Goal: Task Accomplishment & Management: Manage account settings

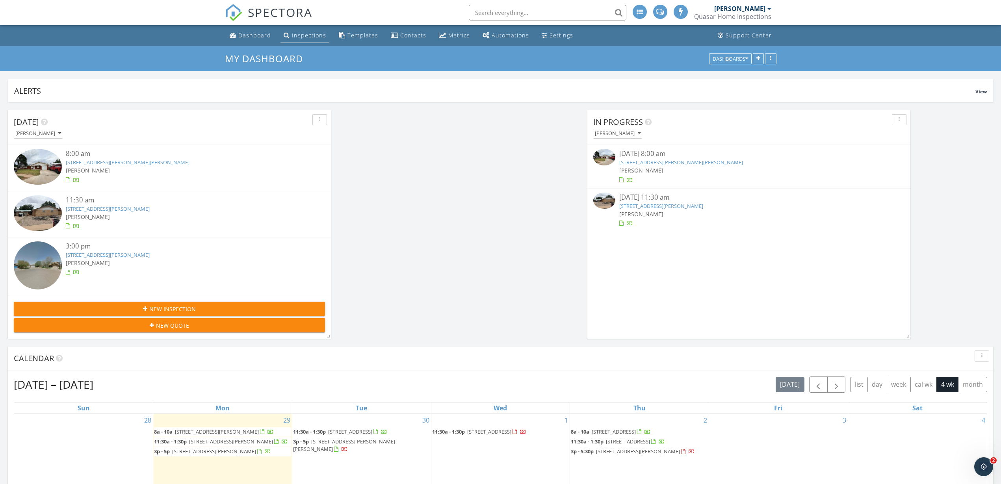
click at [300, 37] on div "Inspections" at bounding box center [309, 35] width 34 height 7
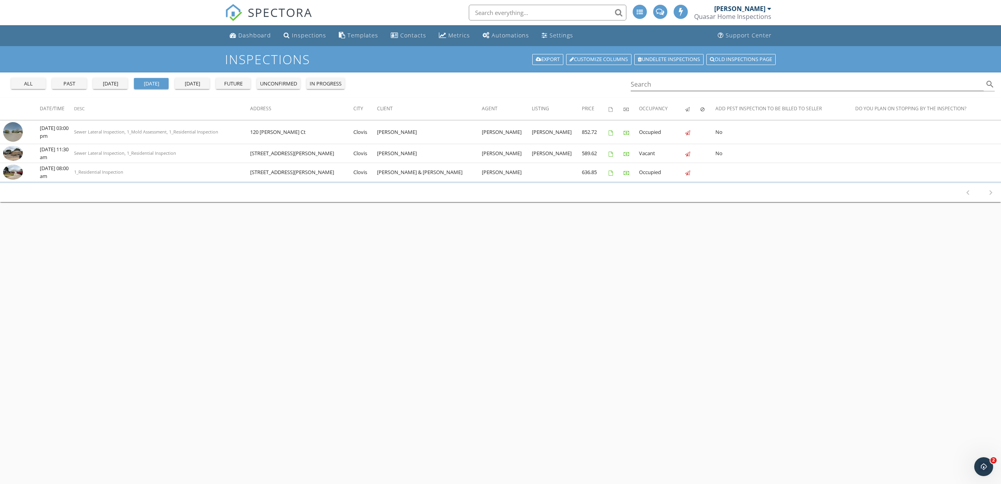
click at [227, 82] on div "future" at bounding box center [233, 84] width 28 height 8
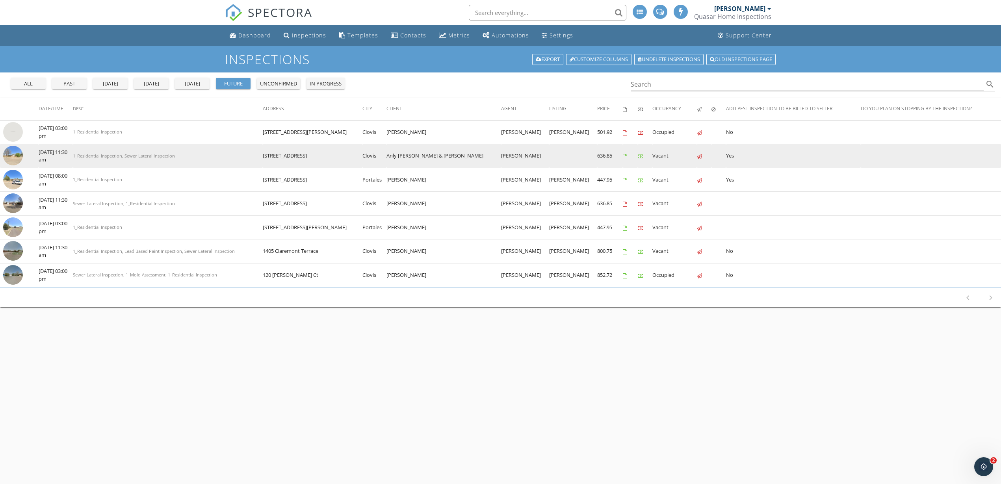
drag, startPoint x: 324, startPoint y: 153, endPoint x: 266, endPoint y: 159, distance: 58.2
click at [266, 159] on tr "check_box_outline_blank 10/02/2025 11:30 am 1_Residential Inspection, Sewer Lat…" at bounding box center [500, 156] width 1001 height 24
copy tr "[STREET_ADDRESS]"
click at [13, 154] on img at bounding box center [13, 156] width 20 height 20
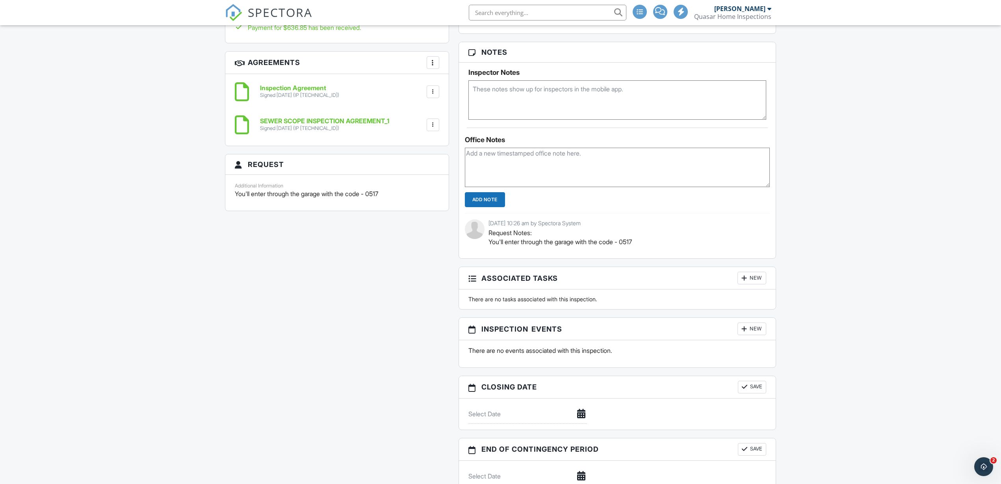
click at [321, 194] on p "You'll enter through the garage with the code - 0517" at bounding box center [337, 193] width 204 height 9
copy div "You'll enter through the garage with the code - 0517"
click at [541, 103] on textarea at bounding box center [617, 99] width 298 height 39
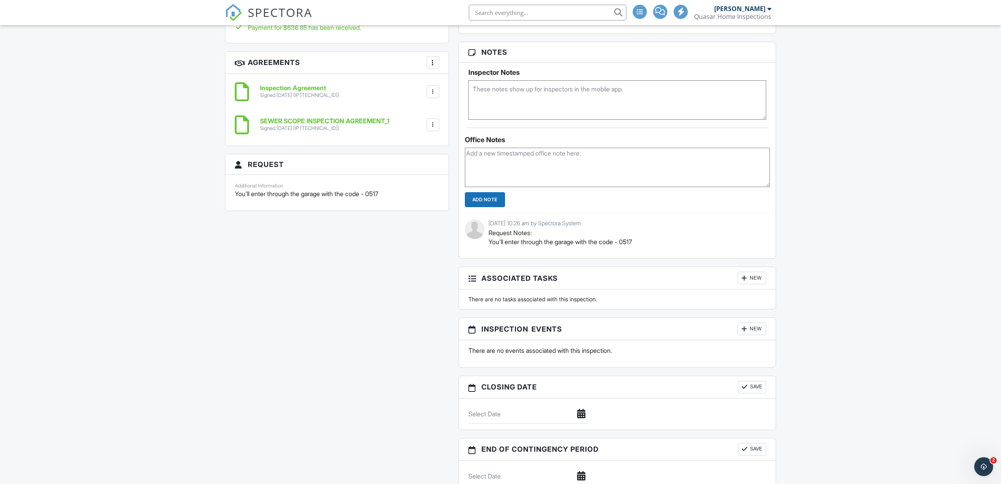
paste textarea "You'll enter through the garage with the code - 0517"
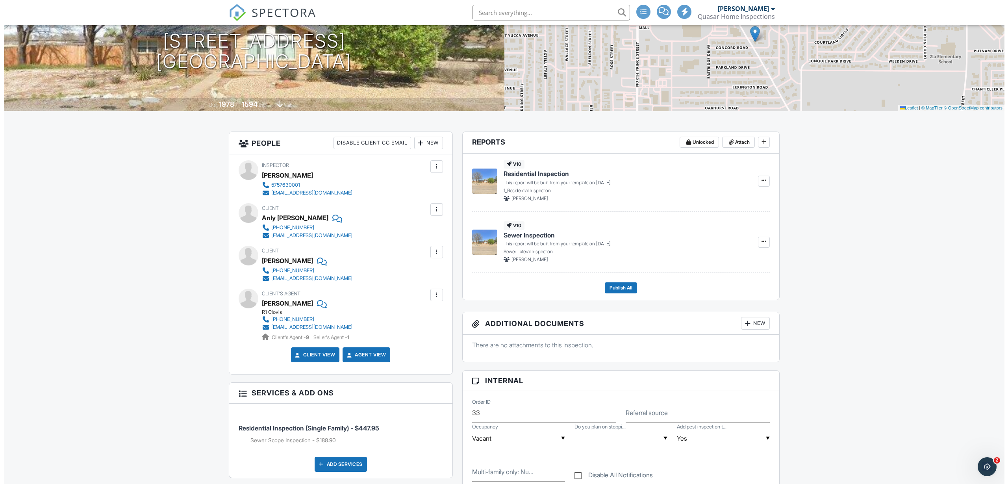
scroll to position [98, 0]
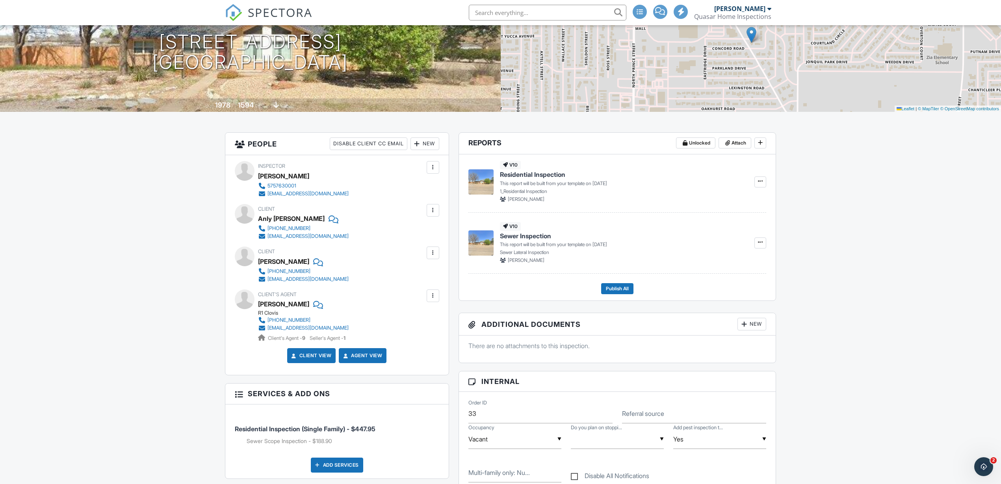
type textarea "You'll enter through the garage with the code - 0517"
click at [426, 142] on div "New" at bounding box center [424, 143] width 29 height 13
click at [454, 205] on li "Listing Agent" at bounding box center [453, 207] width 78 height 20
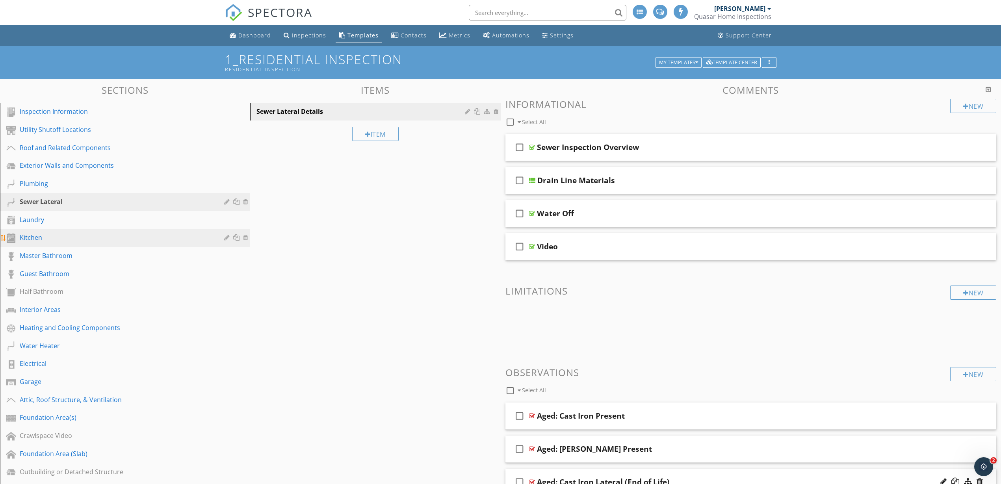
click at [48, 235] on div "Kitchen" at bounding box center [116, 237] width 193 height 9
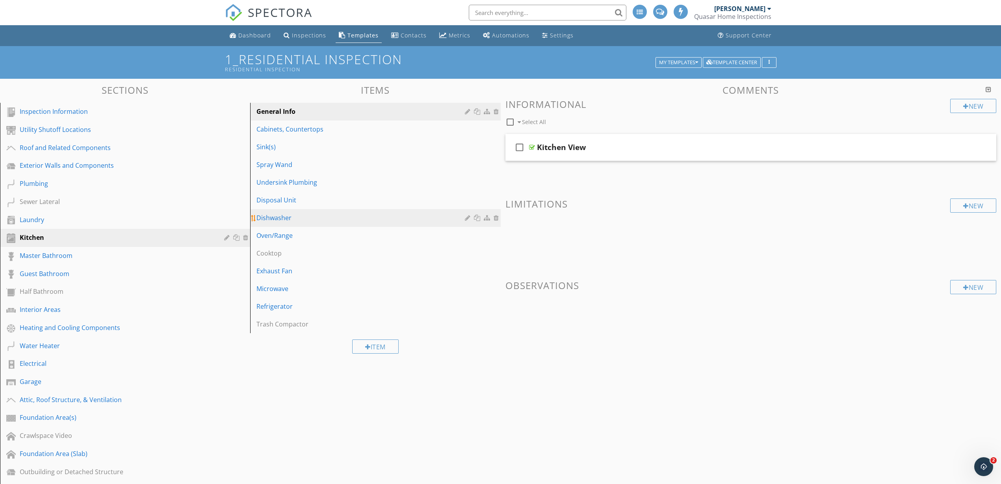
click at [283, 217] on div "Dishwasher" at bounding box center [361, 217] width 210 height 9
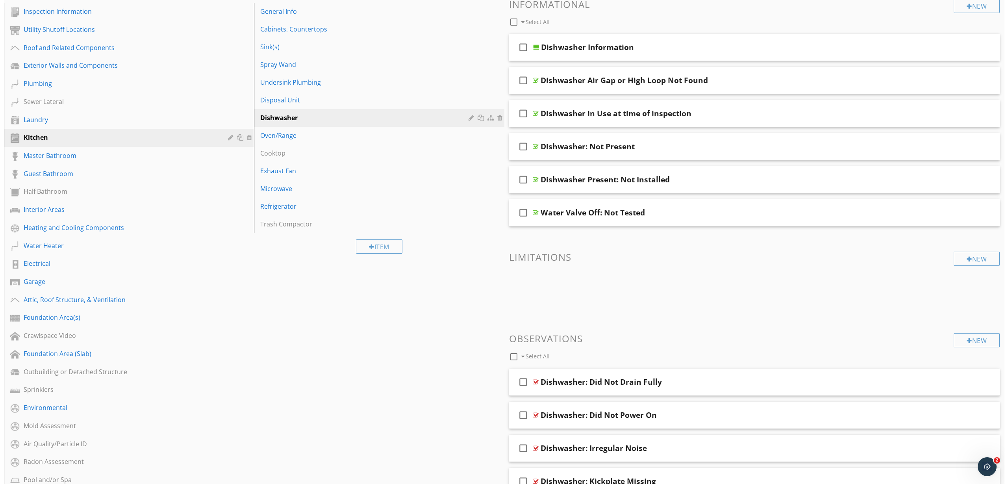
scroll to position [98, 0]
click at [975, 345] on div "New" at bounding box center [973, 342] width 46 height 14
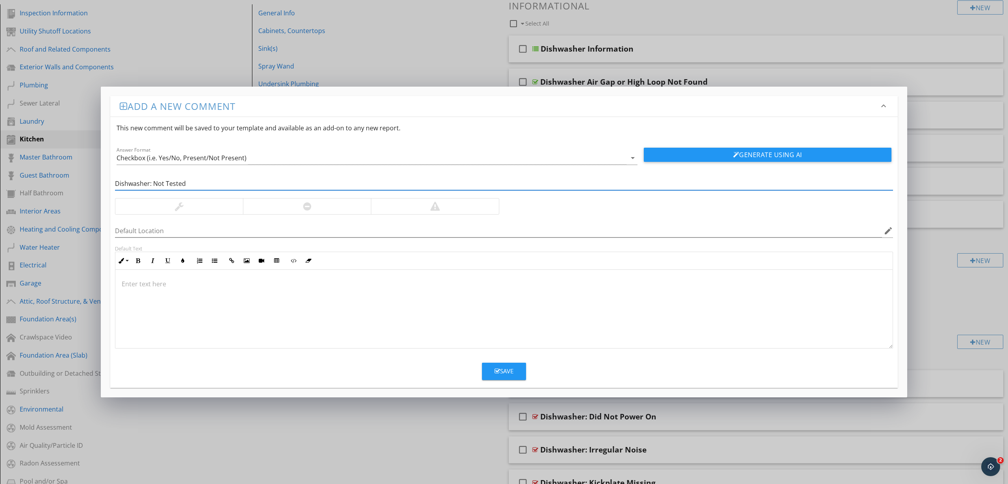
type input "Dishwasher: Not Tested"
click at [199, 213] on div at bounding box center [179, 206] width 128 height 16
click at [178, 310] on div at bounding box center [503, 309] width 777 height 79
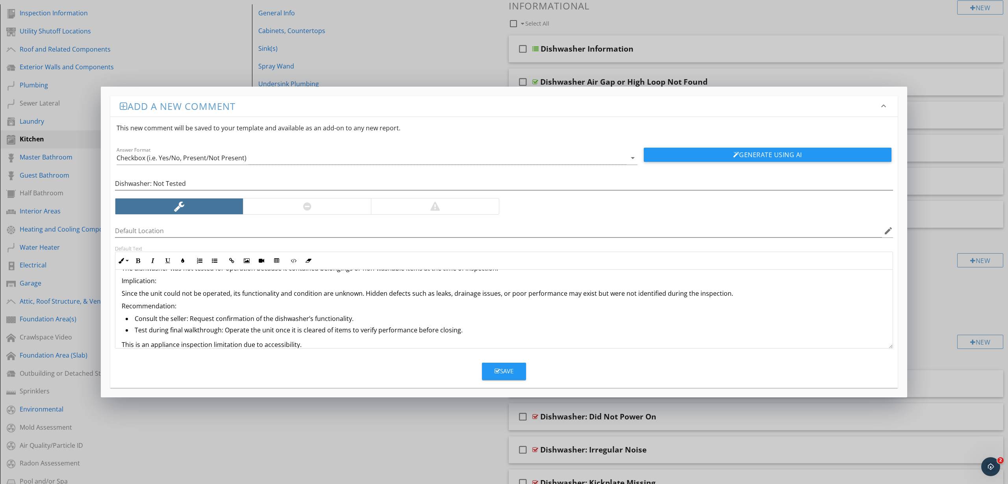
click at [173, 310] on p "Recommendation:" at bounding box center [504, 305] width 765 height 9
click at [135, 262] on icon "button" at bounding box center [138, 261] width 6 height 6
click at [141, 279] on p "Implication:" at bounding box center [504, 280] width 765 height 9
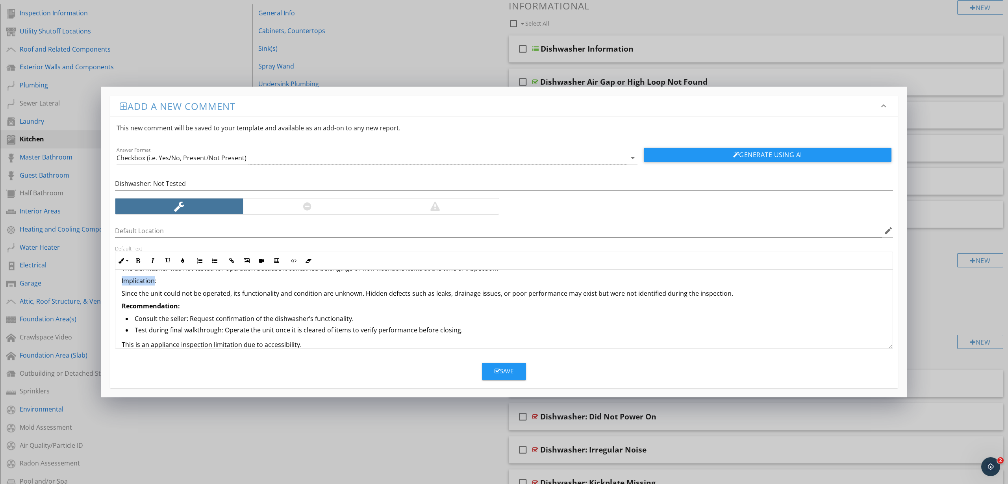
click at [141, 279] on p "Implication:" at bounding box center [504, 280] width 765 height 9
click at [143, 263] on button "Bold" at bounding box center [137, 260] width 15 height 15
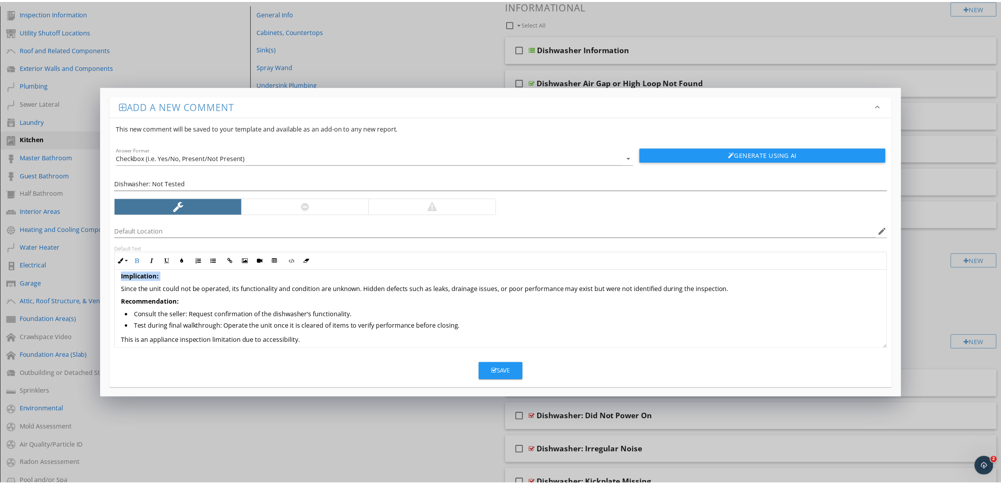
scroll to position [26, 0]
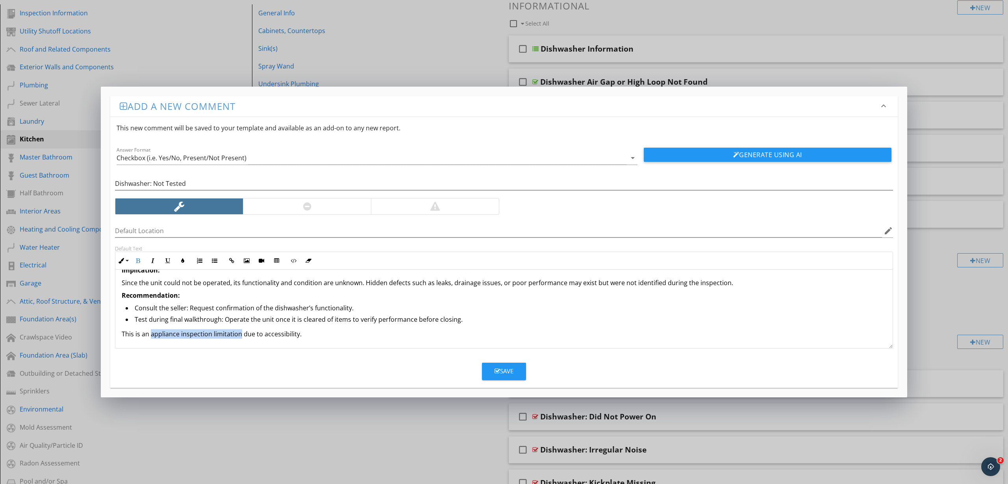
drag, startPoint x: 150, startPoint y: 336, endPoint x: 240, endPoint y: 340, distance: 90.3
click at [240, 340] on div "The dishwasher was not tested for operation because it contained belongings or …" at bounding box center [503, 295] width 777 height 105
click at [138, 261] on icon "button" at bounding box center [138, 261] width 6 height 6
click at [514, 373] on button "Save" at bounding box center [504, 371] width 44 height 17
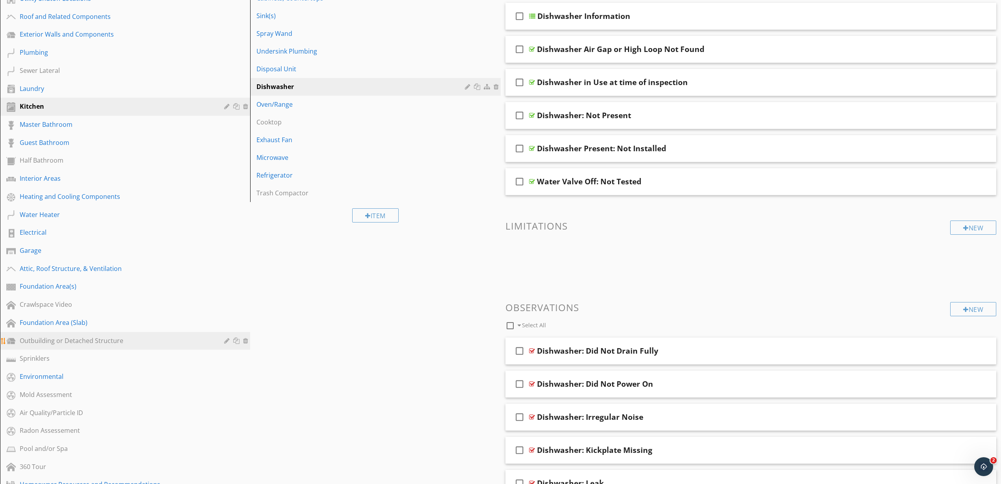
scroll to position [99, 0]
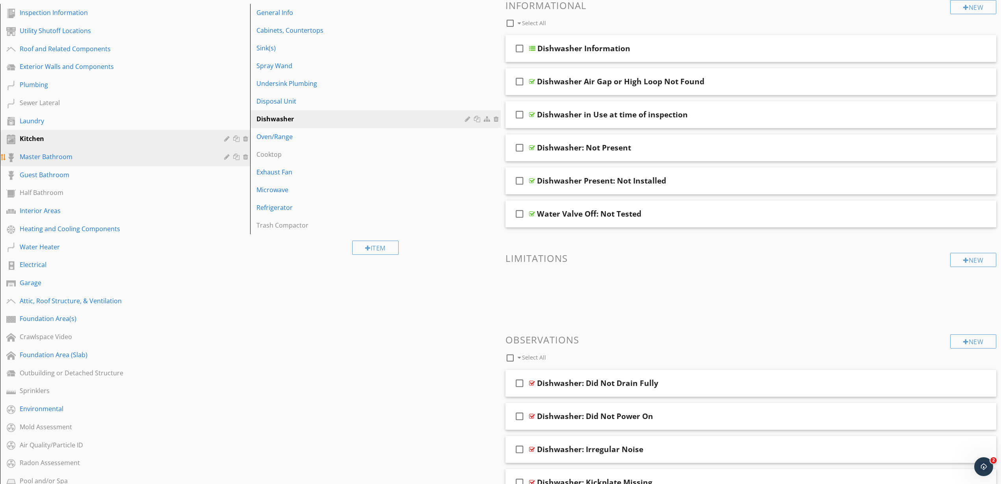
click at [65, 156] on div "Master Bathroom" at bounding box center [116, 156] width 193 height 9
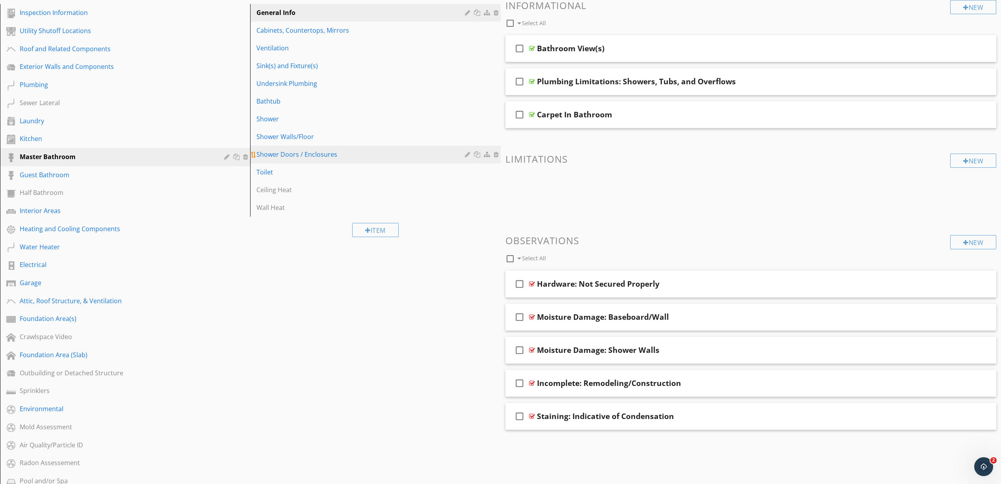
click at [308, 151] on div "Shower Doors / Enclosures" at bounding box center [361, 154] width 210 height 9
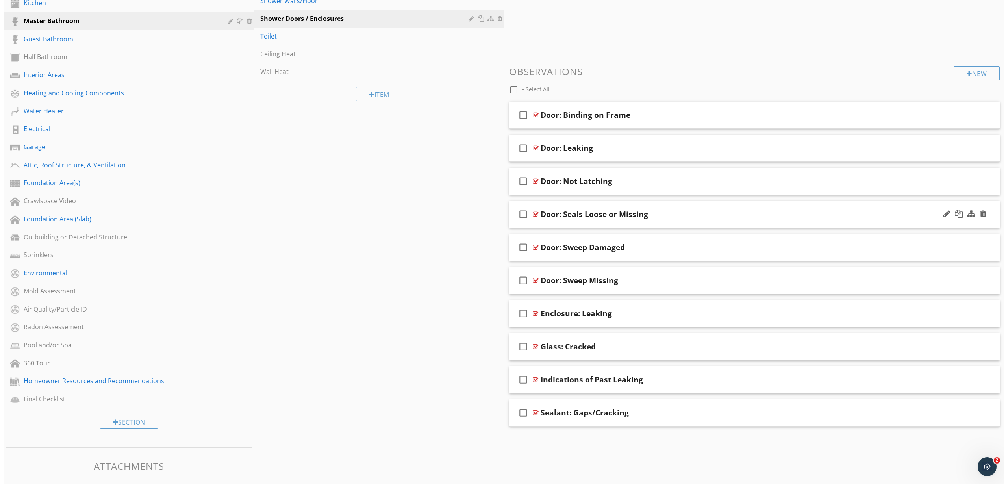
scroll to position [264, 0]
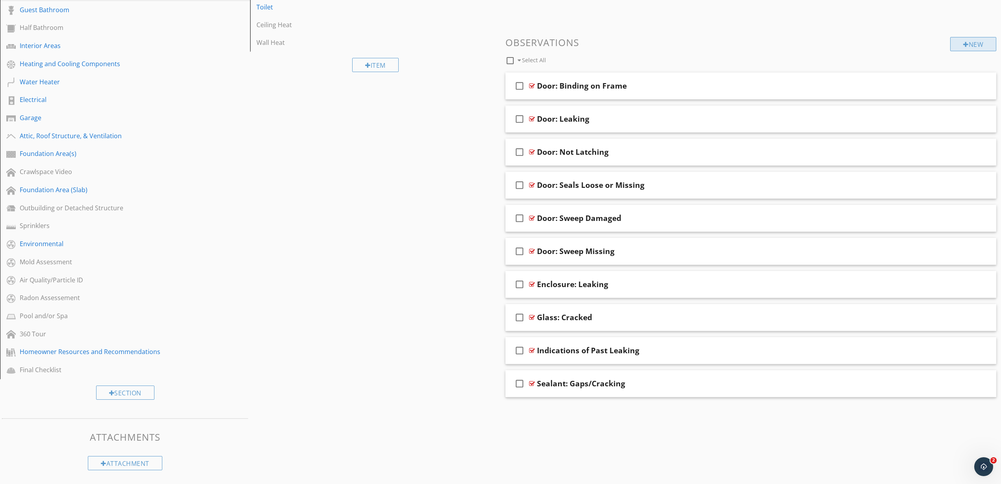
click at [966, 45] on div "New" at bounding box center [973, 44] width 46 height 14
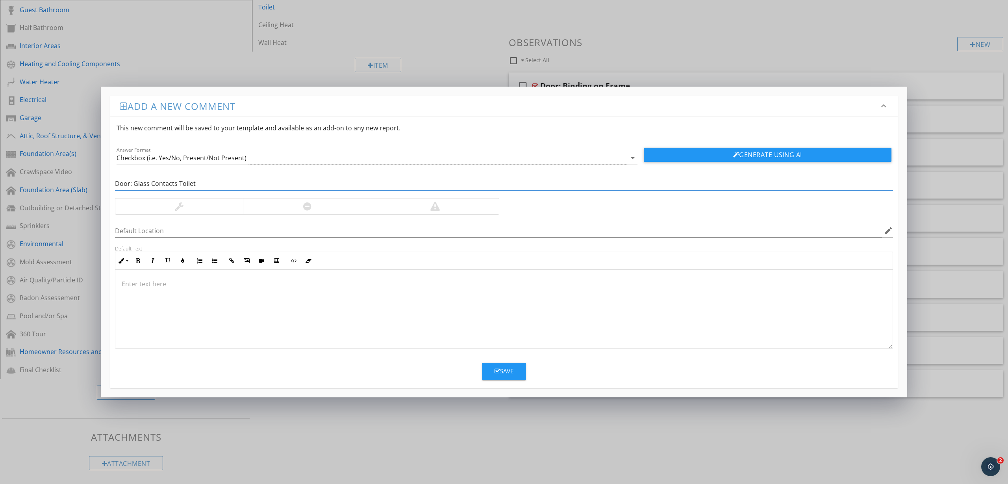
type input "Door: Glass Contacts Toilet"
click at [317, 207] on div at bounding box center [307, 206] width 128 height 16
click at [285, 296] on div at bounding box center [503, 309] width 777 height 79
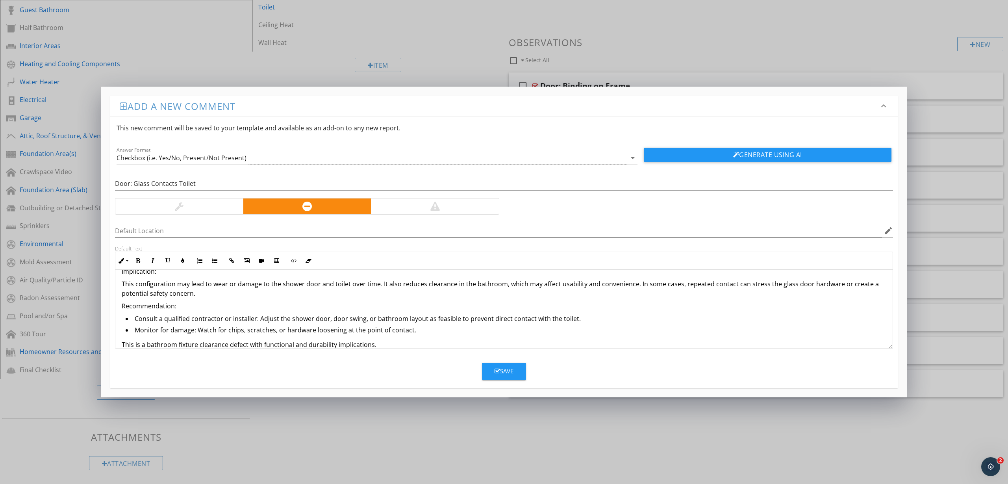
click at [143, 307] on p "Recommendation:" at bounding box center [504, 305] width 765 height 9
click at [137, 260] on icon "button" at bounding box center [138, 261] width 6 height 6
click at [145, 274] on p "Implication:" at bounding box center [504, 271] width 765 height 9
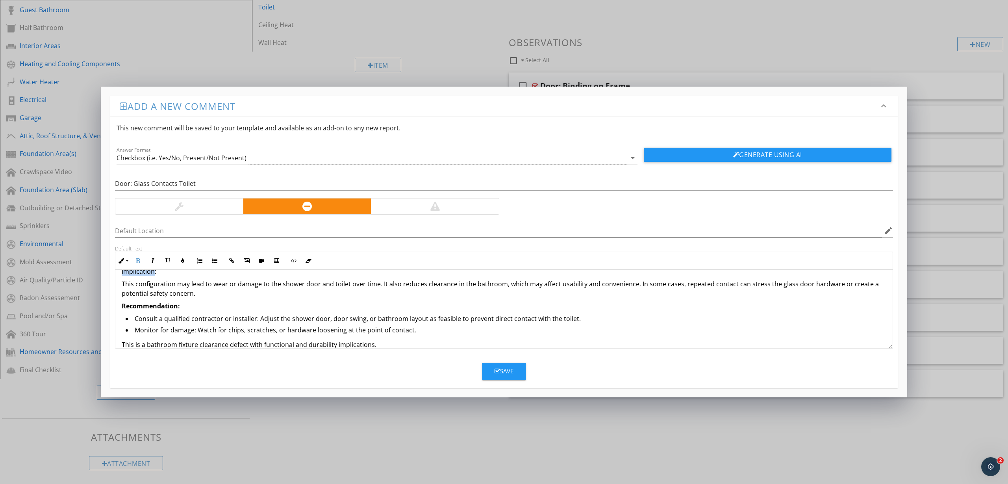
click at [145, 274] on p "Implication:" at bounding box center [504, 271] width 765 height 9
click at [138, 260] on icon "button" at bounding box center [138, 261] width 6 height 6
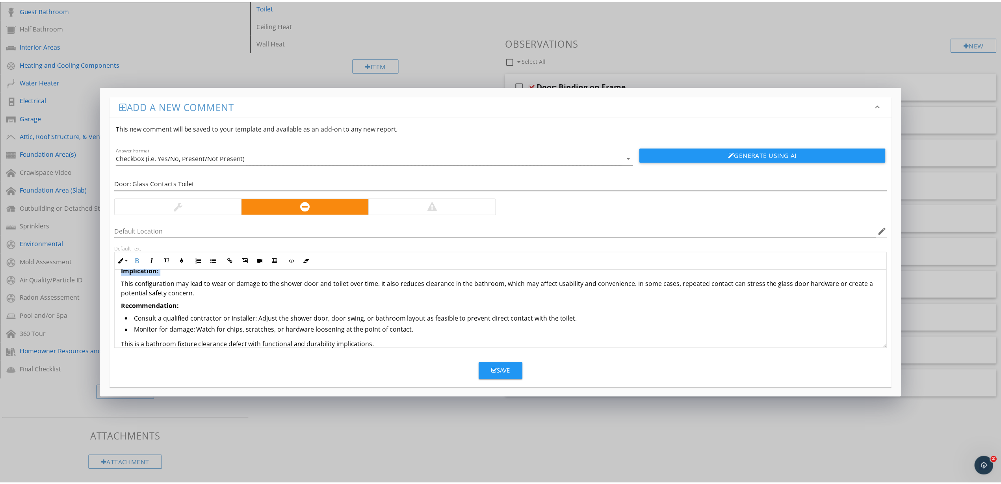
scroll to position [36, 0]
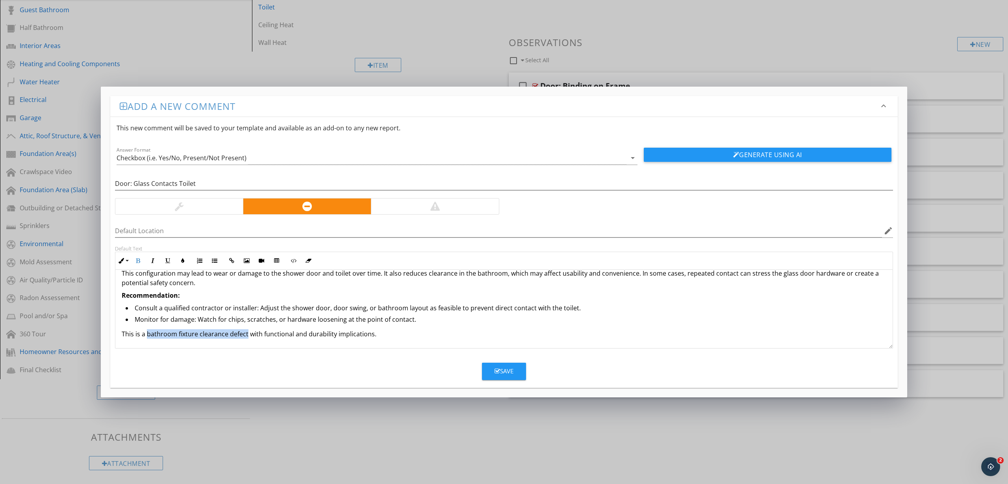
drag, startPoint x: 147, startPoint y: 335, endPoint x: 246, endPoint y: 333, distance: 98.5
click at [246, 333] on p "This is a bathroom fixture clearance defect with functional and durability impl…" at bounding box center [504, 333] width 765 height 9
click at [134, 260] on button "Bold" at bounding box center [137, 260] width 15 height 15
click at [508, 371] on div "Save" at bounding box center [504, 371] width 19 height 9
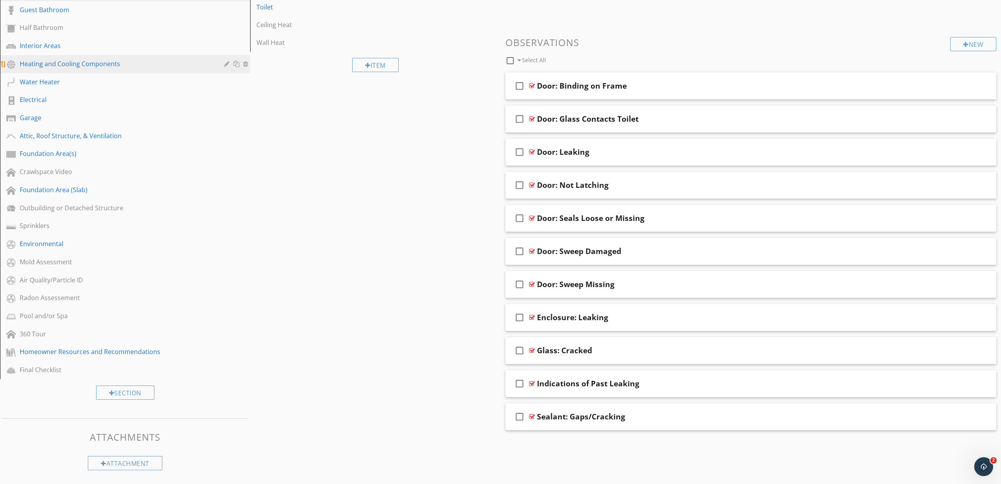
click at [68, 64] on div "Heating and Cooling Components" at bounding box center [116, 63] width 193 height 9
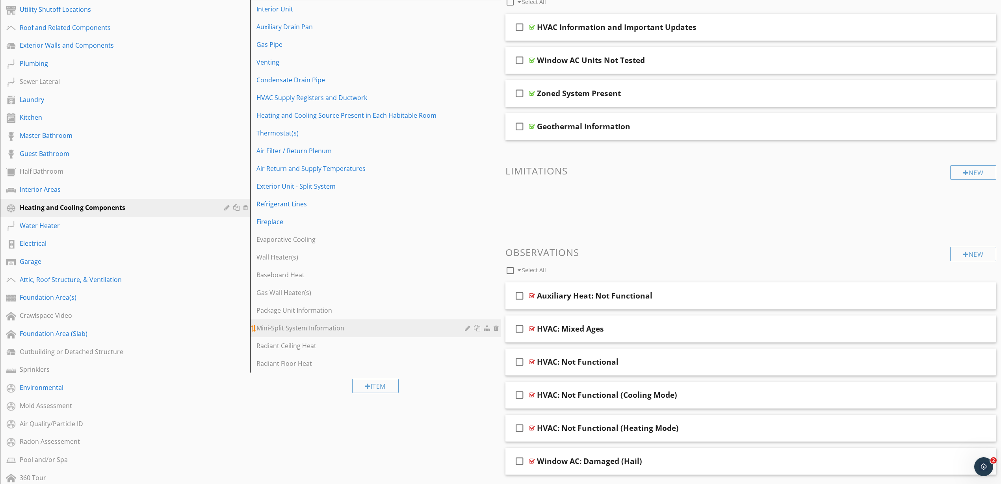
scroll to position [116, 0]
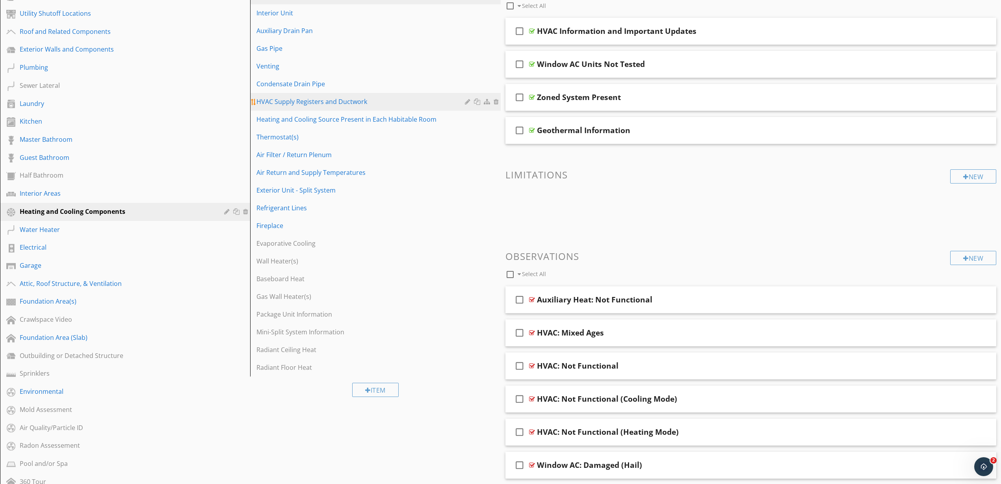
click at [328, 102] on div "HVAC Supply Registers and Ductwork" at bounding box center [361, 101] width 210 height 9
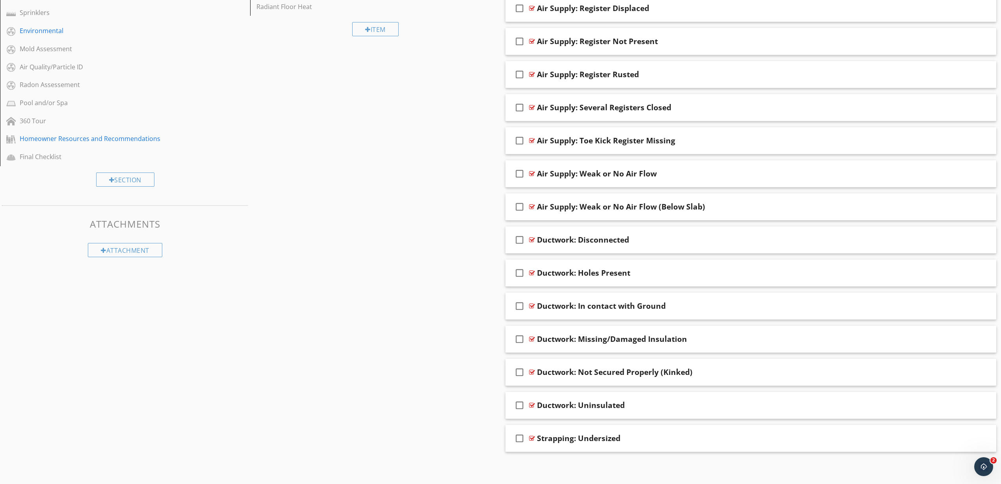
scroll to position [478, 0]
click at [533, 402] on div at bounding box center [532, 404] width 6 height 6
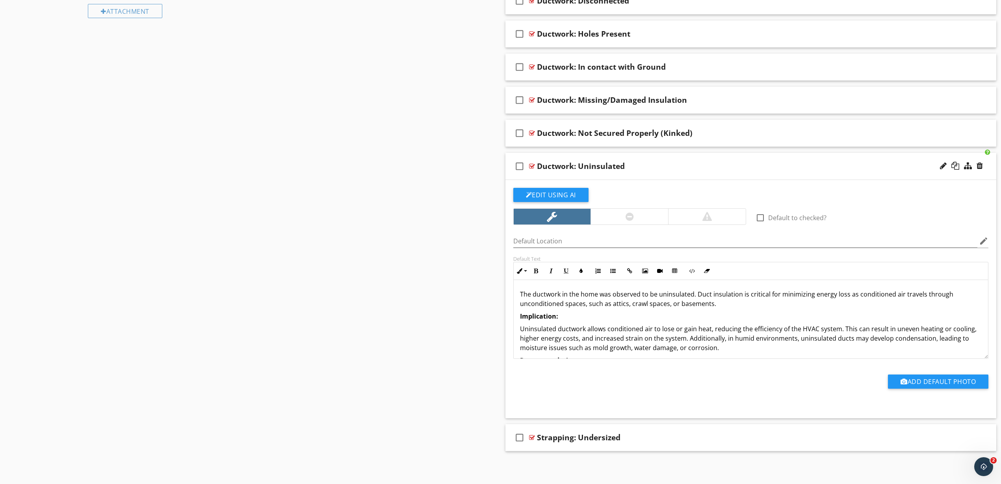
scroll to position [716, 0]
click at [587, 298] on p "The ductwork in the home was observed to be uninsulated. Duct insulation is cri…" at bounding box center [751, 298] width 462 height 19
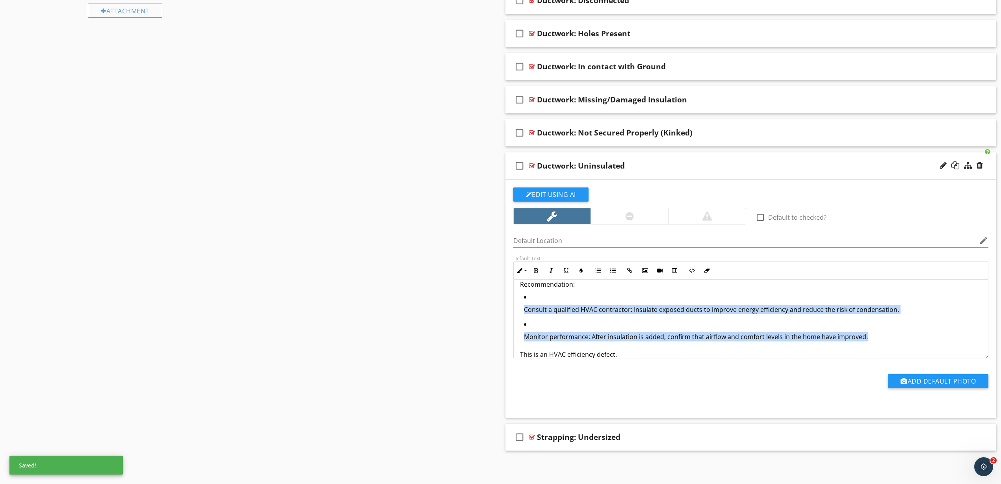
drag, startPoint x: 874, startPoint y: 336, endPoint x: 499, endPoint y: 316, distance: 375.9
click at [612, 271] on icon "button" at bounding box center [613, 271] width 6 height 6
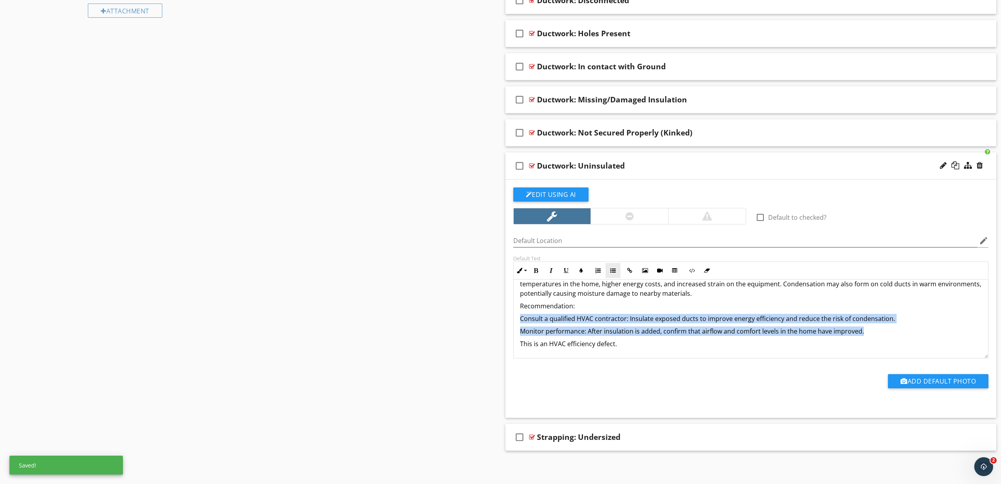
click at [612, 271] on icon "button" at bounding box center [613, 271] width 6 height 6
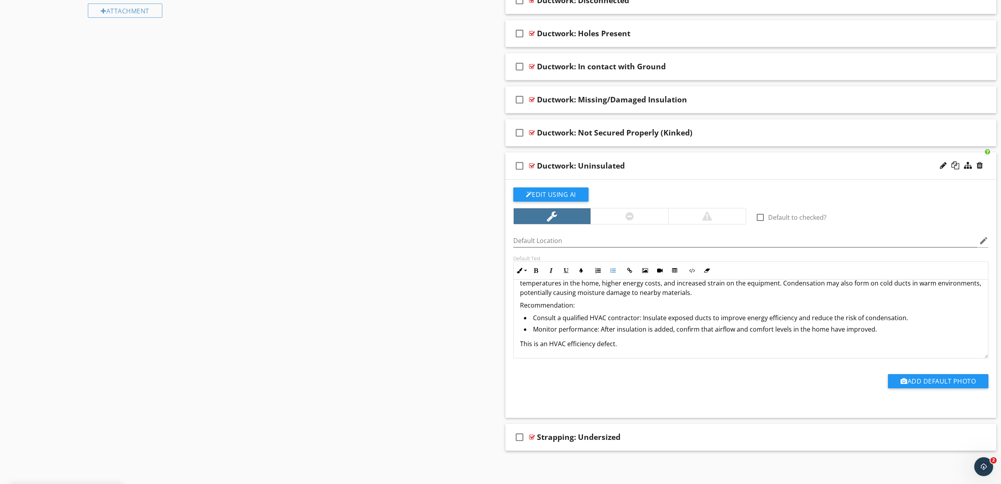
click at [552, 302] on p "Recommendation:" at bounding box center [751, 304] width 462 height 9
click at [538, 270] on icon "button" at bounding box center [536, 271] width 6 height 6
drag, startPoint x: 618, startPoint y: 341, endPoint x: 551, endPoint y: 342, distance: 67.0
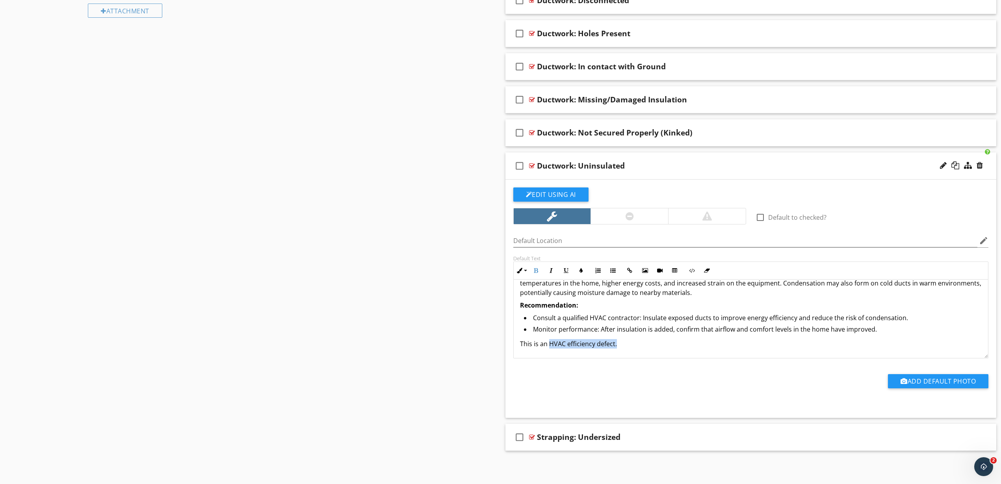
click at [551, 342] on p "This is an HVAC efficiency defect." at bounding box center [751, 343] width 462 height 9
click at [537, 273] on icon "button" at bounding box center [536, 271] width 6 height 6
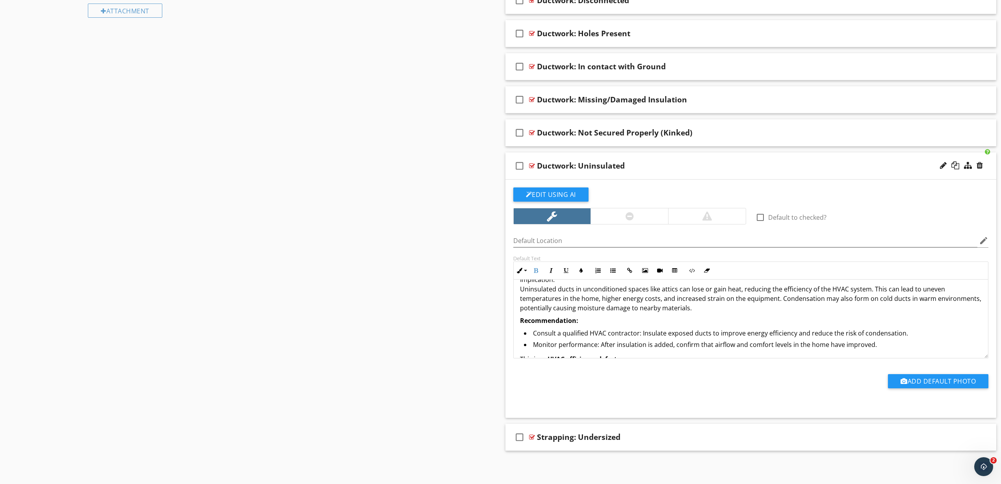
scroll to position [0, 0]
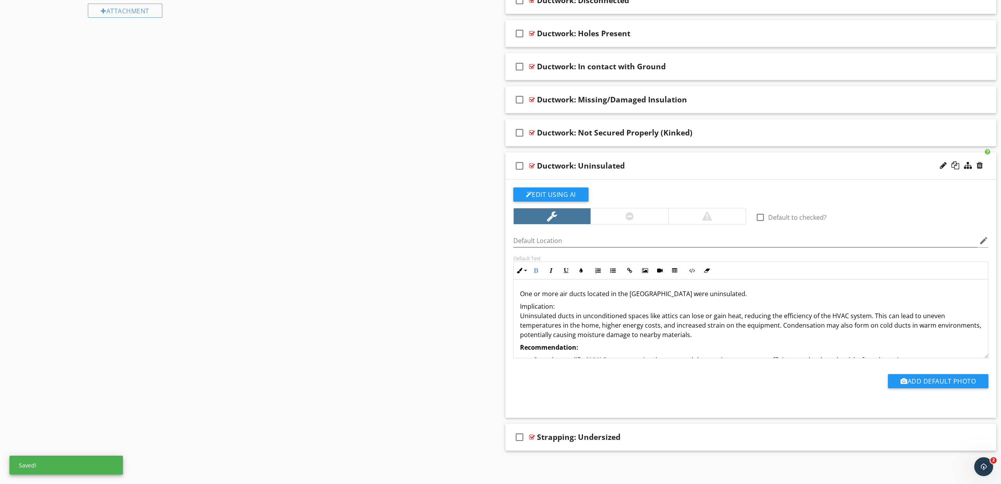
click at [554, 304] on p "Implication: Uninsulated ducts in unconditioned spaces like attics can lose or …" at bounding box center [751, 321] width 462 height 38
click at [540, 273] on button "Bold" at bounding box center [536, 270] width 15 height 15
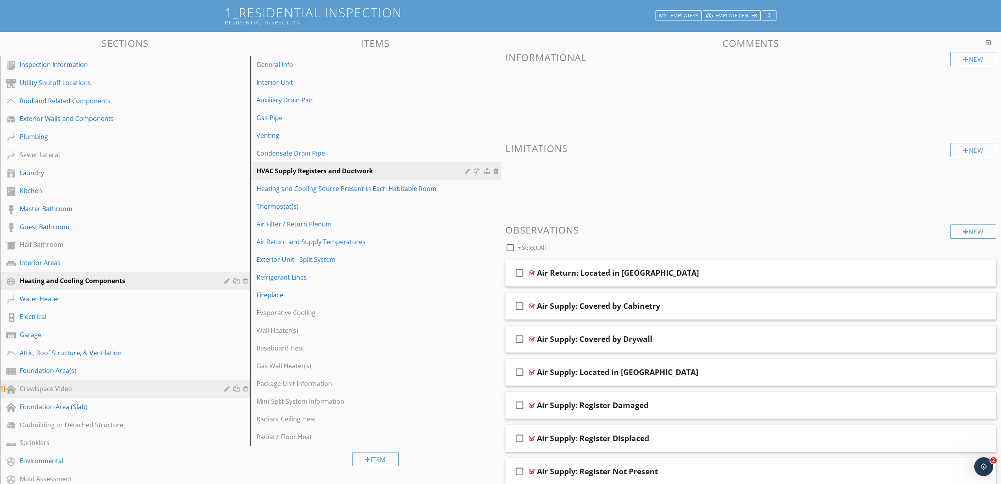
scroll to position [49, 0]
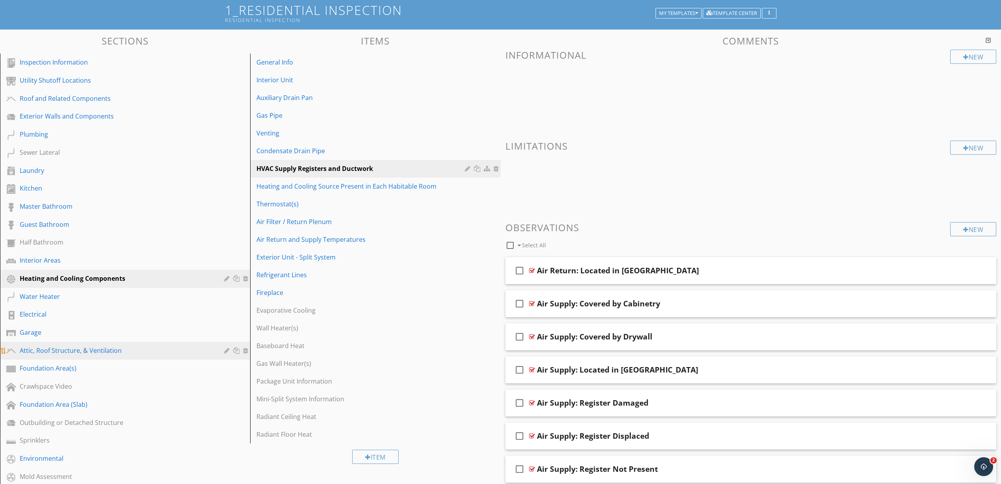
click at [54, 352] on div "Attic, Roof Structure, & Ventilation" at bounding box center [116, 350] width 193 height 9
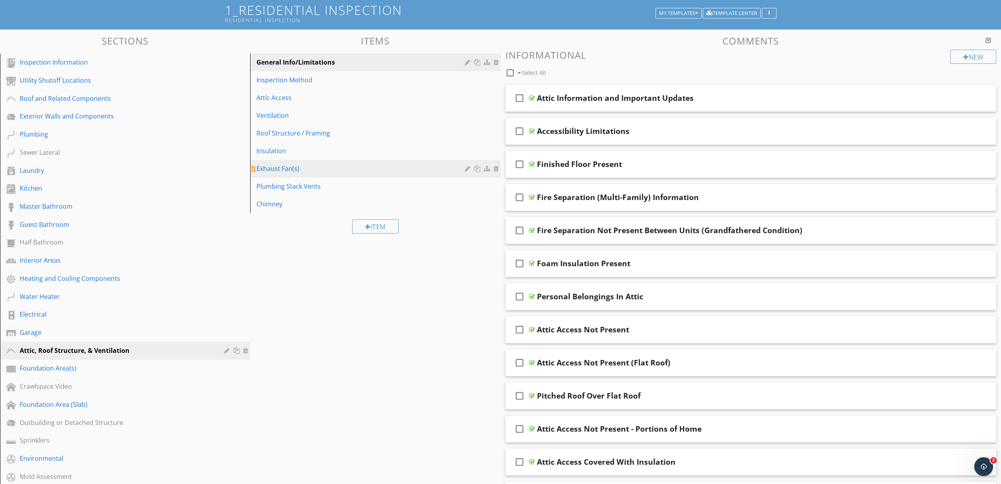
click at [299, 167] on div "Exhaust Fan(s)" at bounding box center [361, 168] width 210 height 9
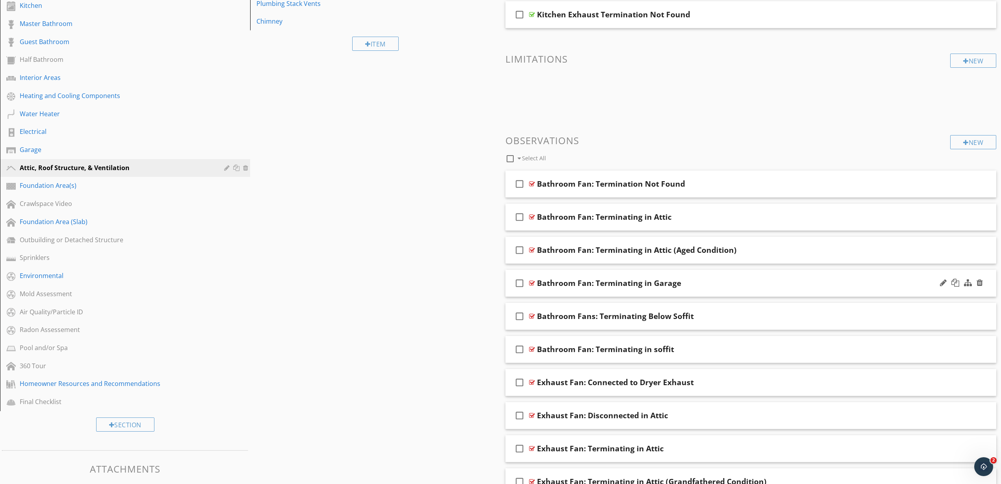
scroll to position [260, 0]
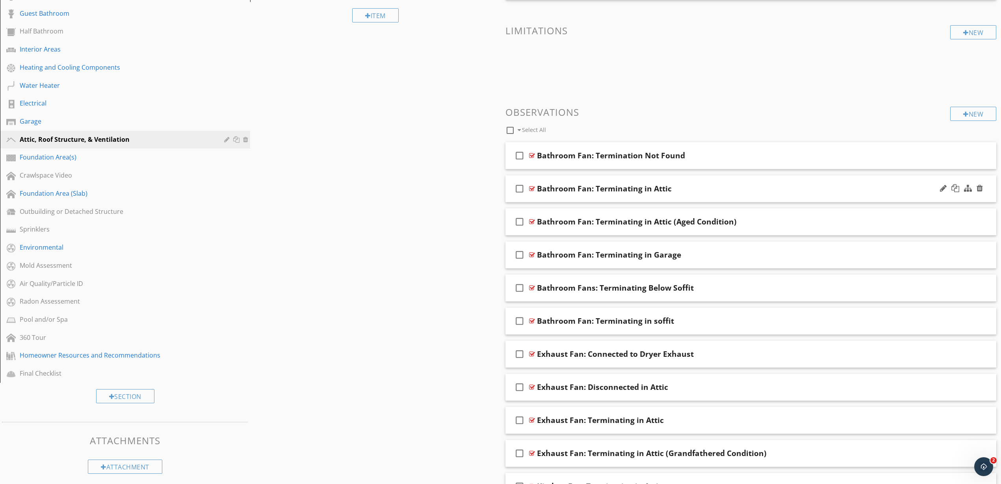
click at [530, 187] on div at bounding box center [532, 188] width 6 height 6
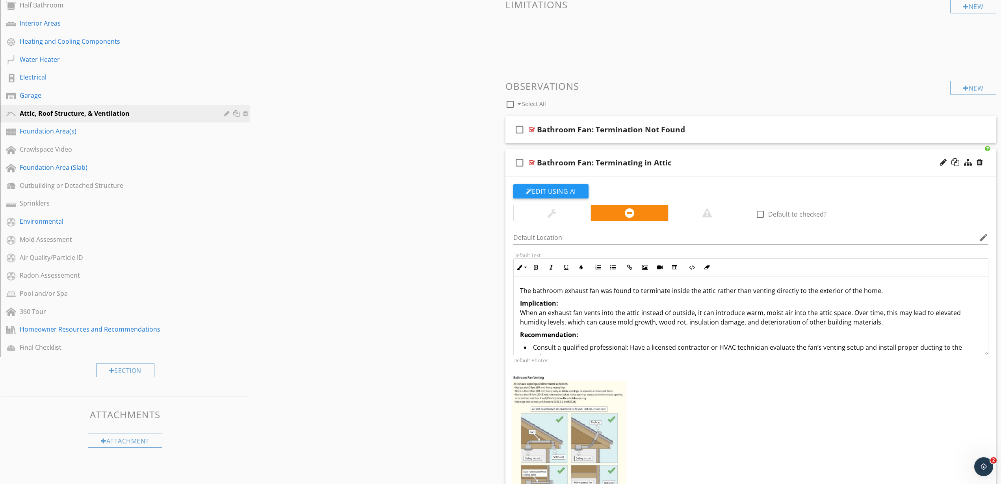
scroll to position [359, 0]
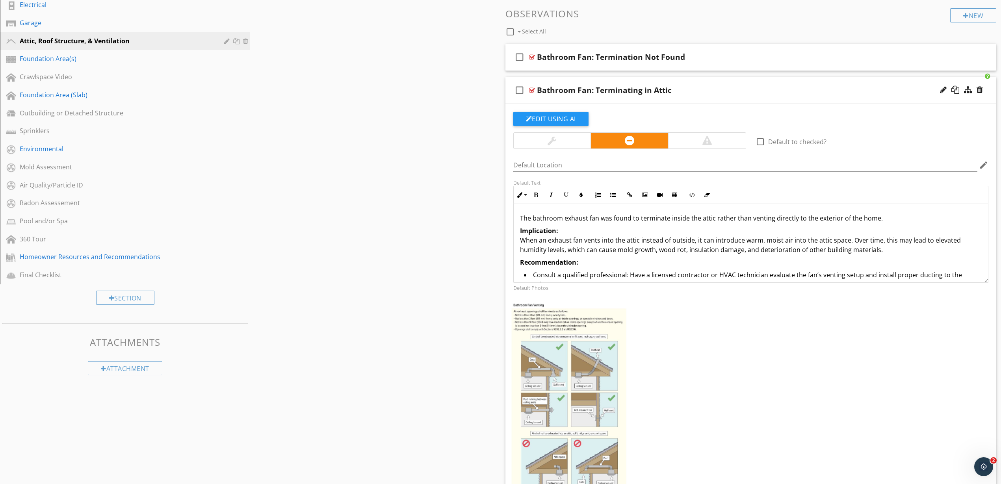
click at [598, 242] on p "Implication: When an exhaust fan vents into the attic instead of outside, it ca…" at bounding box center [751, 240] width 462 height 28
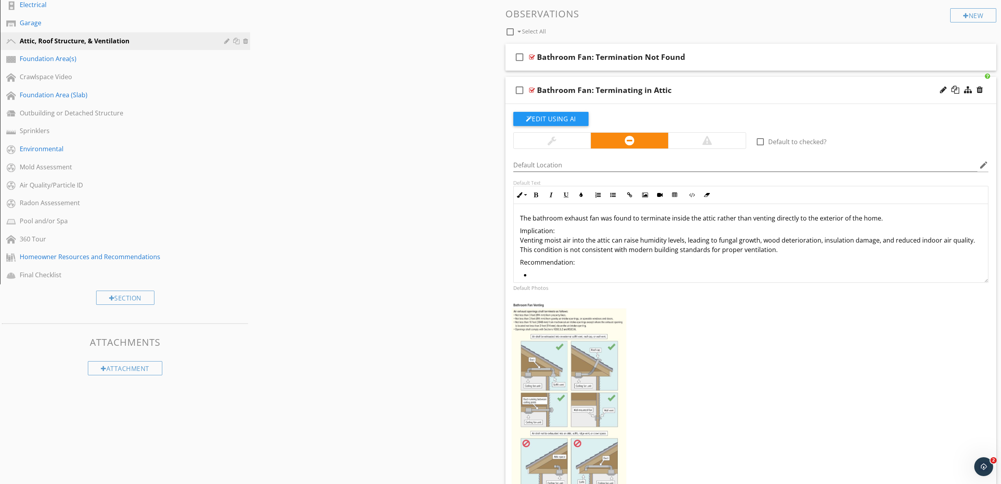
scroll to position [54, 0]
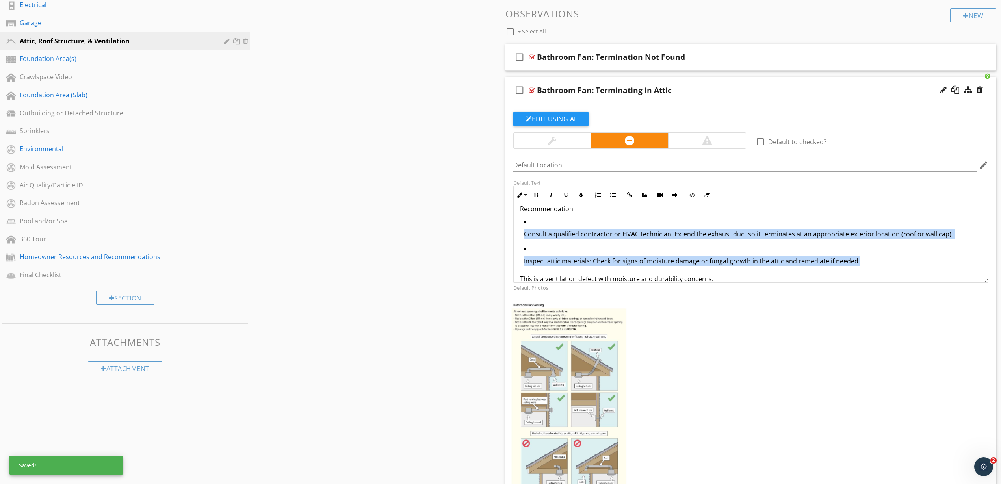
drag, startPoint x: 868, startPoint y: 260, endPoint x: 515, endPoint y: 230, distance: 354.5
click at [515, 230] on div "The bathroom exhaust fan was found to terminate inside the attic rather than ve…" at bounding box center [751, 221] width 475 height 143
click at [614, 197] on icon "button" at bounding box center [613, 195] width 6 height 6
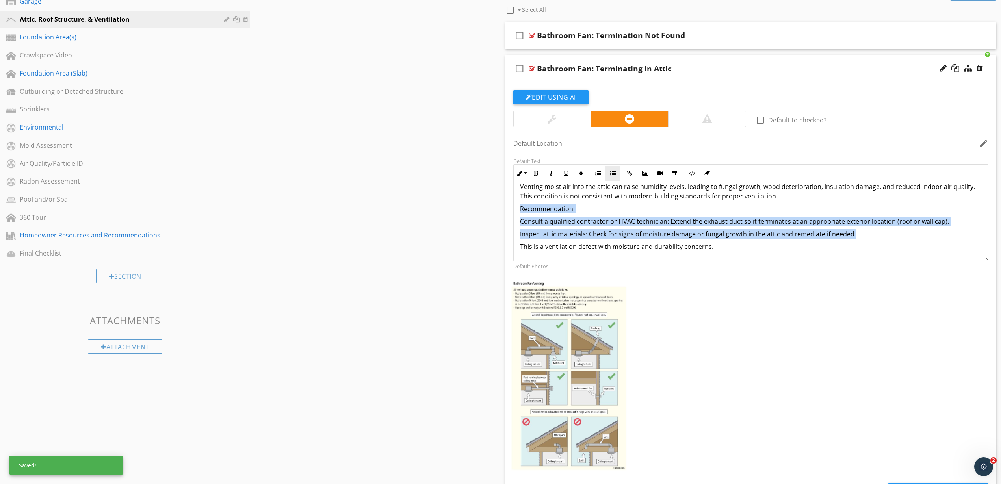
click at [614, 197] on p "Implication: Venting moist air into the attic can raise humidity levels, leadin…" at bounding box center [751, 186] width 462 height 28
click at [612, 174] on icon "button" at bounding box center [613, 174] width 6 height 6
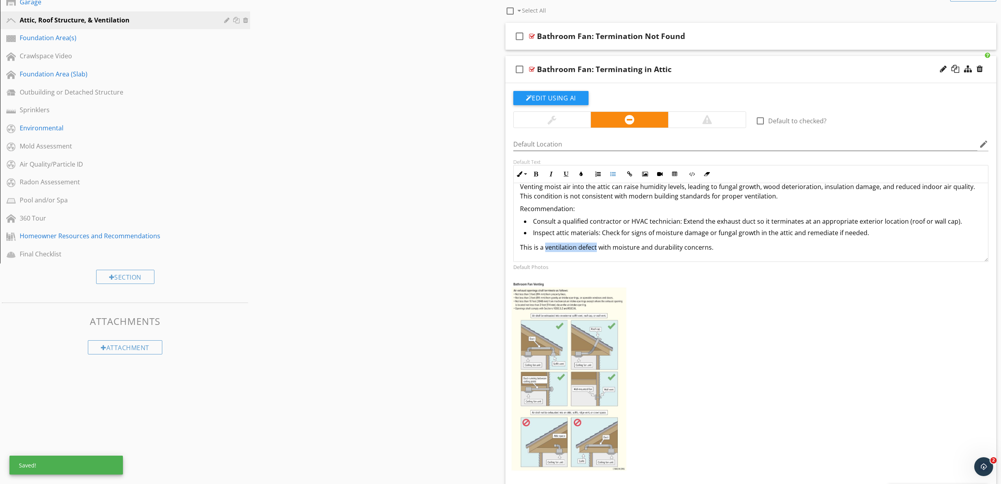
drag, startPoint x: 545, startPoint y: 248, endPoint x: 595, endPoint y: 248, distance: 50.8
click at [595, 248] on p "This is a ventilation defect with moisture and durability concerns." at bounding box center [751, 247] width 462 height 9
click at [535, 174] on icon "button" at bounding box center [536, 174] width 6 height 6
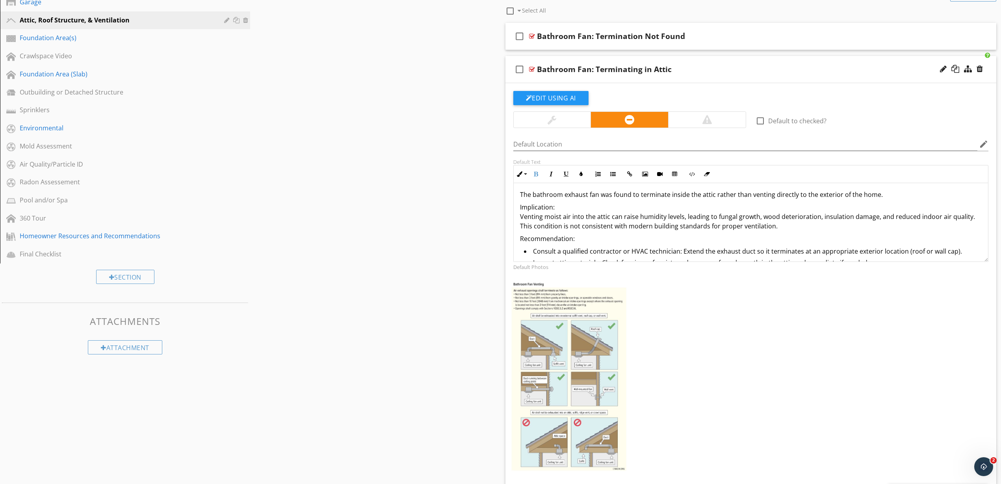
scroll to position [0, 0]
click at [561, 237] on p "Recommendation:" at bounding box center [751, 241] width 462 height 9
click at [538, 177] on button "Bold" at bounding box center [536, 174] width 15 height 15
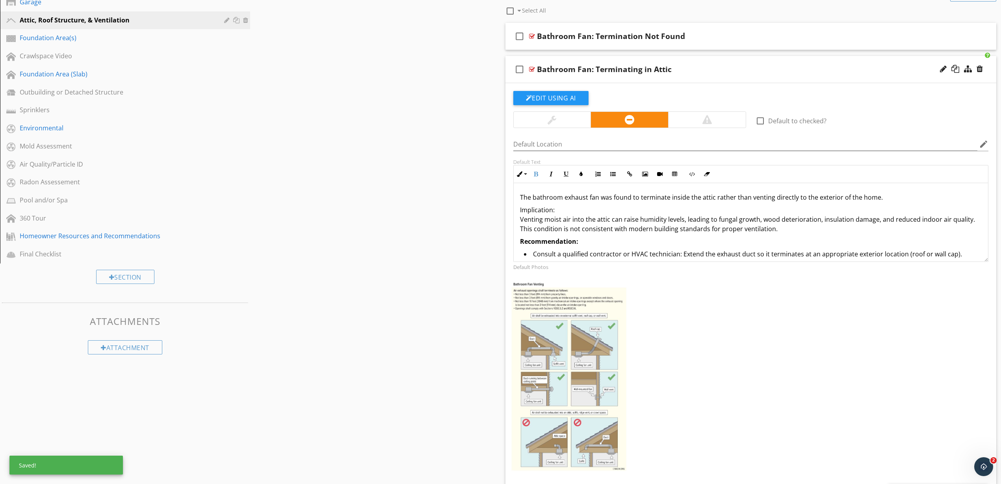
click at [540, 209] on p "Implication: Venting moist air into the attic can raise humidity levels, leadin…" at bounding box center [751, 219] width 462 height 28
click at [538, 180] on button "Bold" at bounding box center [536, 174] width 15 height 15
click at [576, 209] on p "Implication: Venting moist air into the attic can raise humidity levels, leadin…" at bounding box center [751, 219] width 462 height 28
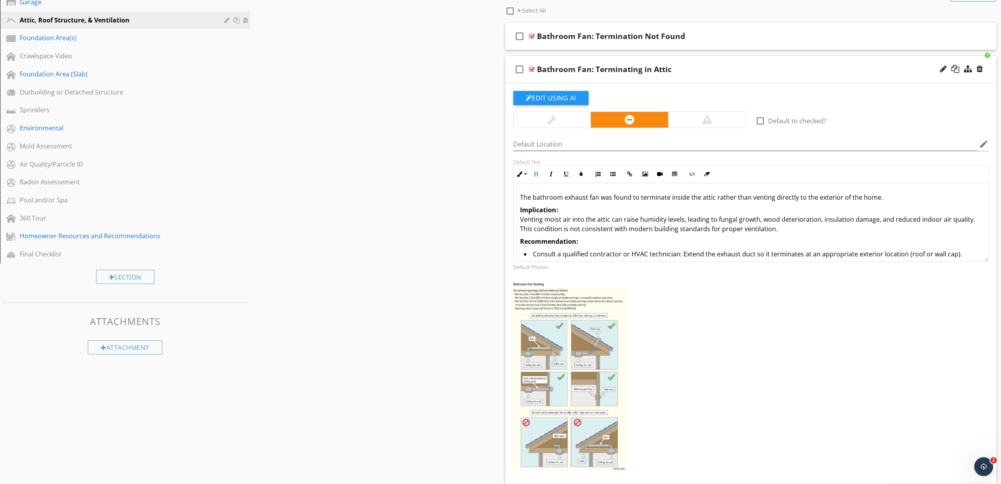
click at [490, 260] on div "Sections Inspection Information Utility Shutoff Locations Roof and Related Comp…" at bounding box center [500, 275] width 1001 height 1152
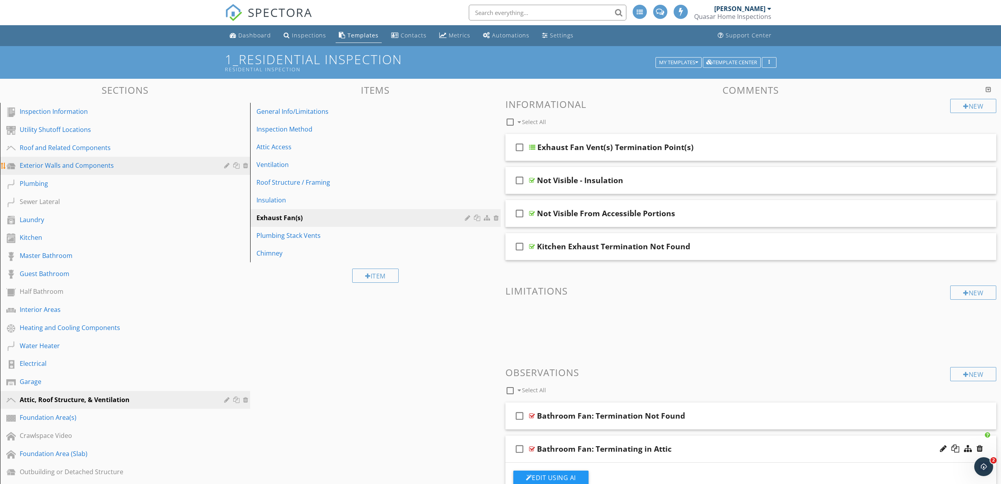
click at [64, 166] on div "Exterior Walls and Components" at bounding box center [116, 165] width 193 height 9
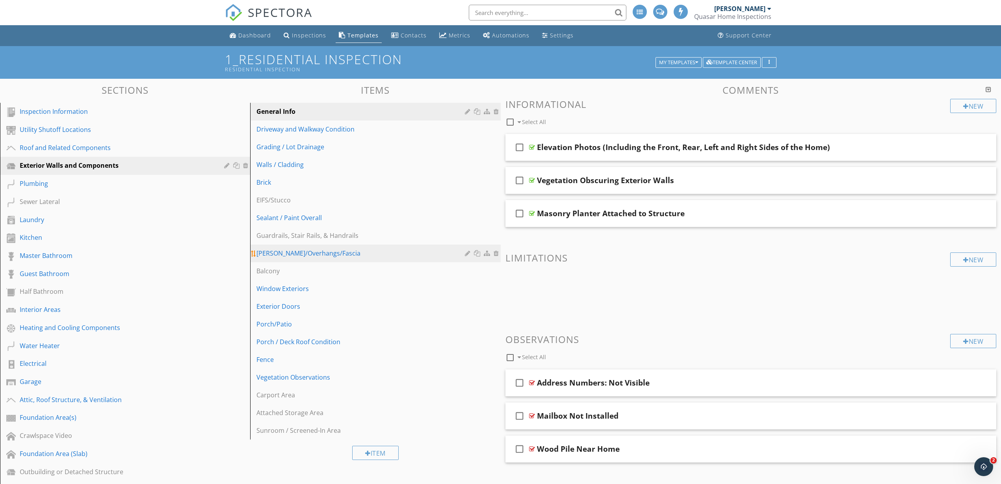
click at [356, 258] on link "Eaves/Overhangs/Fascia" at bounding box center [376, 253] width 248 height 17
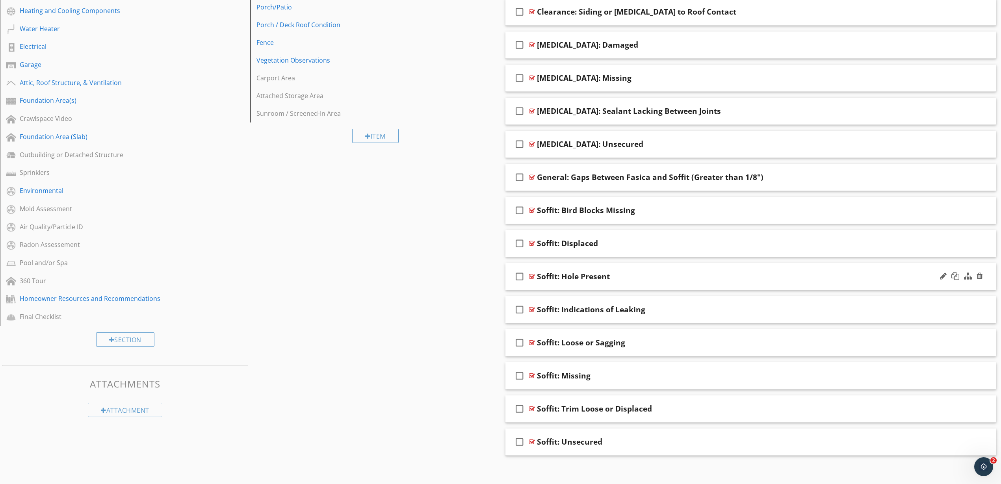
scroll to position [322, 0]
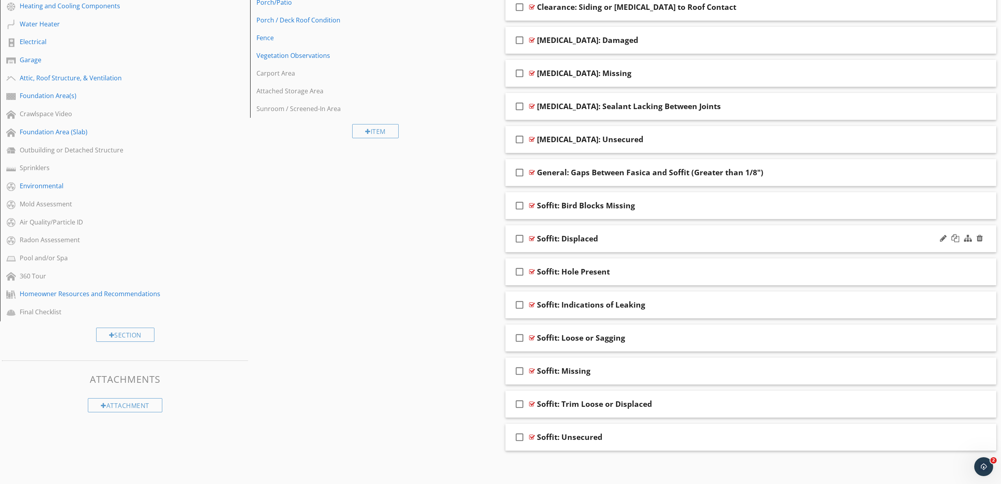
click at [531, 236] on div at bounding box center [532, 239] width 6 height 6
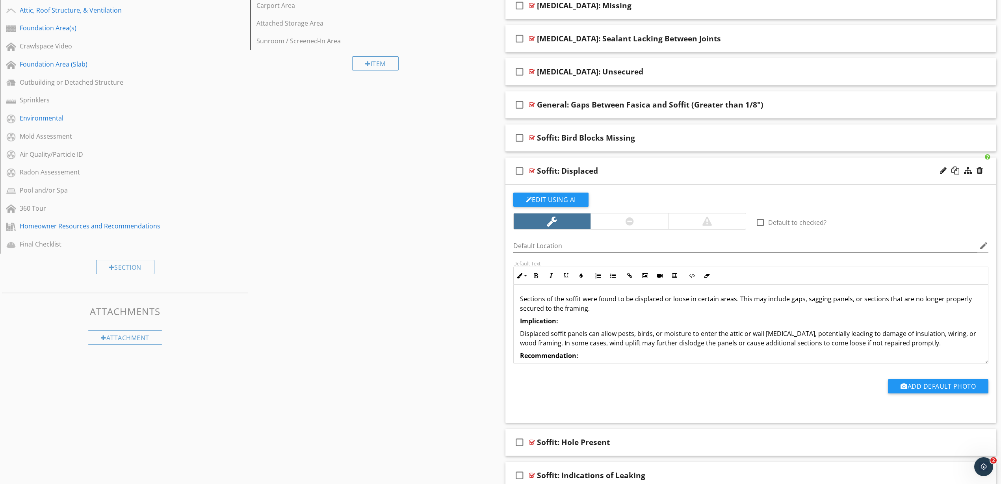
scroll to position [420, 0]
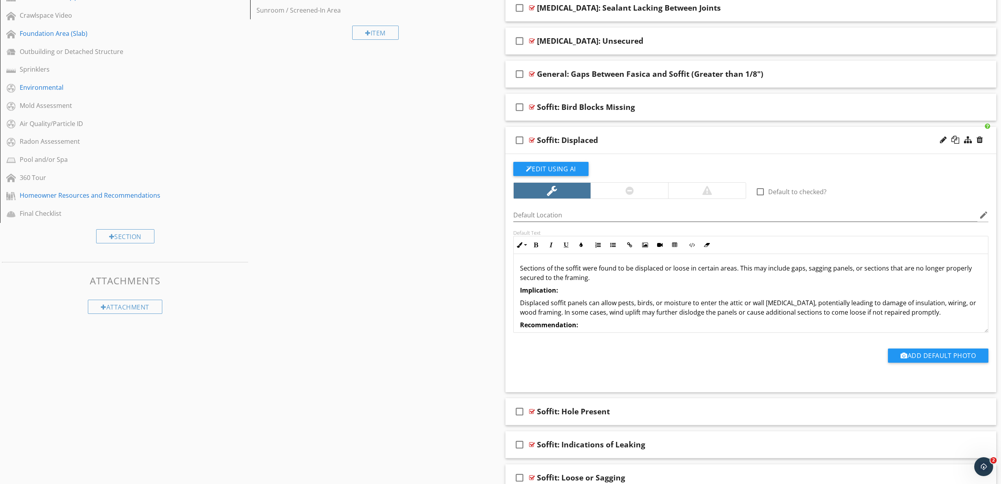
click at [616, 300] on p "Displaced soffit panels can allow pests, birds, or moisture to enter the attic …" at bounding box center [751, 307] width 462 height 19
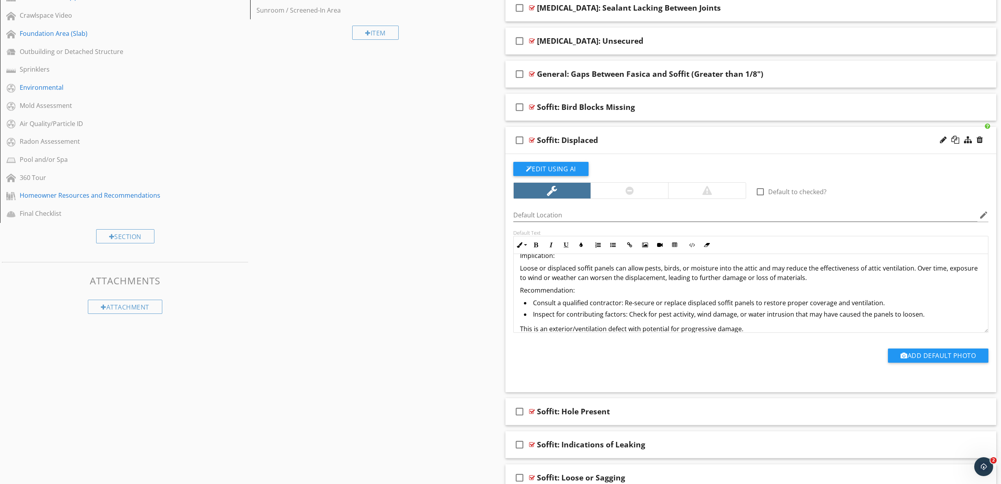
click at [552, 286] on p "Recommendation:" at bounding box center [751, 290] width 462 height 9
click at [538, 243] on icon "button" at bounding box center [536, 245] width 6 height 6
click at [541, 257] on p "Implication:" at bounding box center [751, 255] width 462 height 9
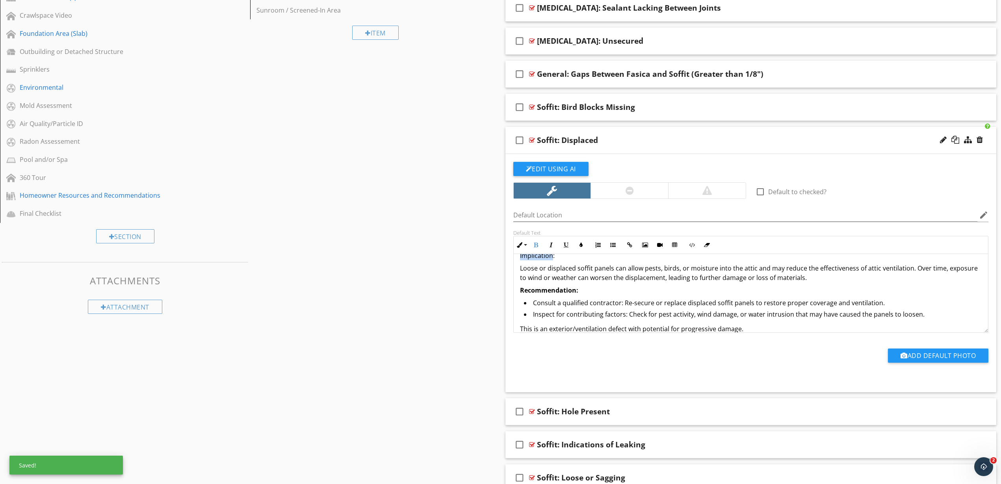
click at [541, 257] on p "Implication:" at bounding box center [751, 255] width 462 height 9
click at [537, 245] on icon "button" at bounding box center [536, 245] width 6 height 6
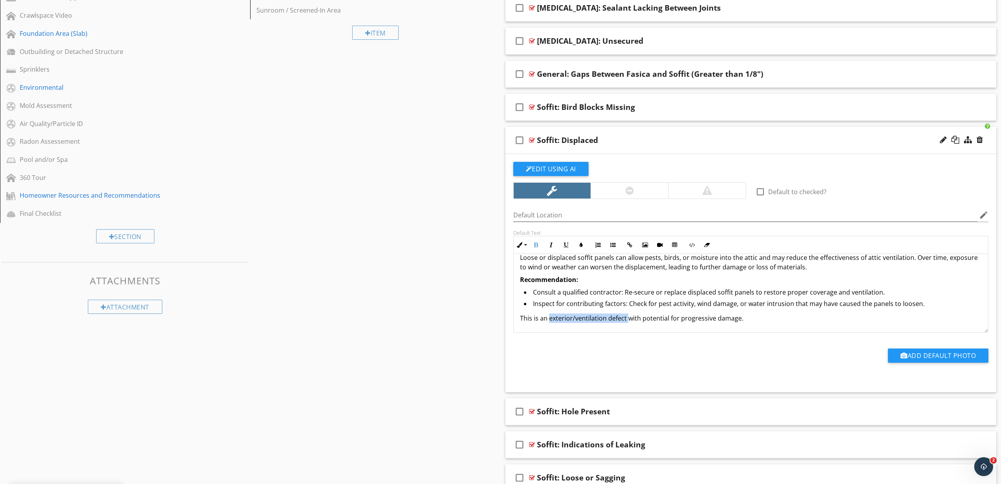
drag, startPoint x: 549, startPoint y: 328, endPoint x: 627, endPoint y: 321, distance: 78.2
click at [627, 321] on p "This is an exterior/ventilation defect with potential for progressive damage." at bounding box center [751, 317] width 462 height 9
click at [538, 245] on icon "button" at bounding box center [536, 245] width 6 height 6
click at [456, 249] on div "Sections Inspection Information Utility Shutoff Locations Roof and Related Comp…" at bounding box center [500, 137] width 1001 height 957
click at [618, 187] on div at bounding box center [629, 191] width 78 height 16
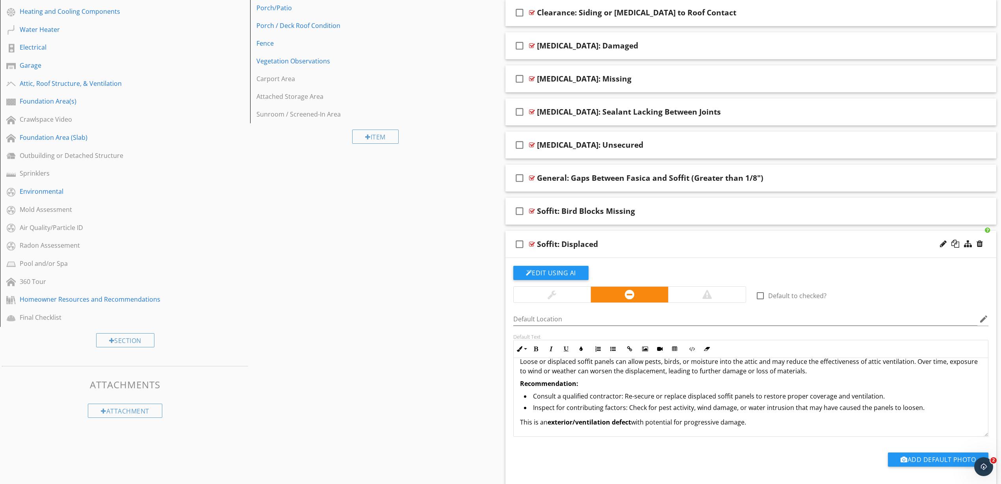
scroll to position [174, 0]
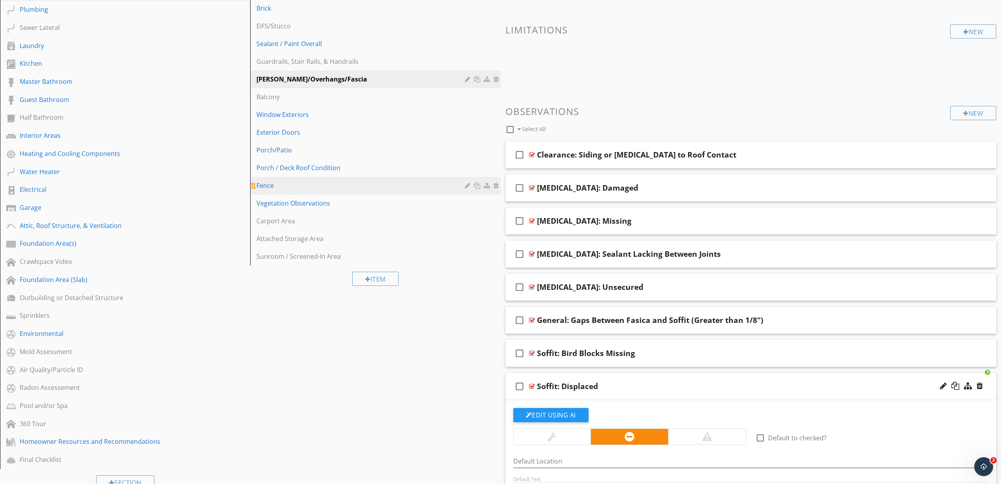
click at [313, 189] on div "Fence" at bounding box center [361, 185] width 210 height 9
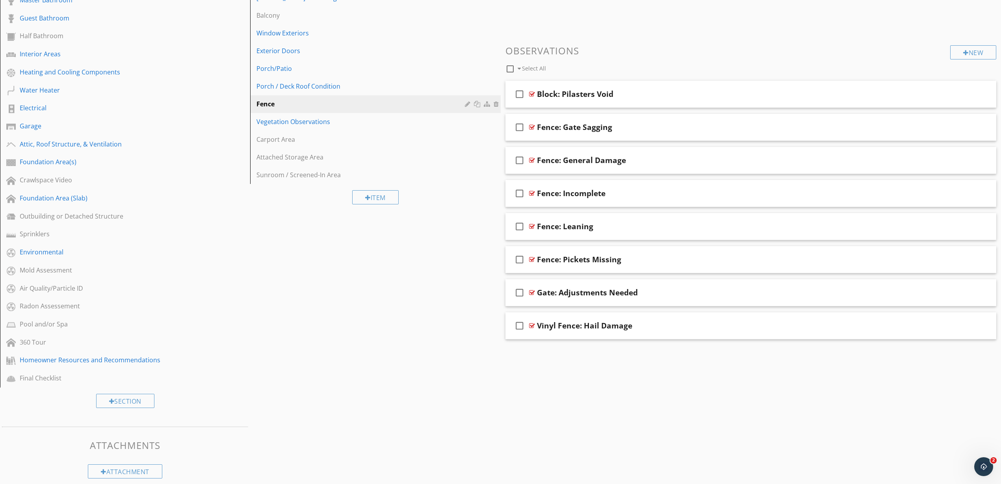
scroll to position [264, 0]
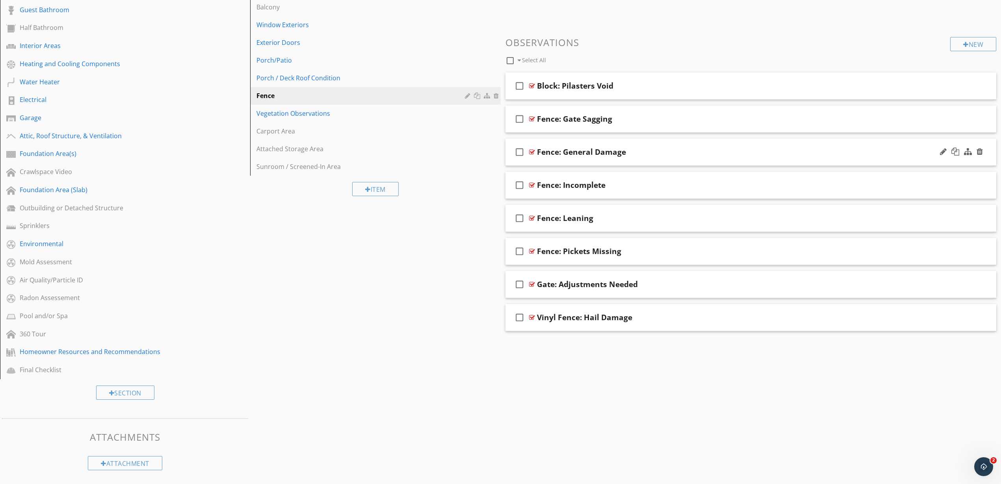
click at [532, 150] on div at bounding box center [532, 152] width 6 height 6
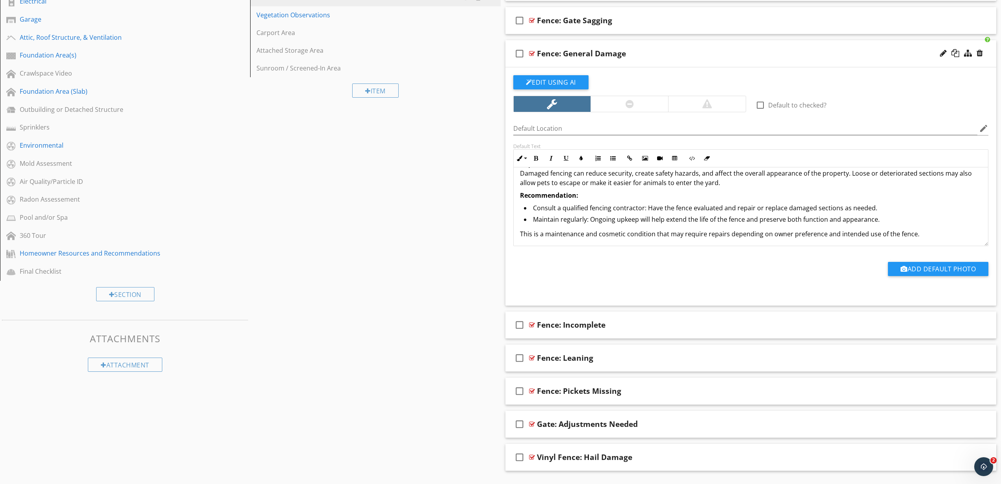
scroll to position [33, 0]
drag, startPoint x: 544, startPoint y: 232, endPoint x: 652, endPoint y: 227, distance: 108.0
click at [652, 227] on p "This is a maintenance and cosmetic condition that may require repairs depending…" at bounding box center [751, 231] width 462 height 9
click at [534, 159] on icon "button" at bounding box center [536, 159] width 6 height 6
click at [434, 167] on div "Sections Inspection Information Utility Shutoff Locations Roof and Related Comp…" at bounding box center [500, 106] width 1001 height 780
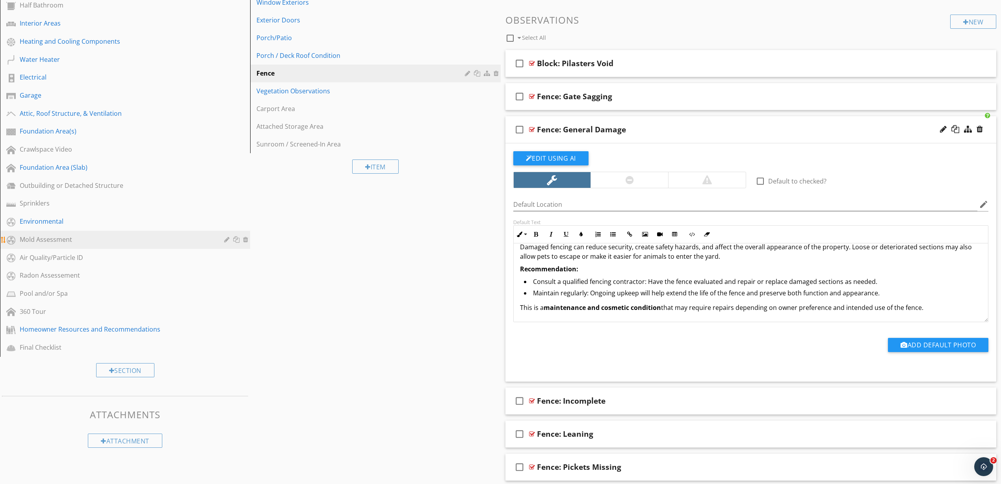
scroll to position [0, 0]
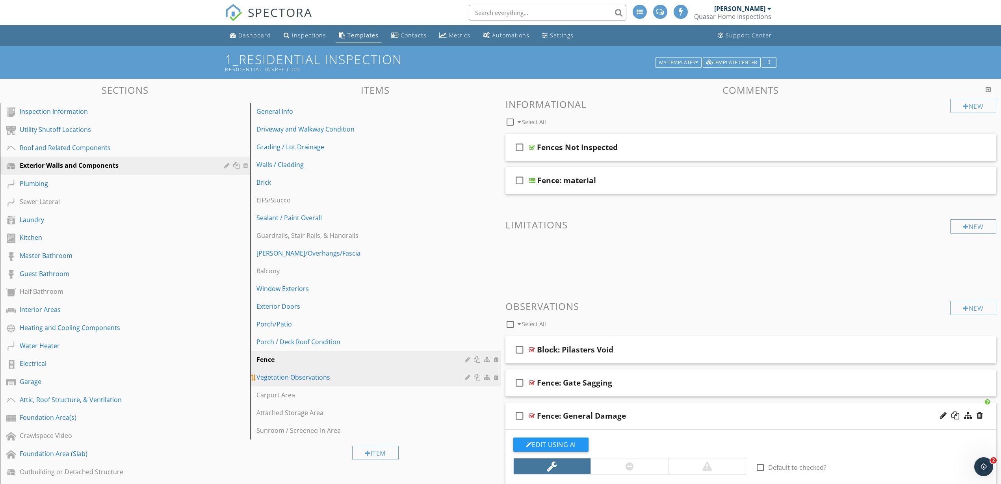
click at [293, 378] on div "Vegetation Observations" at bounding box center [361, 377] width 210 height 9
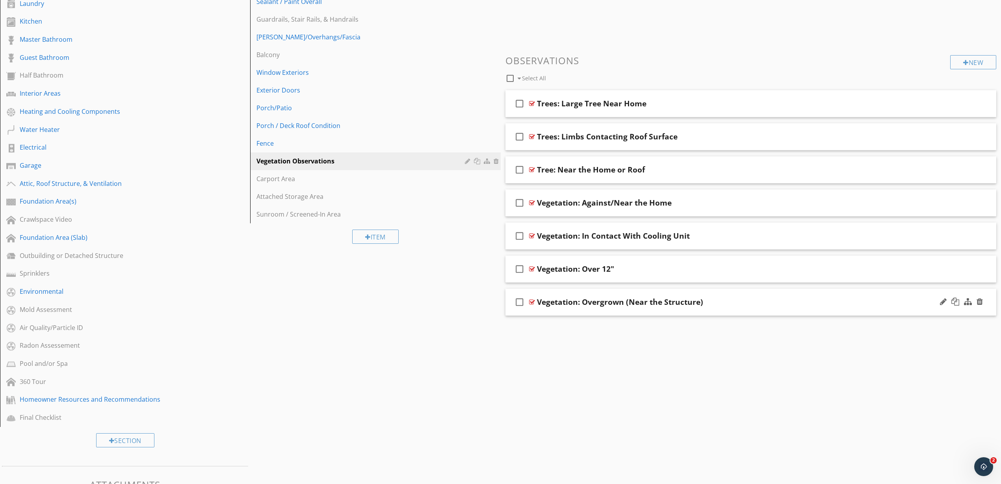
scroll to position [215, 0]
click at [529, 137] on div at bounding box center [532, 138] width 6 height 6
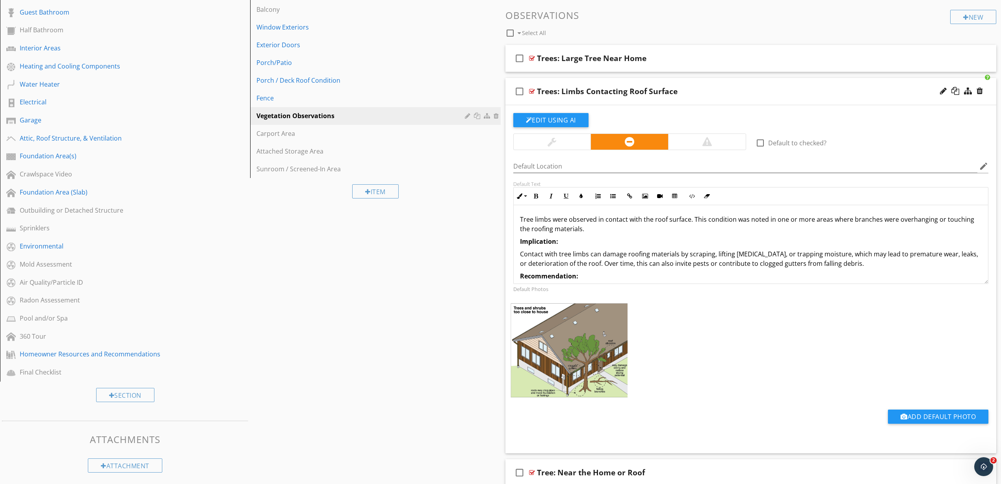
scroll to position [264, 0]
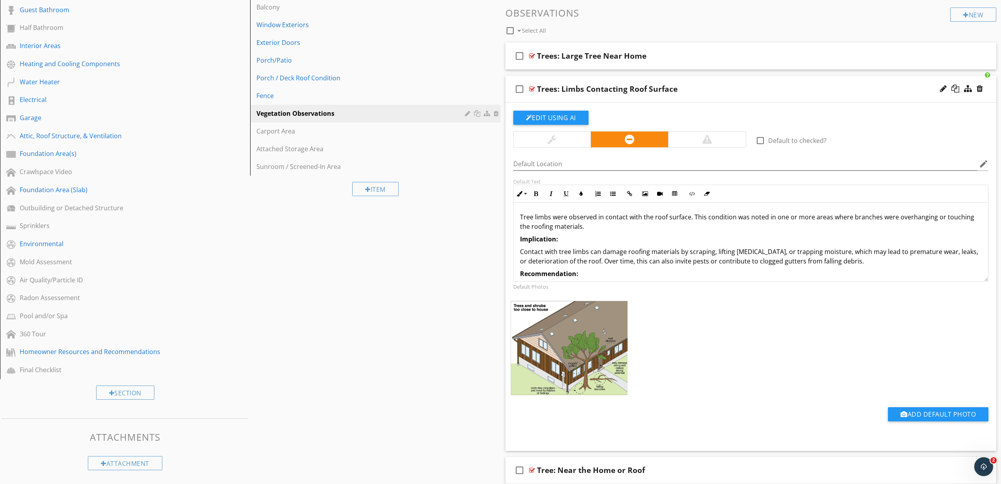
click at [579, 223] on p "Tree limbs were observed in contact with the roof surface. This condition was n…" at bounding box center [751, 221] width 462 height 19
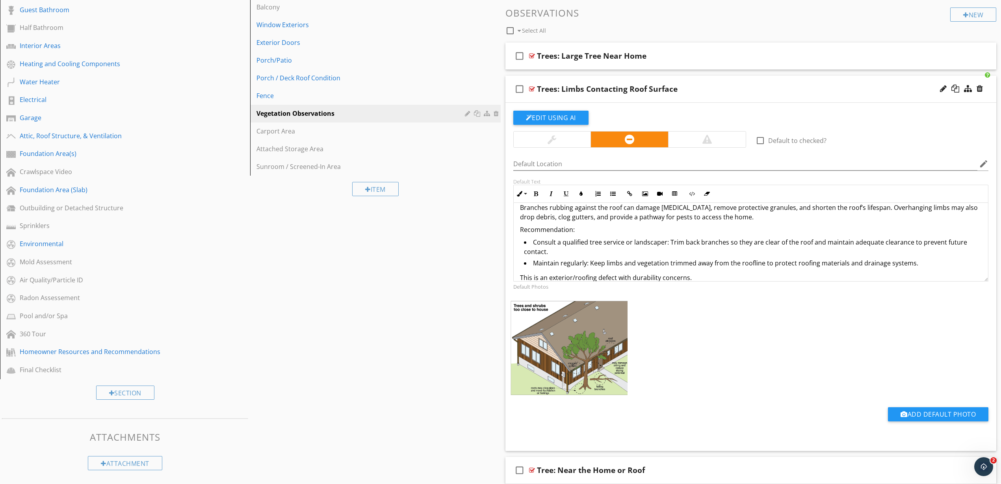
click at [567, 230] on p "Recommendation:" at bounding box center [751, 229] width 462 height 9
click at [539, 197] on button "Bold" at bounding box center [536, 193] width 15 height 15
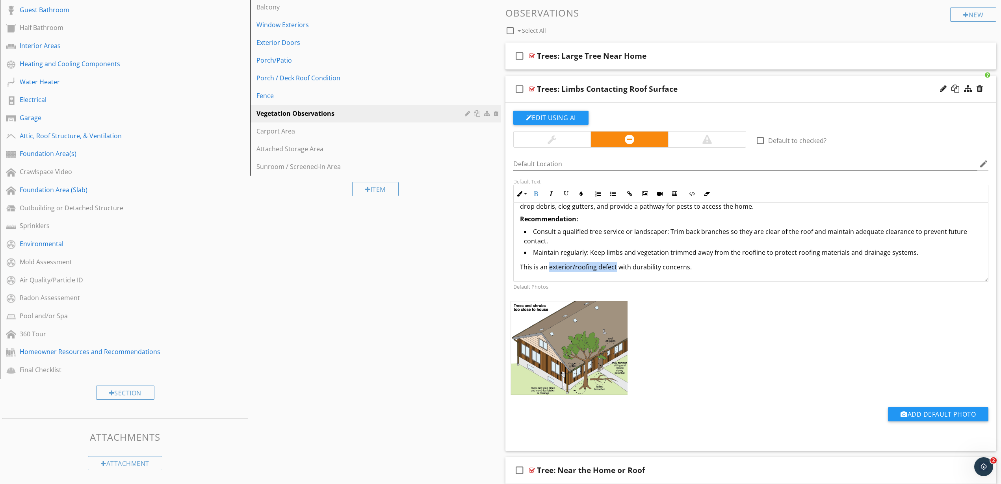
drag, startPoint x: 550, startPoint y: 276, endPoint x: 614, endPoint y: 268, distance: 64.8
click at [614, 268] on p "This is an exterior/roofing defect with durability concerns." at bounding box center [751, 266] width 462 height 9
click at [535, 195] on icon "button" at bounding box center [536, 194] width 6 height 6
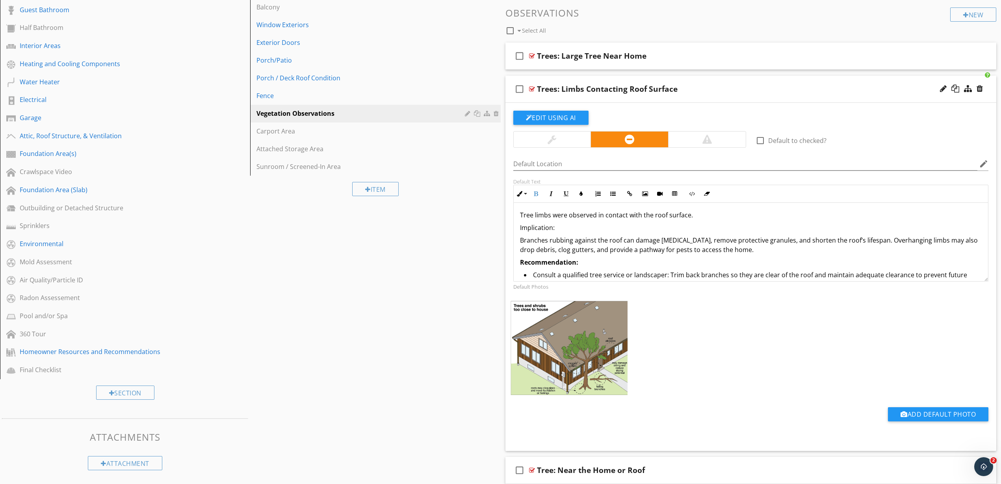
scroll to position [0, 0]
click at [542, 226] on p "Implication:" at bounding box center [751, 229] width 462 height 9
click at [533, 195] on icon "button" at bounding box center [536, 194] width 6 height 6
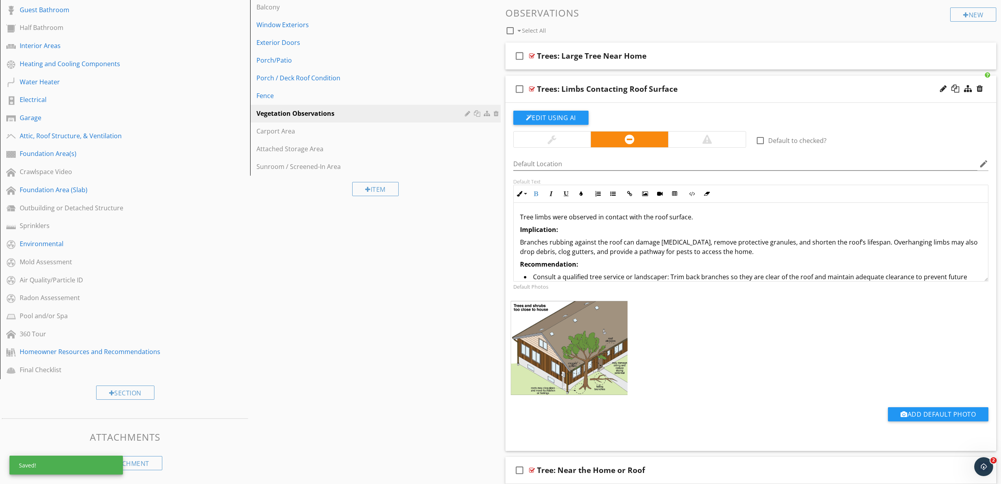
click at [461, 246] on div "Sections Inspection Information Utility Shutoff Locations Roof and Related Comp…" at bounding box center [500, 228] width 1001 height 826
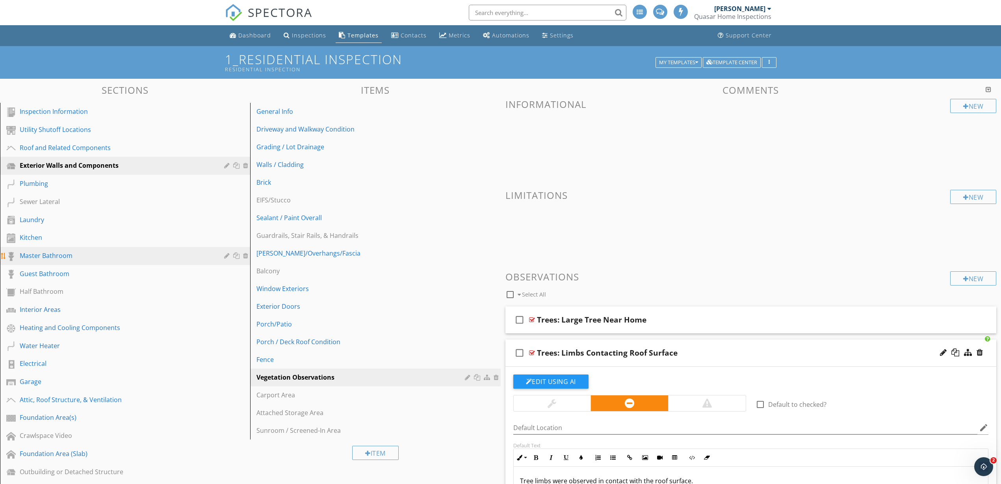
click at [74, 260] on div "Master Bathroom" at bounding box center [131, 256] width 223 height 10
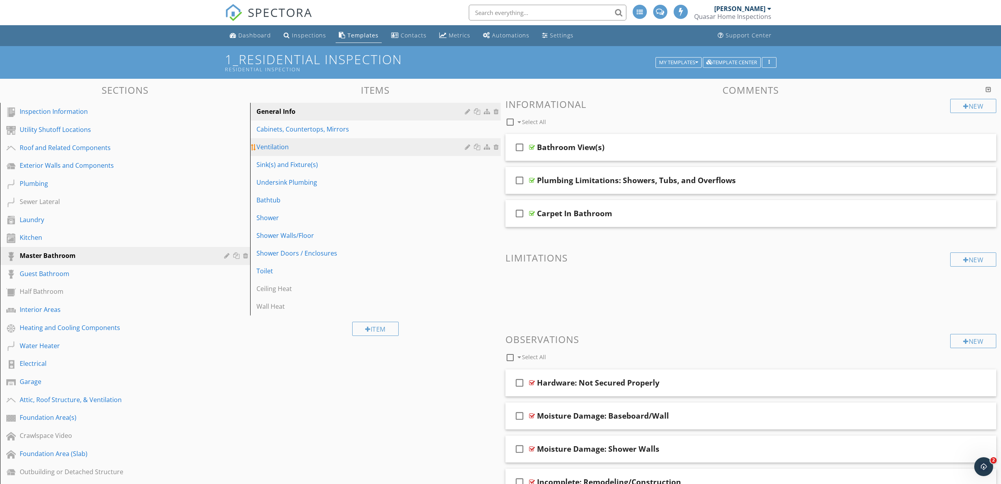
click at [289, 150] on div "Ventilation" at bounding box center [361, 146] width 210 height 9
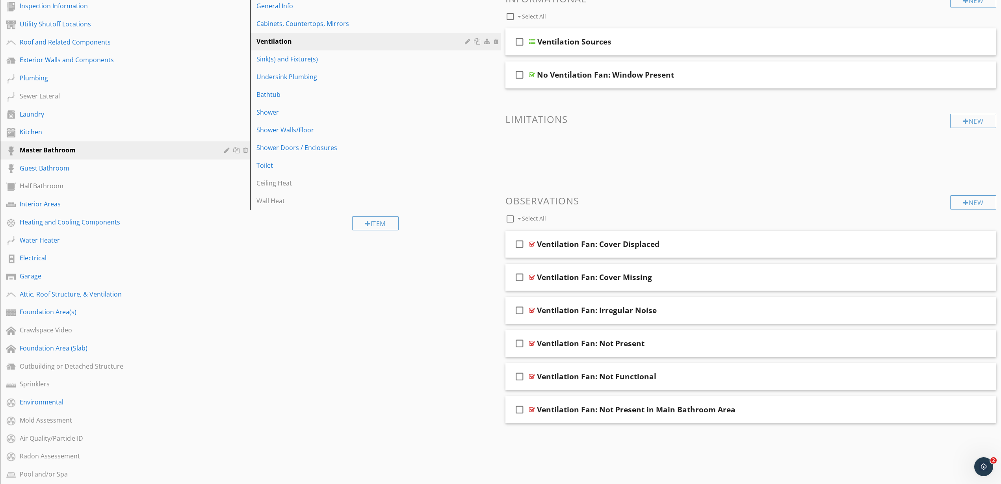
scroll to position [148, 0]
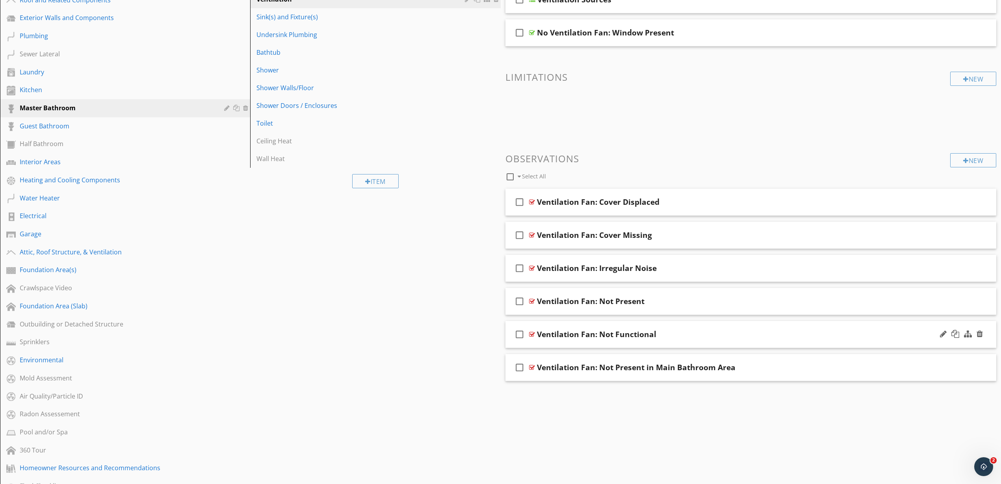
click at [533, 333] on div at bounding box center [532, 334] width 6 height 6
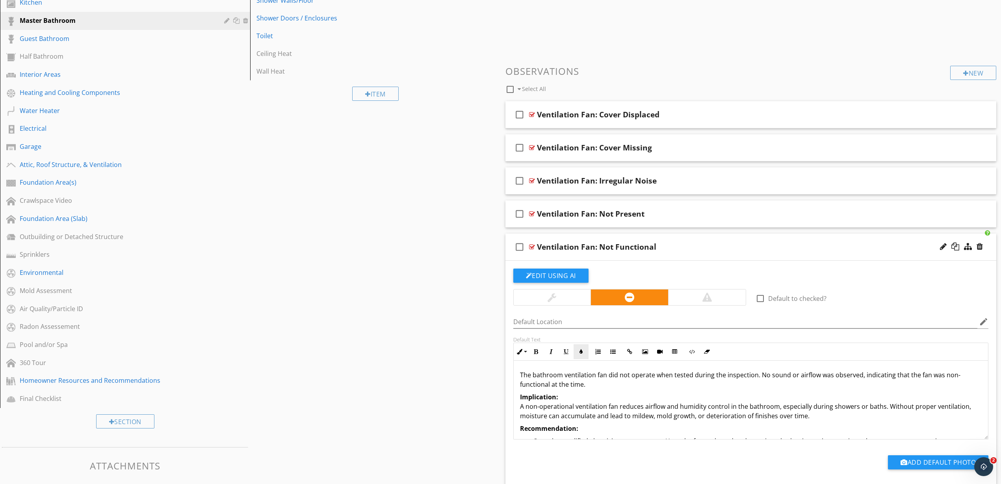
scroll to position [246, 0]
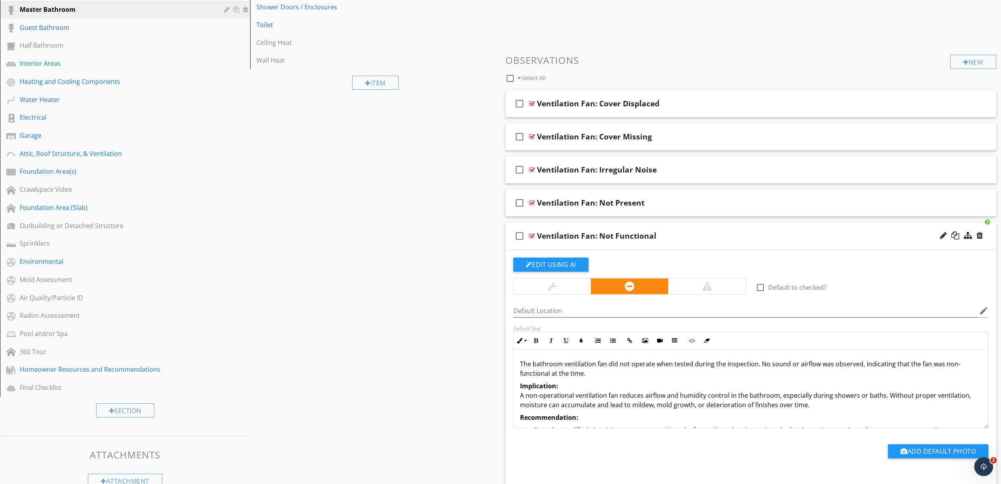
click at [581, 368] on p "The bathroom ventilation fan did not operate when tested during the inspection.…" at bounding box center [751, 368] width 462 height 19
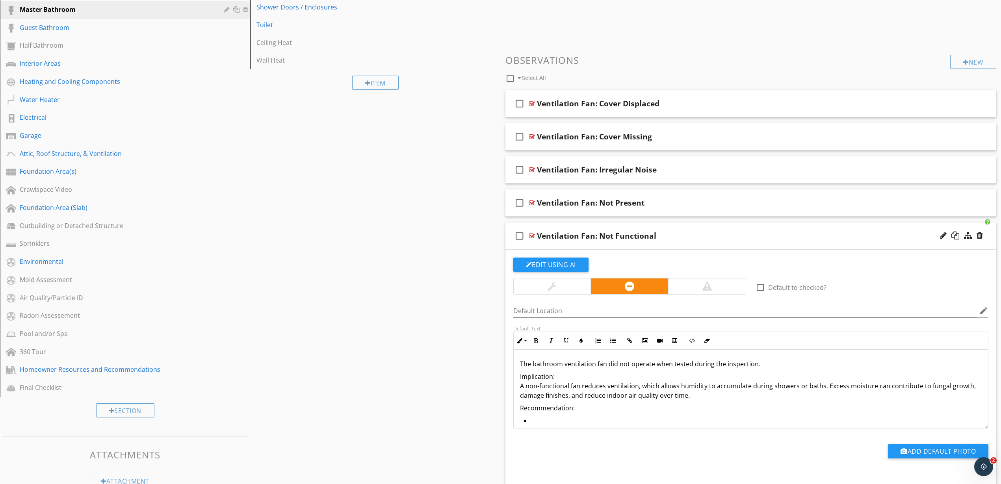
scroll to position [63, 0]
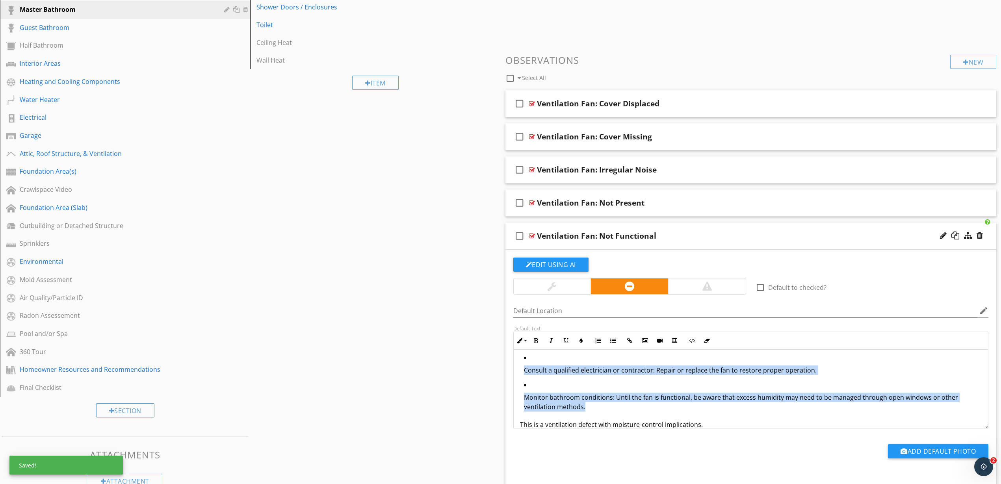
drag, startPoint x: 601, startPoint y: 411, endPoint x: 515, endPoint y: 371, distance: 95.1
click at [515, 371] on div "The bathroom ventilation fan did not operate when tested during the inspection.…" at bounding box center [751, 363] width 475 height 152
click at [611, 339] on icon "button" at bounding box center [613, 341] width 6 height 6
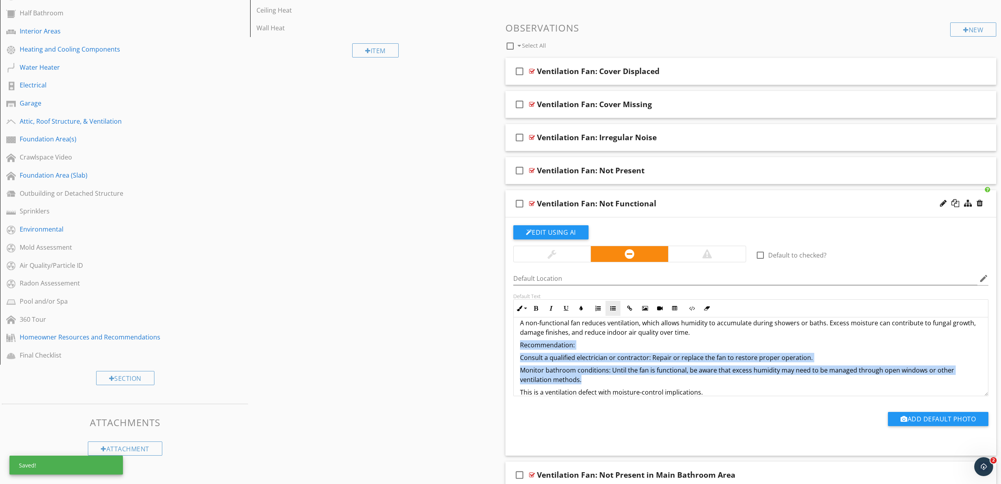
click at [611, 339] on div "The bathroom ventilation fan did not operate when tested during the inspection.…" at bounding box center [751, 347] width 475 height 120
click at [610, 310] on icon "button" at bounding box center [613, 309] width 6 height 6
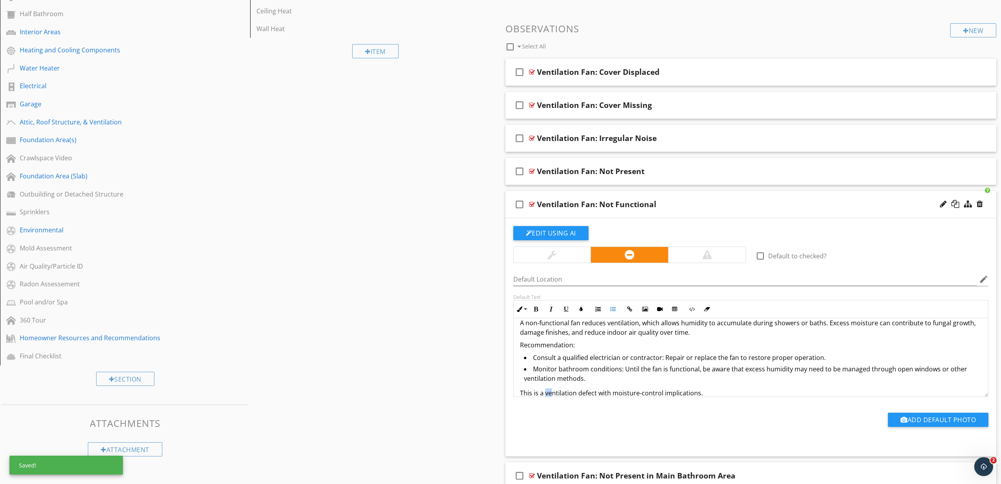
scroll to position [42, 0]
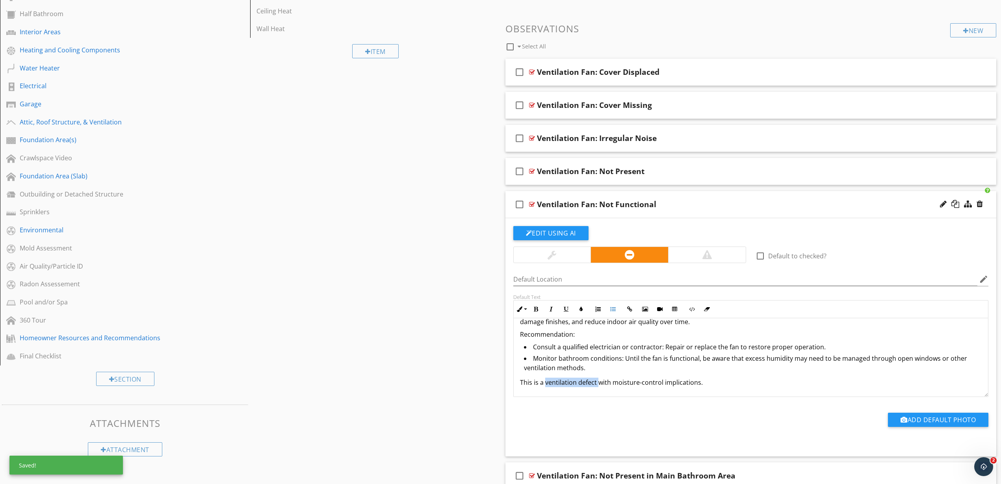
drag, startPoint x: 545, startPoint y: 392, endPoint x: 597, endPoint y: 387, distance: 53.1
click at [597, 387] on p "This is a ventilation defect with moisture-control implications." at bounding box center [751, 382] width 462 height 9
click at [534, 310] on icon "button" at bounding box center [536, 309] width 6 height 6
click at [536, 330] on p "Recommendation:" at bounding box center [751, 334] width 462 height 9
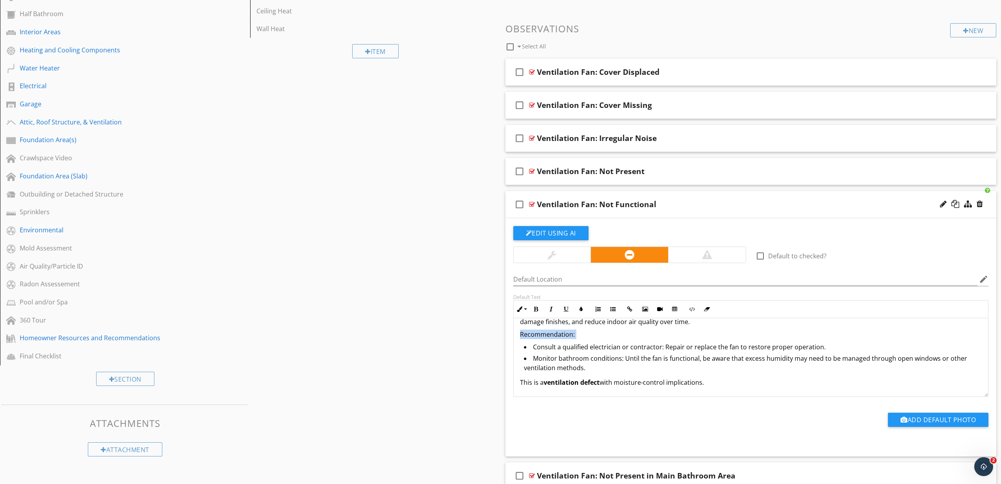
click at [536, 330] on p "Recommendation:" at bounding box center [751, 334] width 462 height 9
click at [534, 311] on icon "button" at bounding box center [536, 309] width 6 height 6
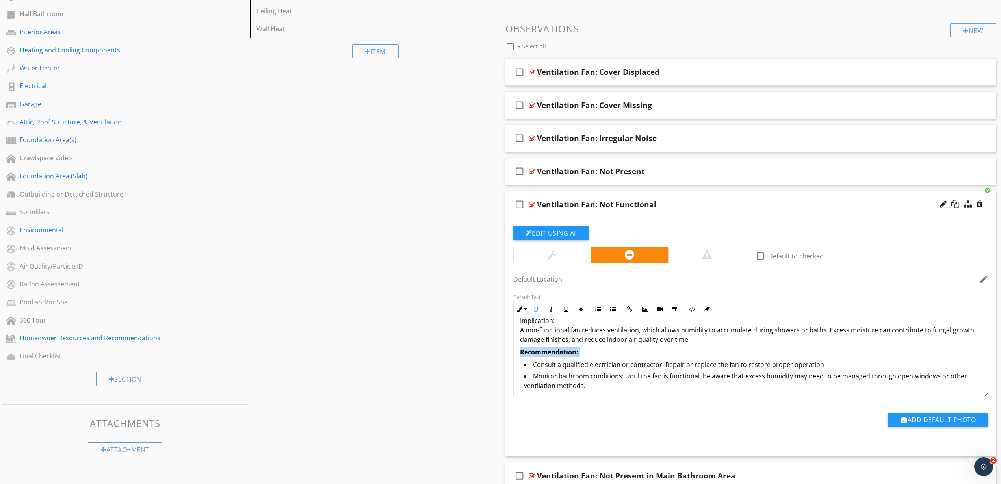
scroll to position [0, 0]
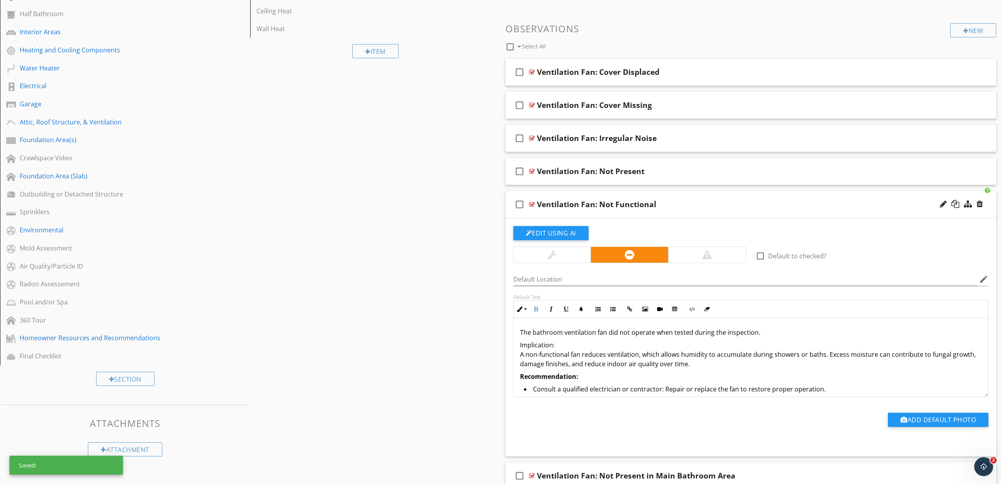
click at [542, 347] on p "Implication: A non-functional fan reduces ventilation, which allows humidity to…" at bounding box center [751, 354] width 462 height 28
click at [540, 308] on button "Bold" at bounding box center [536, 309] width 15 height 15
click at [425, 287] on div "Sections Inspection Information Utility Shutoff Locations Roof and Related Comp…" at bounding box center [500, 158] width 1001 height 714
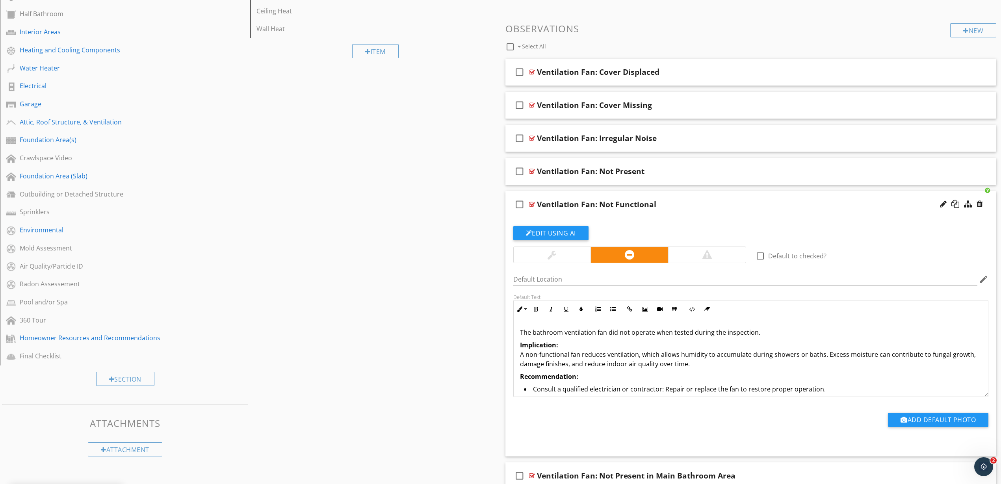
click at [607, 372] on p "Recommendation:" at bounding box center [751, 376] width 462 height 9
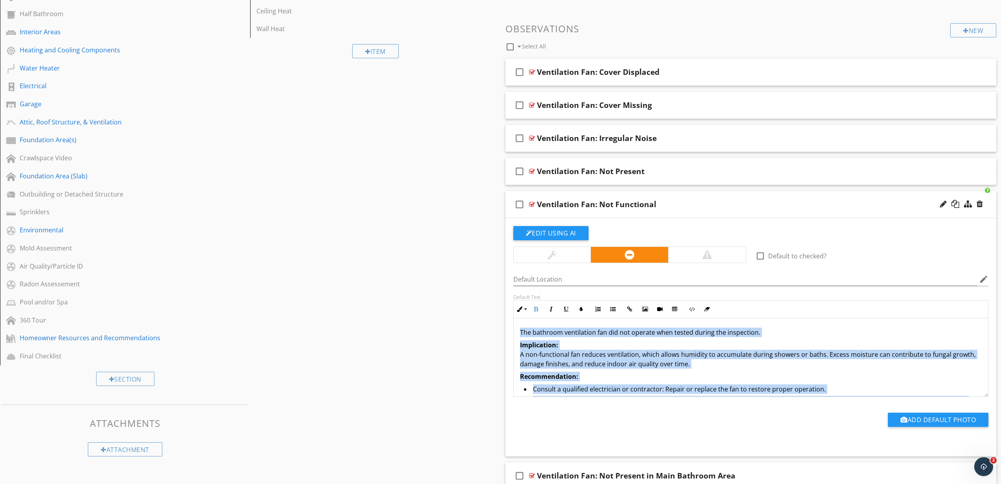
copy div "The bathroom ventilation fan did not operate when tested during the inspection.…"
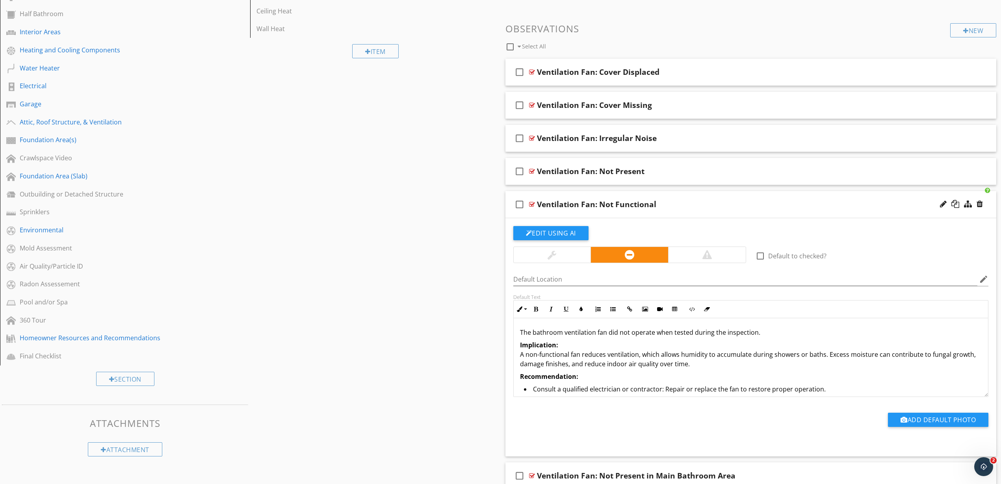
click at [369, 312] on div "Sections Inspection Information Utility Shutoff Locations Roof and Related Comp…" at bounding box center [500, 158] width 1001 height 714
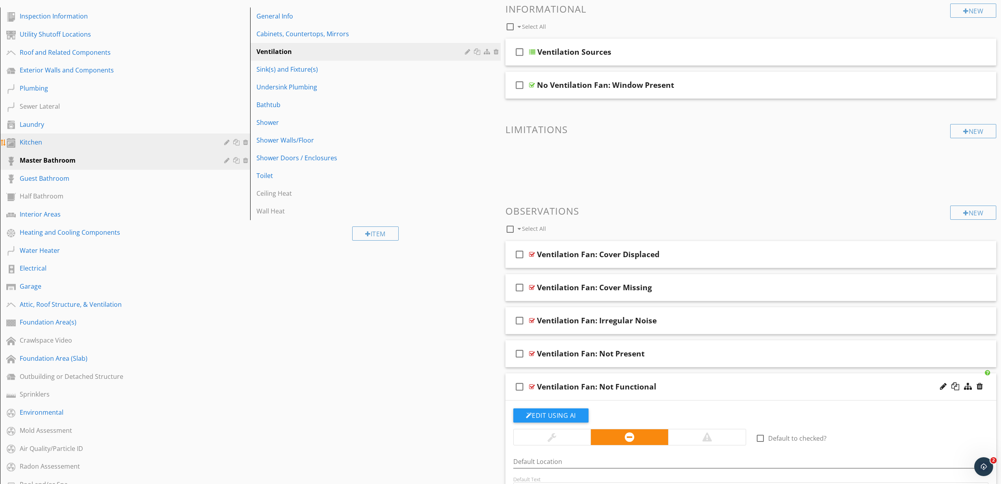
scroll to position [81, 0]
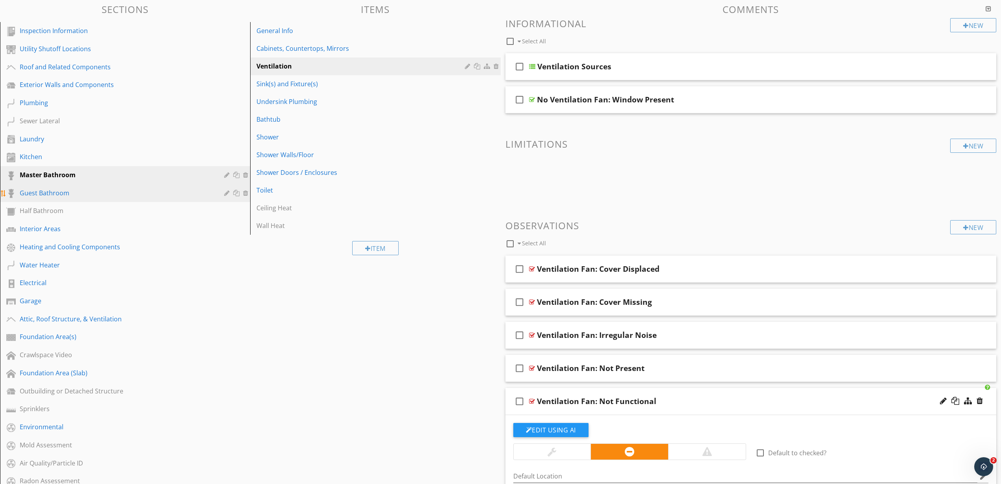
click at [55, 195] on div "Guest Bathroom" at bounding box center [116, 192] width 193 height 9
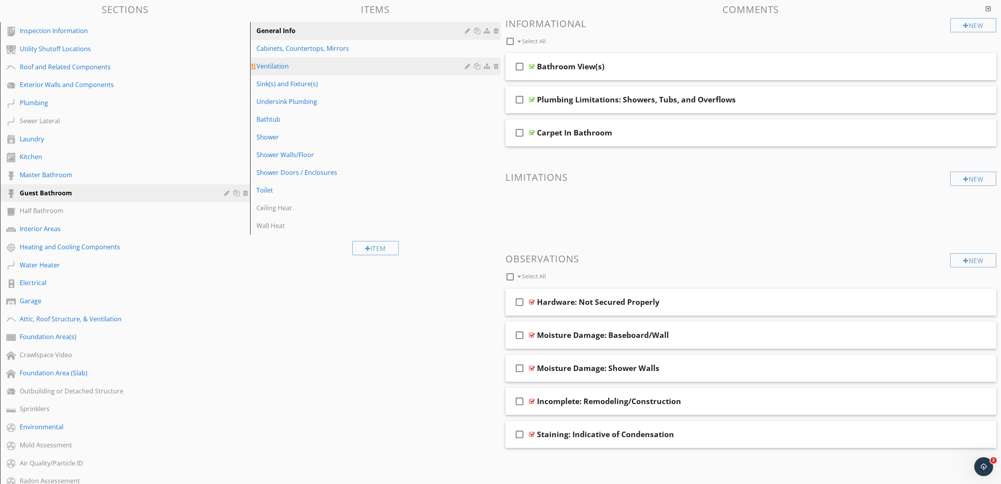
click at [291, 68] on div "Ventilation" at bounding box center [361, 65] width 210 height 9
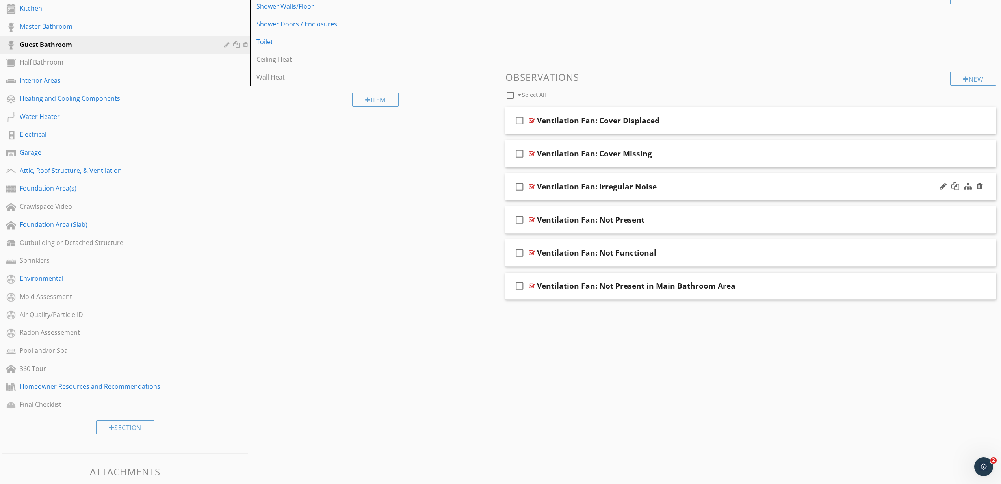
scroll to position [264, 0]
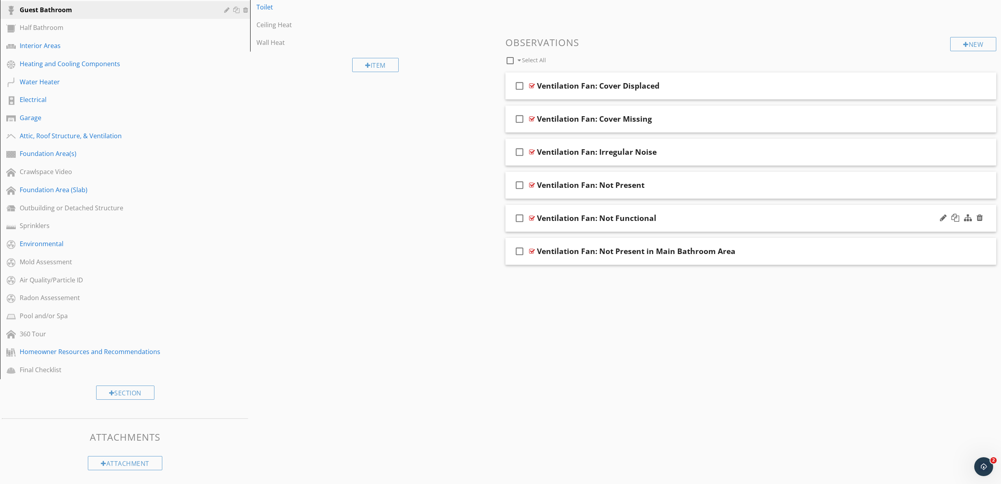
click at [532, 219] on div at bounding box center [532, 218] width 6 height 6
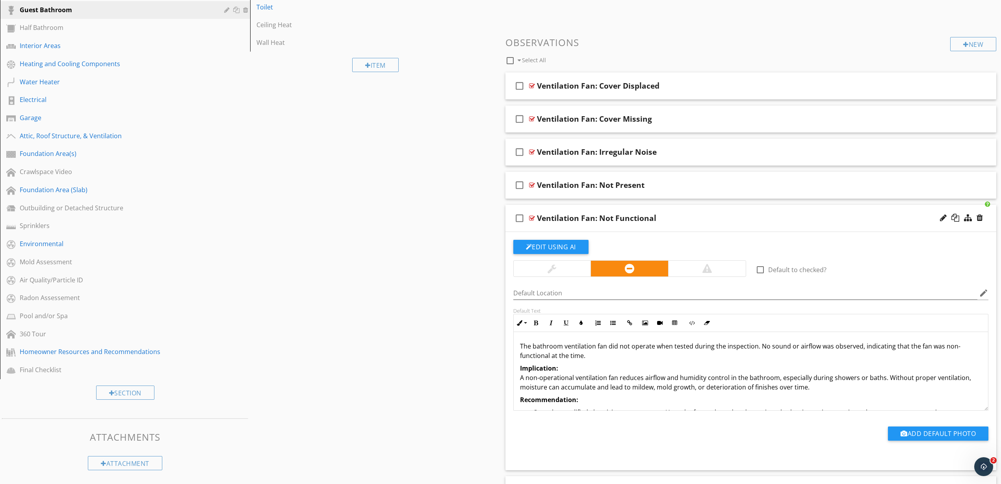
click at [584, 348] on p "The bathroom ventilation fan did not operate when tested during the inspection.…" at bounding box center [751, 350] width 462 height 19
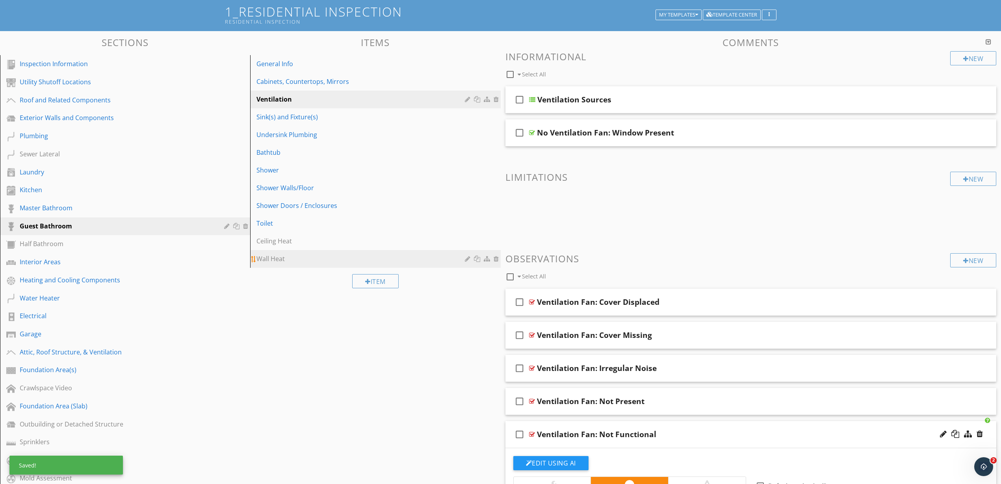
scroll to position [49, 0]
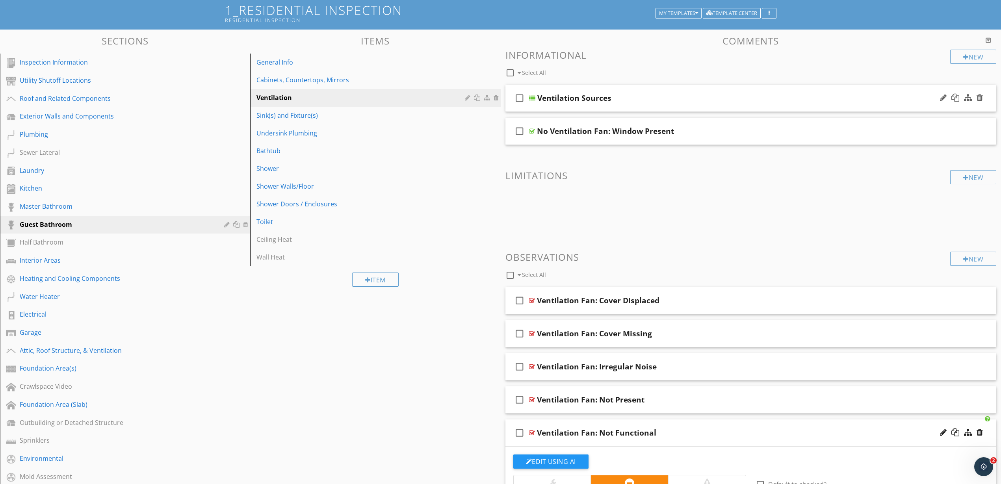
click at [533, 96] on div at bounding box center [532, 98] width 6 height 6
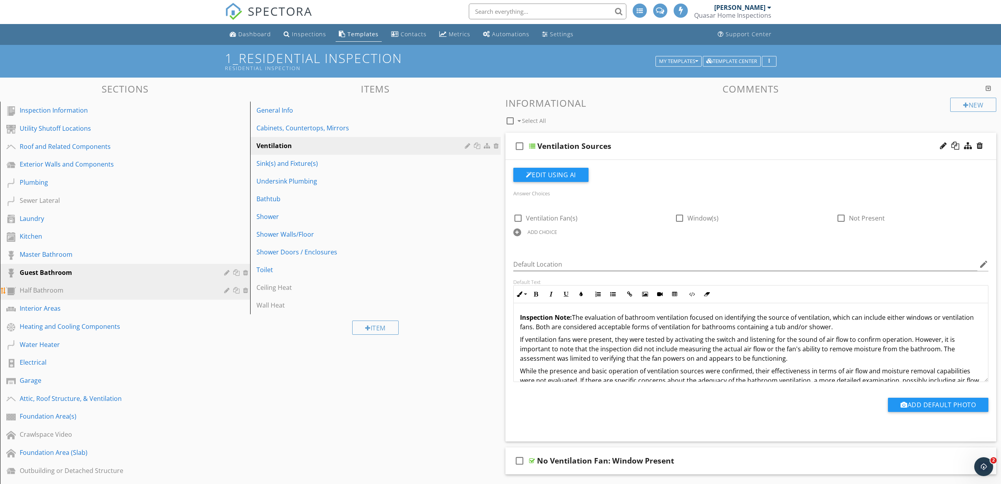
scroll to position [0, 0]
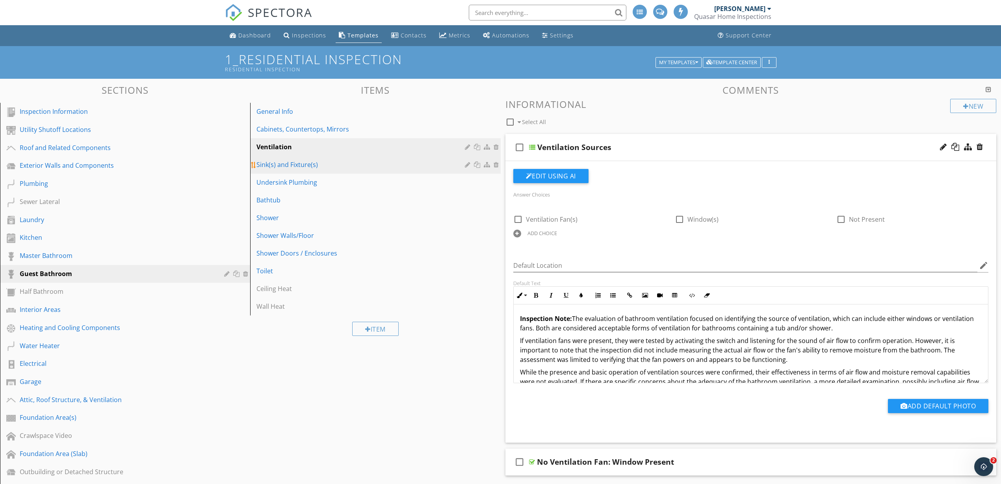
click at [302, 169] on div "Sink(s) and Fixture(s)" at bounding box center [361, 164] width 210 height 9
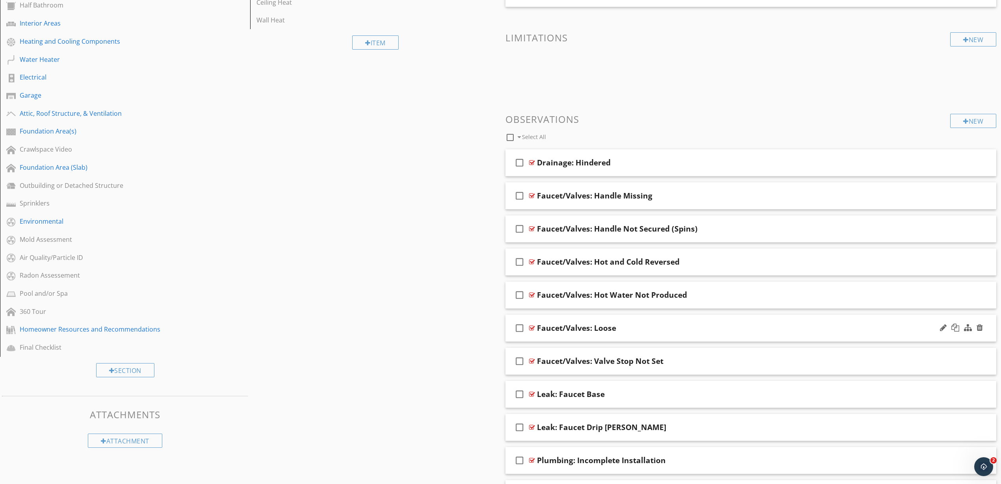
scroll to position [345, 0]
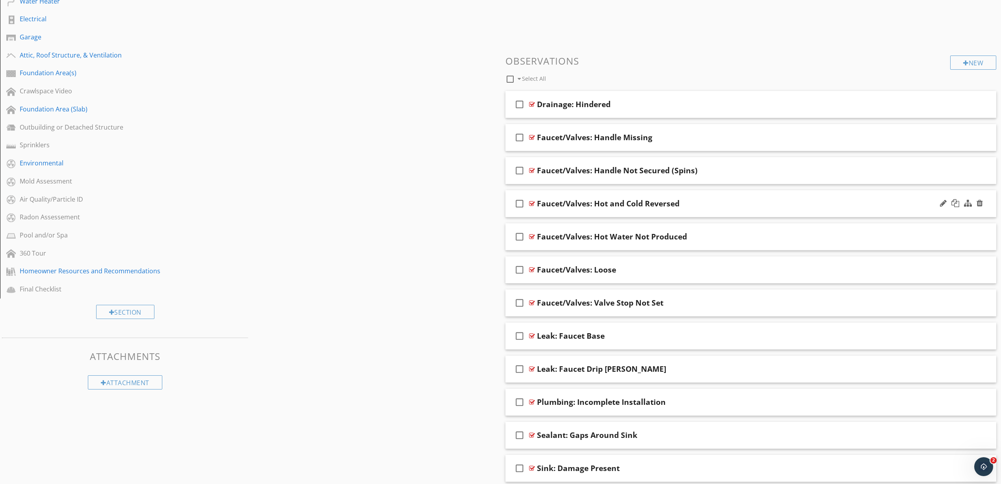
click at [531, 201] on div at bounding box center [532, 203] width 6 height 6
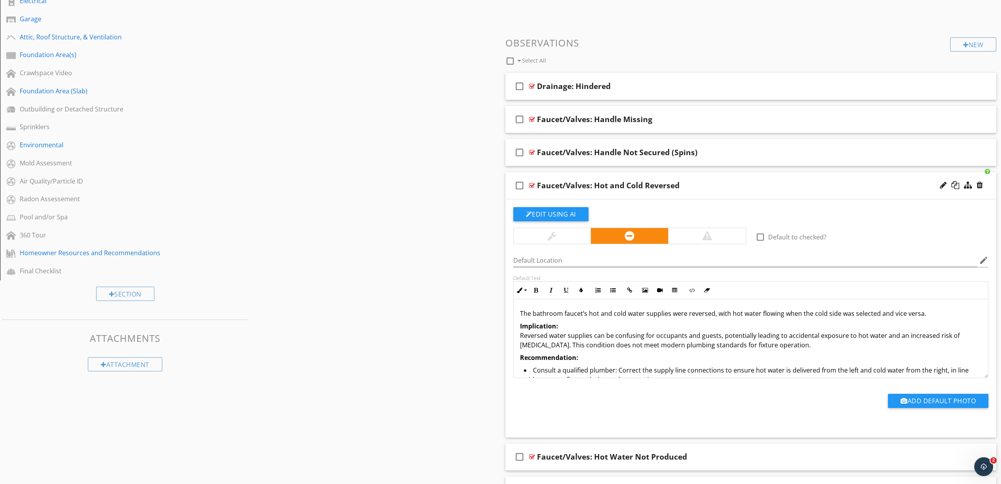
scroll to position [443, 0]
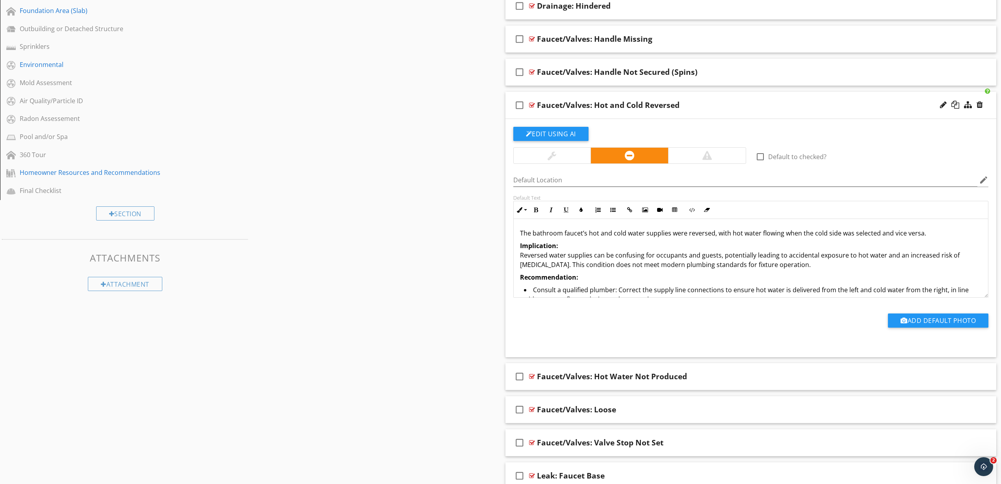
click at [599, 266] on p "Implication: Reversed water supplies can be confusing for occupants and guests,…" at bounding box center [751, 255] width 462 height 28
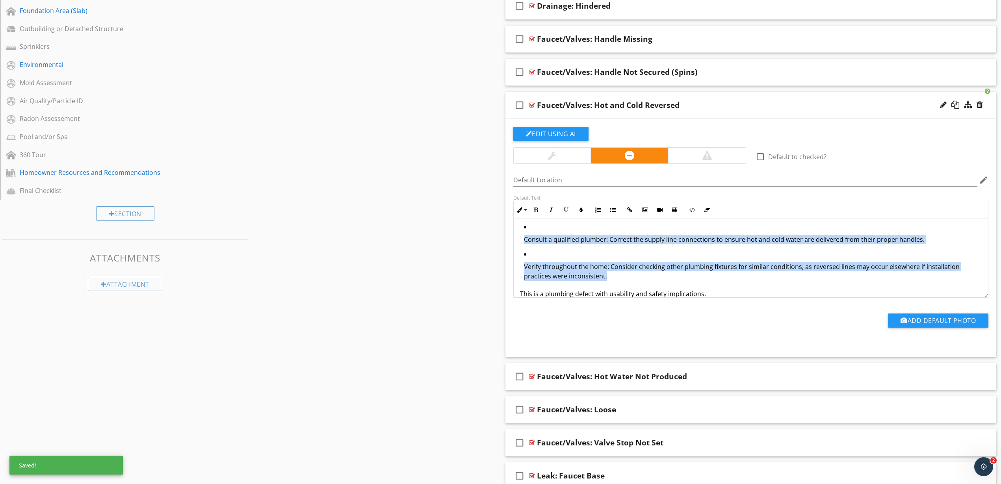
drag, startPoint x: 612, startPoint y: 273, endPoint x: 518, endPoint y: 239, distance: 100.2
click at [518, 239] on div "The bathroom faucet’s hot and cold water supplies were reversed, with hot water…" at bounding box center [751, 232] width 475 height 152
click at [612, 209] on icon "button" at bounding box center [613, 210] width 6 height 6
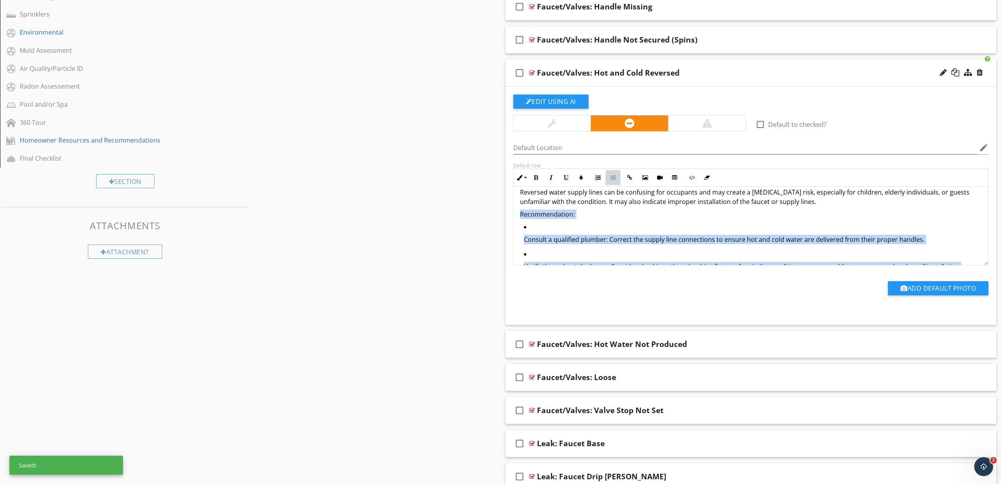
click at [612, 209] on div "The bathroom faucet’s hot and cold water supplies were reversed, with hot water…" at bounding box center [751, 232] width 475 height 152
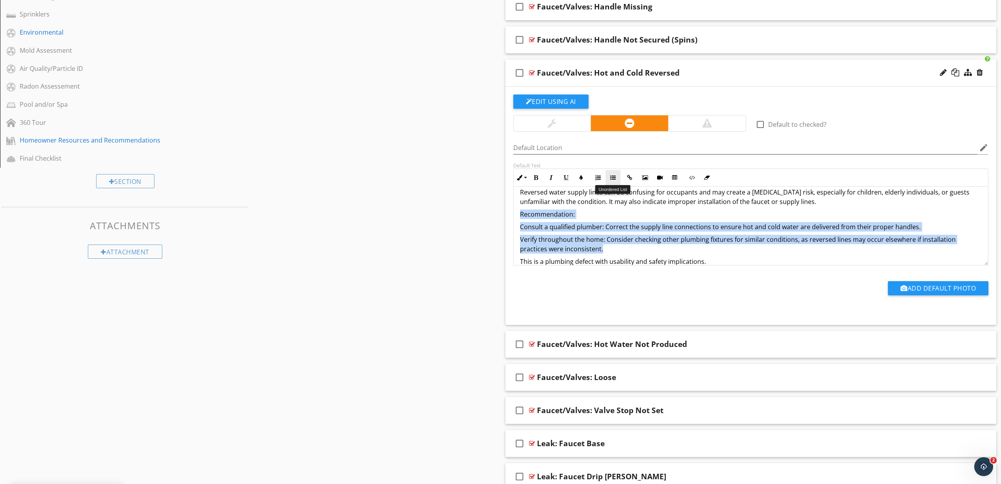
click at [615, 180] on icon "button" at bounding box center [613, 178] width 6 height 6
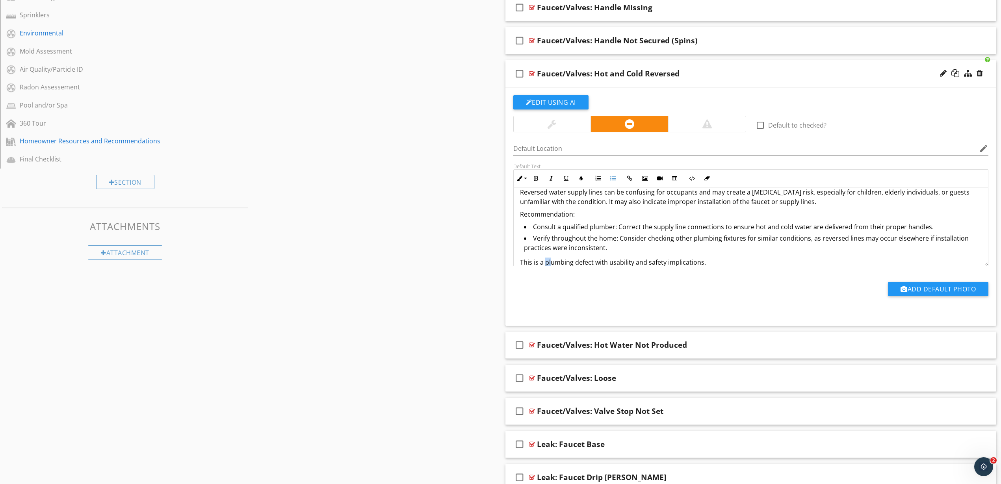
scroll to position [42, 0]
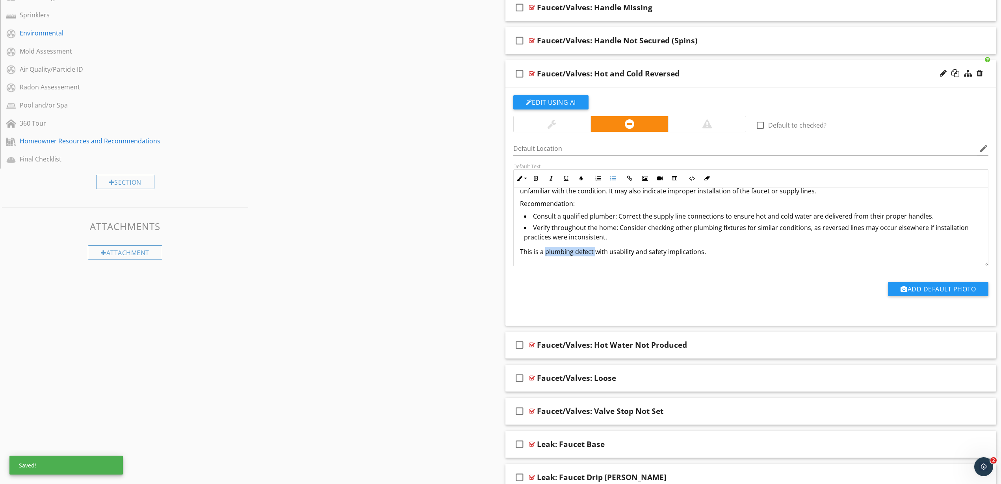
drag, startPoint x: 544, startPoint y: 260, endPoint x: 594, endPoint y: 251, distance: 50.1
click at [594, 251] on p "This is a plumbing defect with usability and safety implications." at bounding box center [751, 251] width 462 height 9
click at [538, 178] on icon "button" at bounding box center [536, 179] width 6 height 6
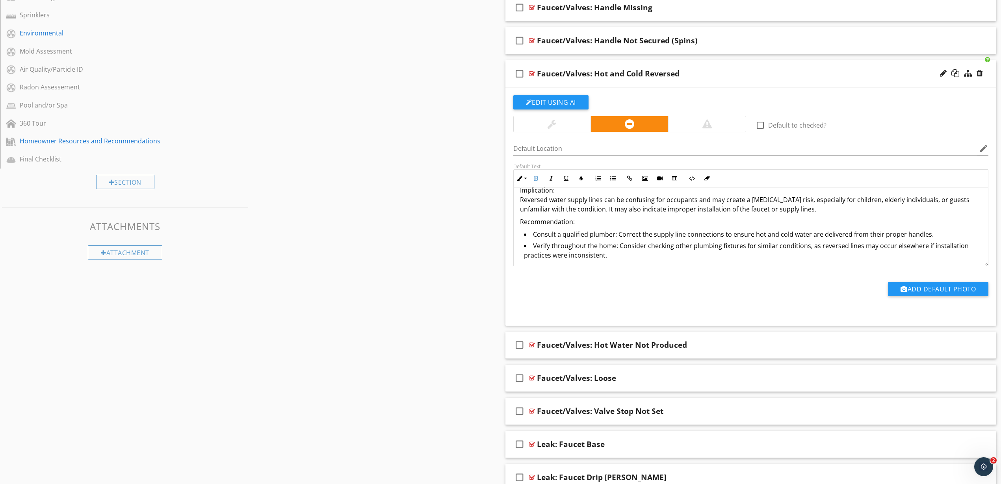
scroll to position [0, 0]
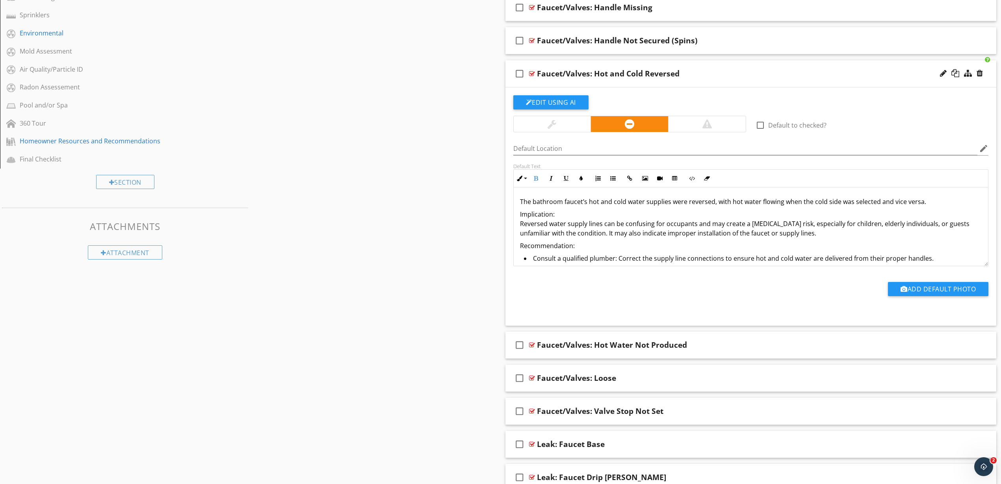
click at [547, 245] on p "Recommendation:" at bounding box center [751, 245] width 462 height 9
click at [535, 180] on icon "button" at bounding box center [536, 179] width 6 height 6
click at [540, 215] on p "Implication: Reversed water supply lines can be confusing for occupants and may…" at bounding box center [751, 224] width 462 height 28
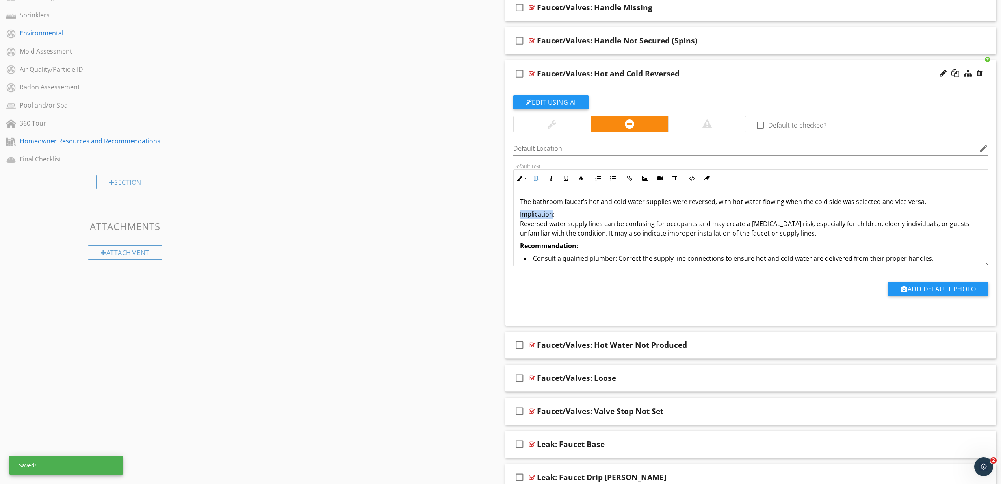
click at [540, 215] on p "Implication: Reversed water supply lines can be confusing for occupants and may…" at bounding box center [751, 224] width 462 height 28
click at [536, 180] on icon "button" at bounding box center [536, 179] width 6 height 6
click at [538, 221] on p "Implication: Reversed water supply lines can be confusing for occupants and may…" at bounding box center [751, 224] width 462 height 28
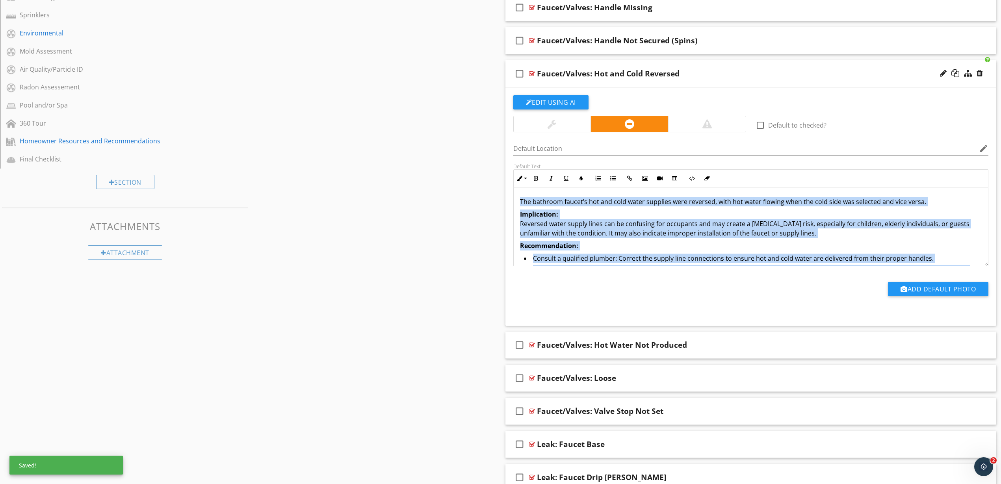
copy div "The bathroom faucet’s hot and cold water supplies were reversed, with hot water…"
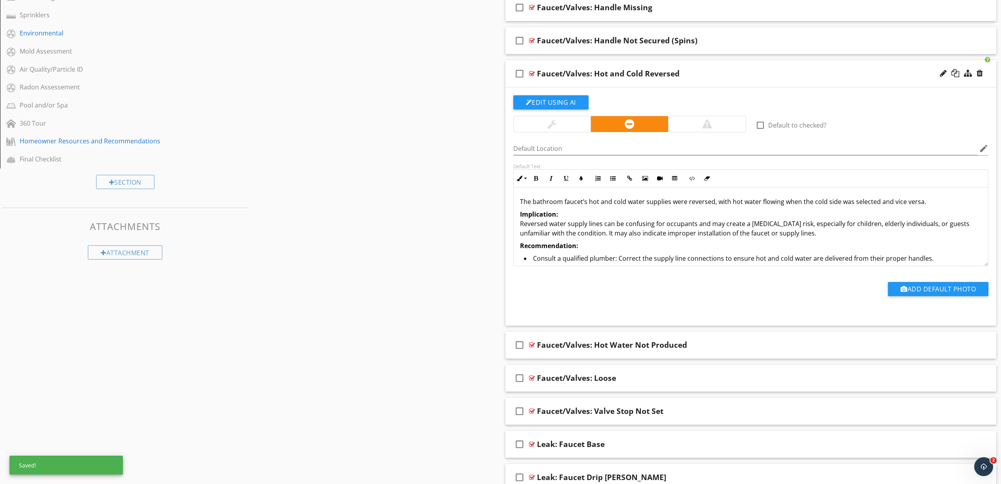
click at [472, 214] on div "Sections Inspection Information Utility Shutoff Locations Roof and Related Comp…" at bounding box center [500, 291] width 1001 height 1375
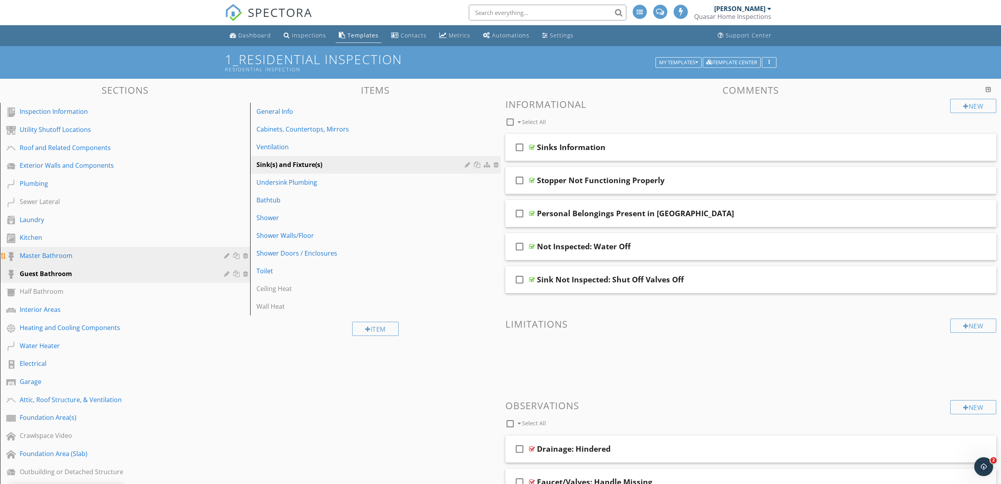
click at [59, 258] on div "Master Bathroom" at bounding box center [116, 255] width 193 height 9
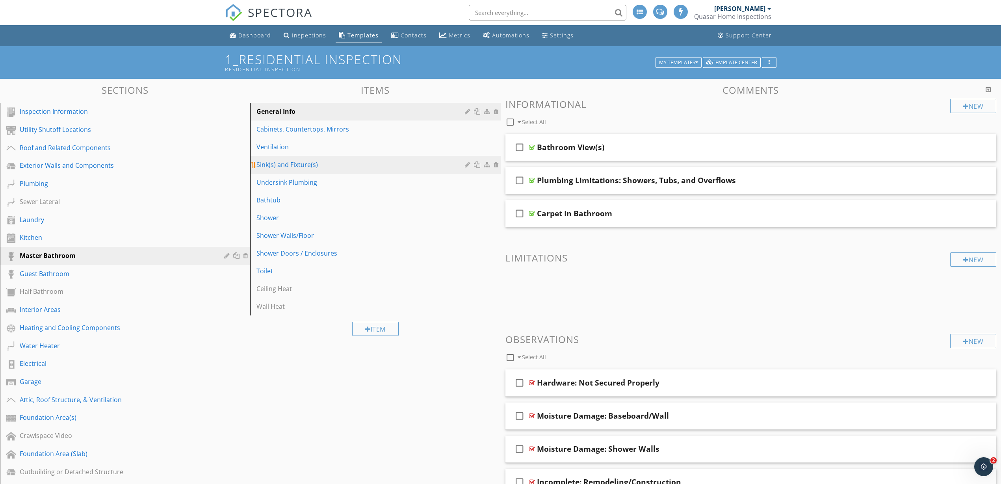
click at [294, 160] on div "Sink(s) and Fixture(s)" at bounding box center [361, 164] width 210 height 9
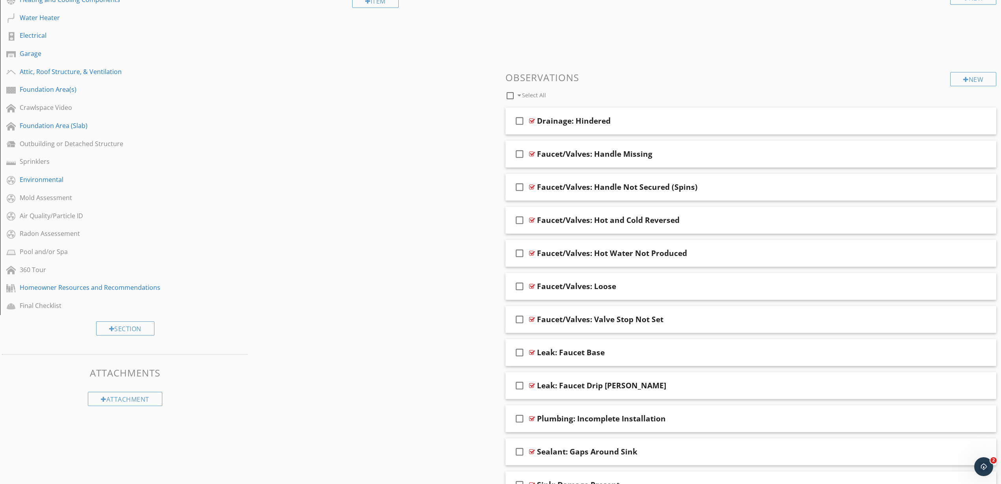
scroll to position [345, 0]
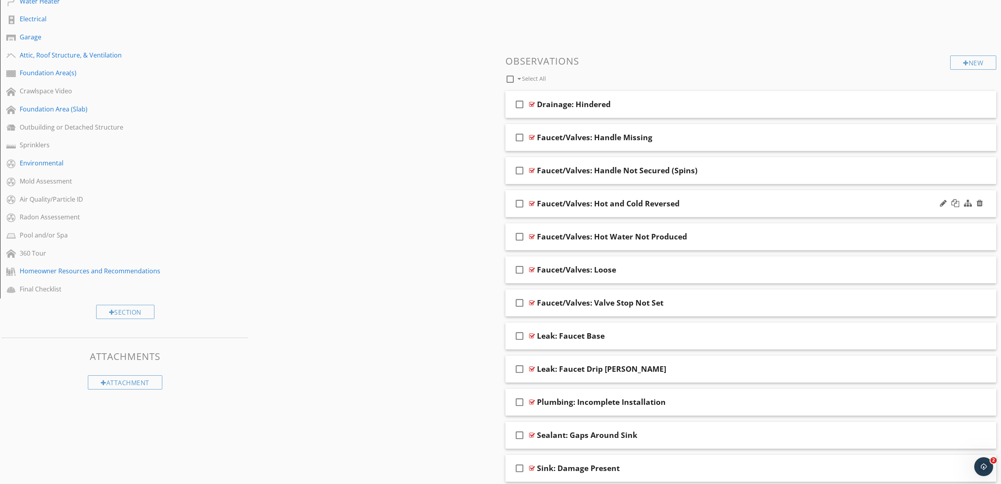
click at [530, 203] on div at bounding box center [532, 203] width 6 height 6
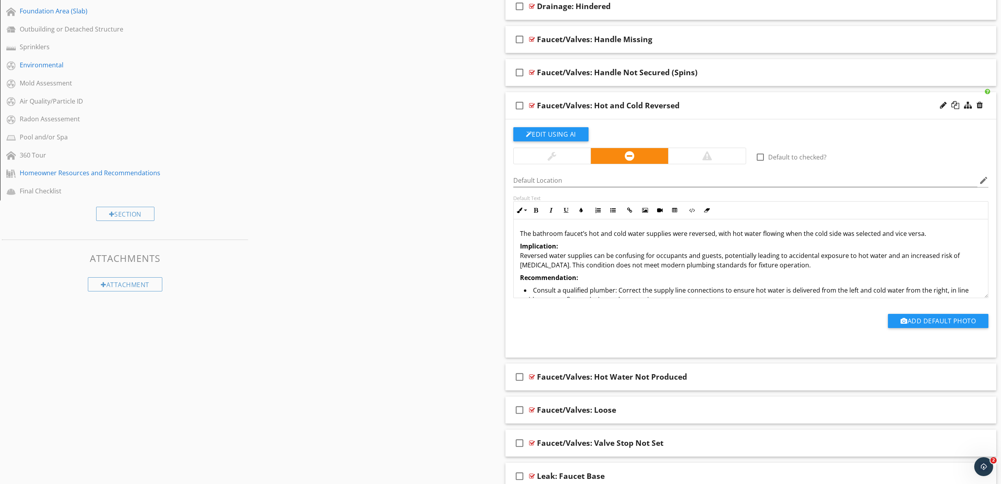
scroll to position [443, 0]
click at [558, 260] on p "Implication: Reversed water supplies can be confusing for occupants and guests,…" at bounding box center [751, 255] width 462 height 28
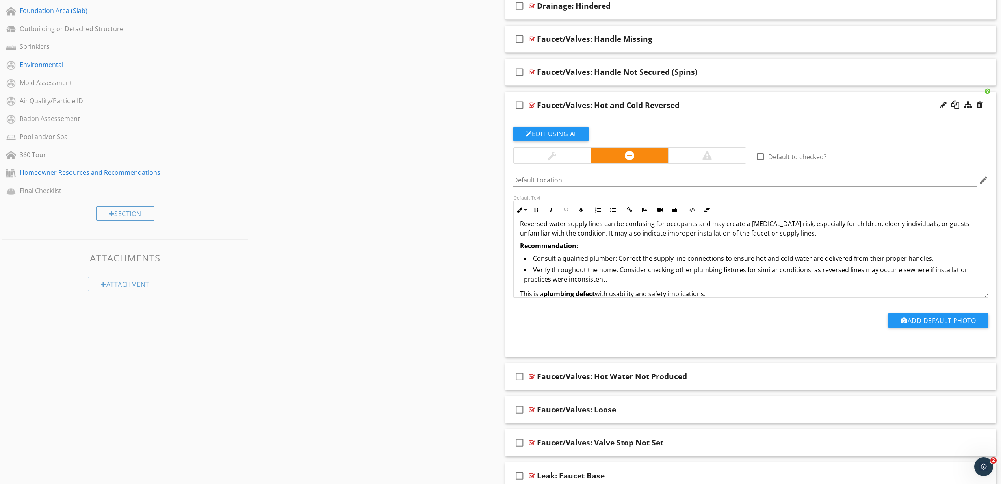
click at [462, 244] on div "Sections Inspection Information Utility Shutoff Locations Roof and Related Comp…" at bounding box center [500, 323] width 1001 height 1375
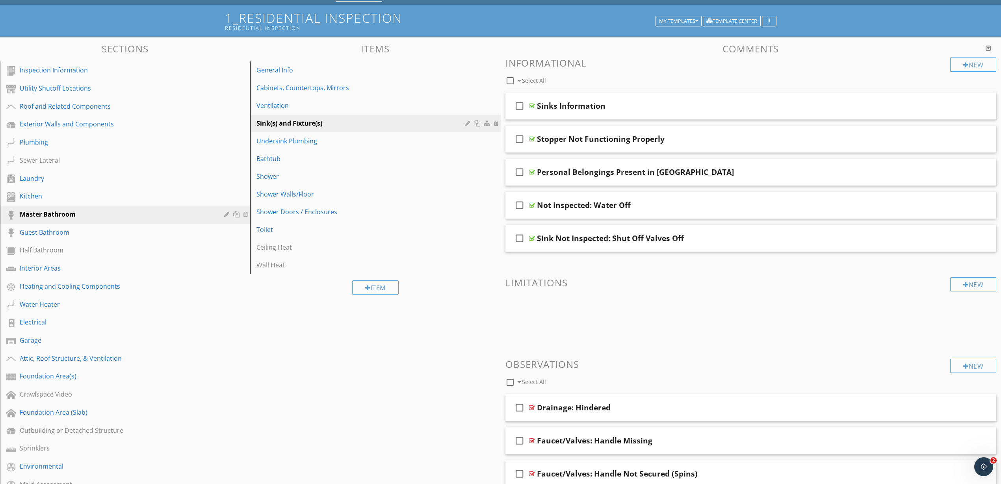
scroll to position [0, 0]
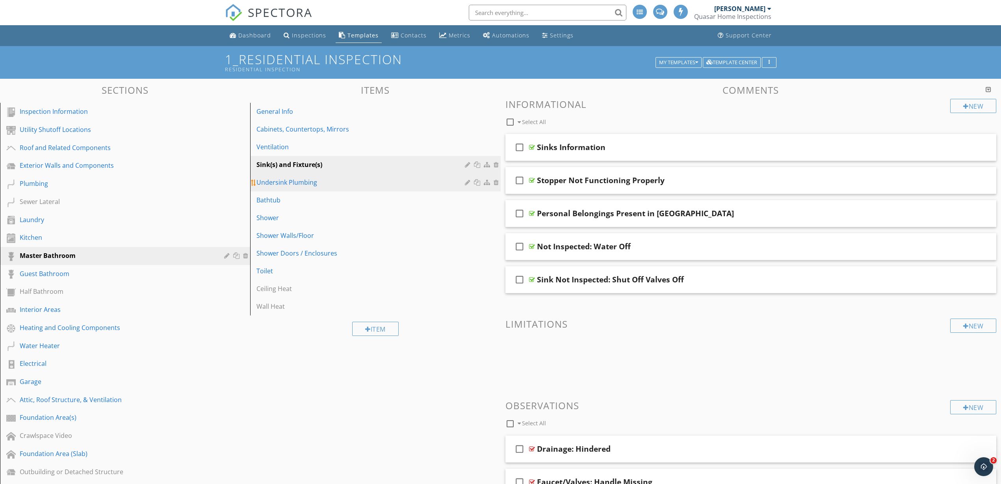
click at [293, 187] on div "Undersink Plumbing" at bounding box center [361, 182] width 210 height 9
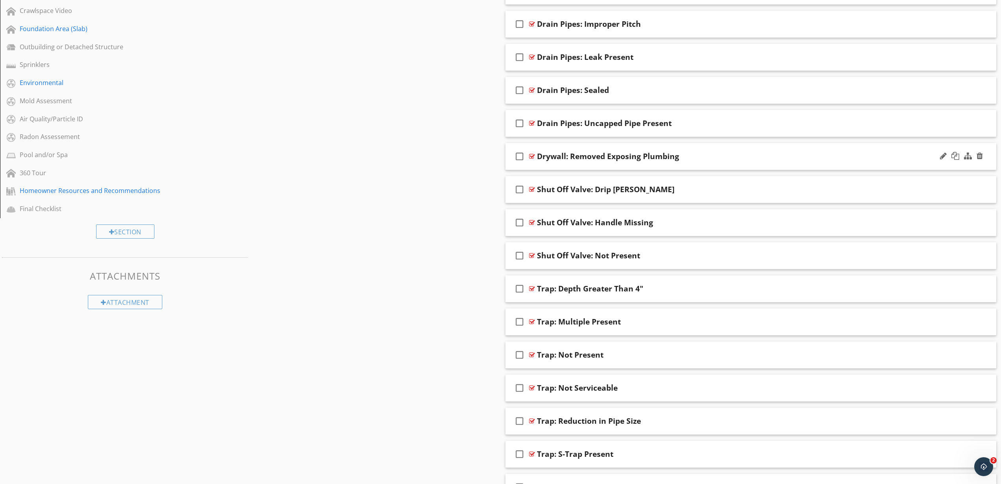
scroll to position [394, 0]
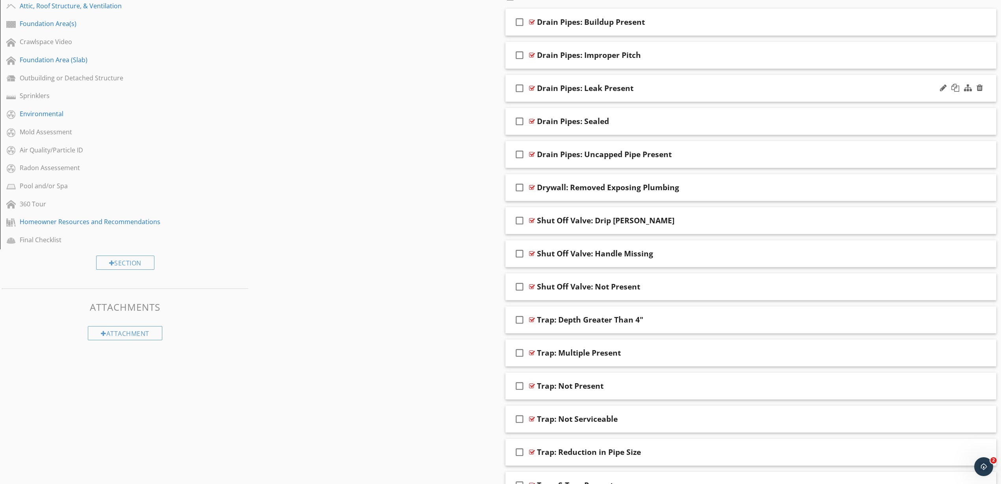
click at [530, 88] on div at bounding box center [532, 88] width 6 height 6
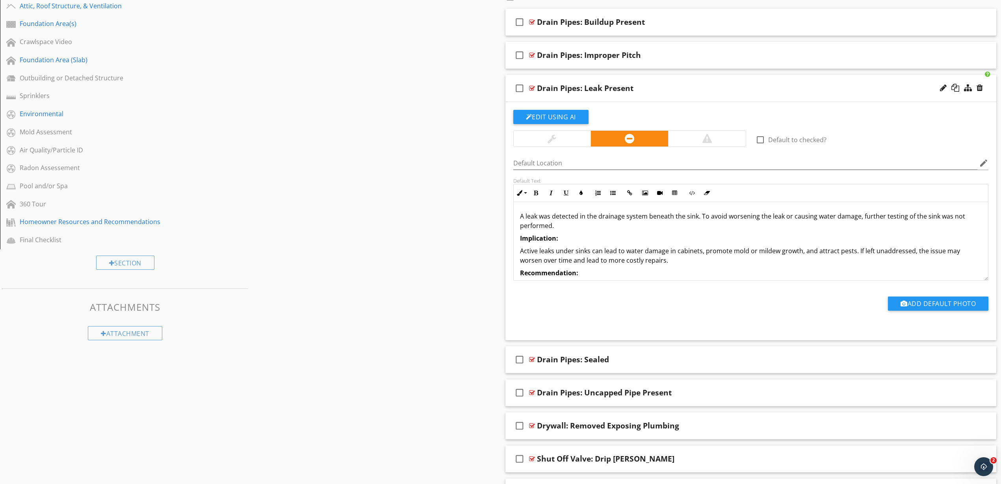
click at [564, 215] on p "A leak was detected in the drainage system beneath the sink. To avoid worsening…" at bounding box center [751, 220] width 462 height 19
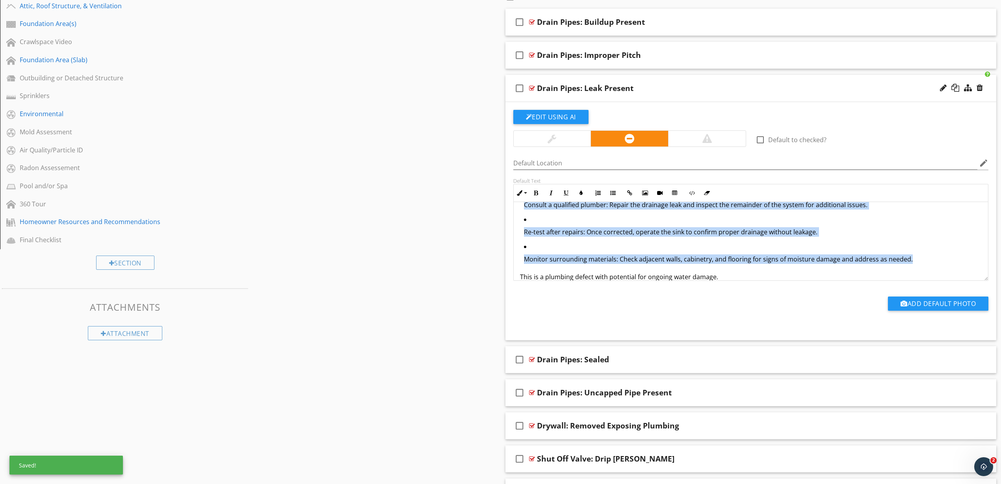
drag, startPoint x: 914, startPoint y: 258, endPoint x: 520, endPoint y: 210, distance: 397.2
click at [520, 210] on ul "Consult a qualified plumber: Repair the drainage leak and inspect the remainder…" at bounding box center [751, 228] width 462 height 82
click at [611, 191] on icon "button" at bounding box center [613, 193] width 6 height 6
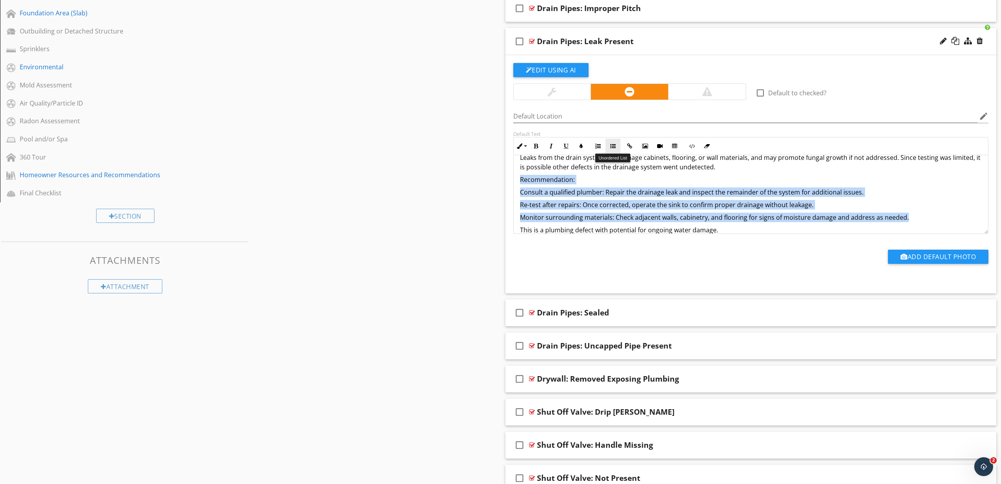
click at [612, 144] on icon "button" at bounding box center [613, 146] width 6 height 6
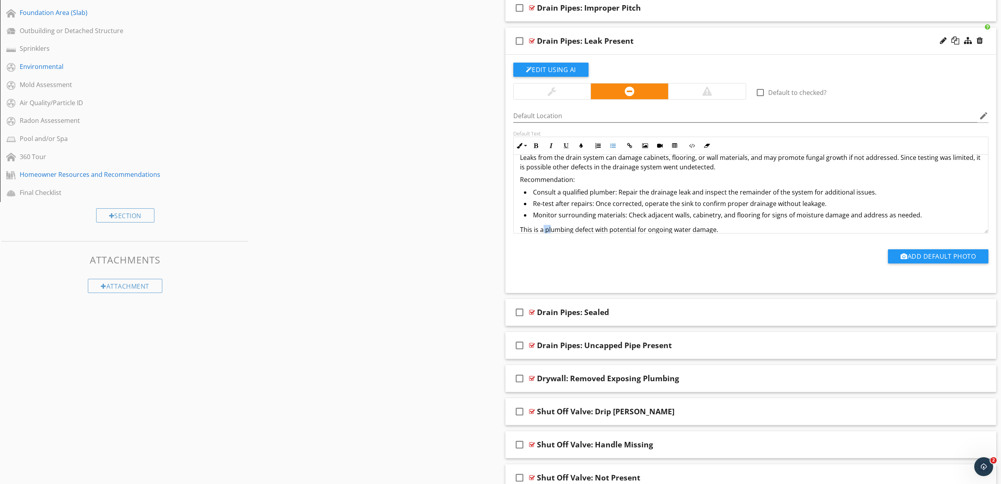
scroll to position [54, 0]
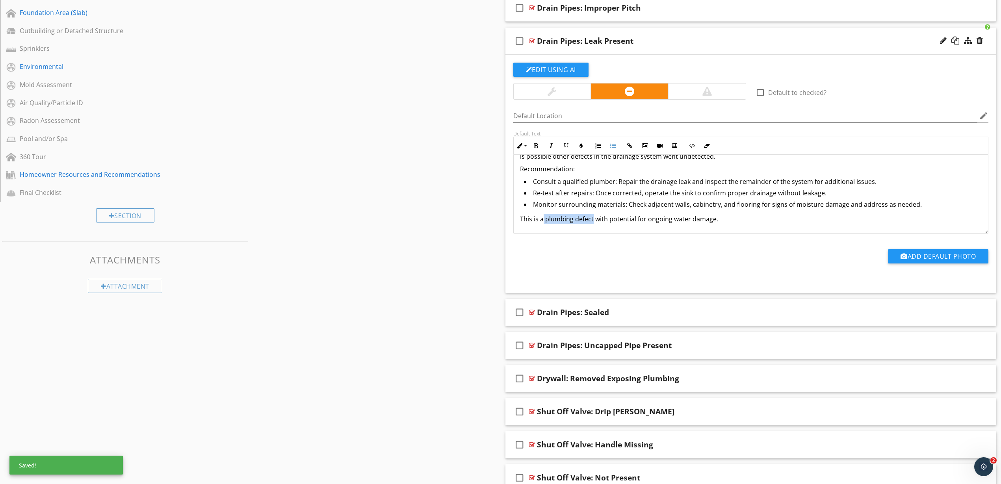
drag, startPoint x: 544, startPoint y: 229, endPoint x: 592, endPoint y: 224, distance: 48.7
click at [592, 224] on div "A leak was detected in the drainage system beneath the sink. To avoid worsening…" at bounding box center [751, 167] width 475 height 132
click at [538, 145] on icon "button" at bounding box center [536, 146] width 6 height 6
click at [545, 171] on p "Recommendation:" at bounding box center [751, 168] width 462 height 9
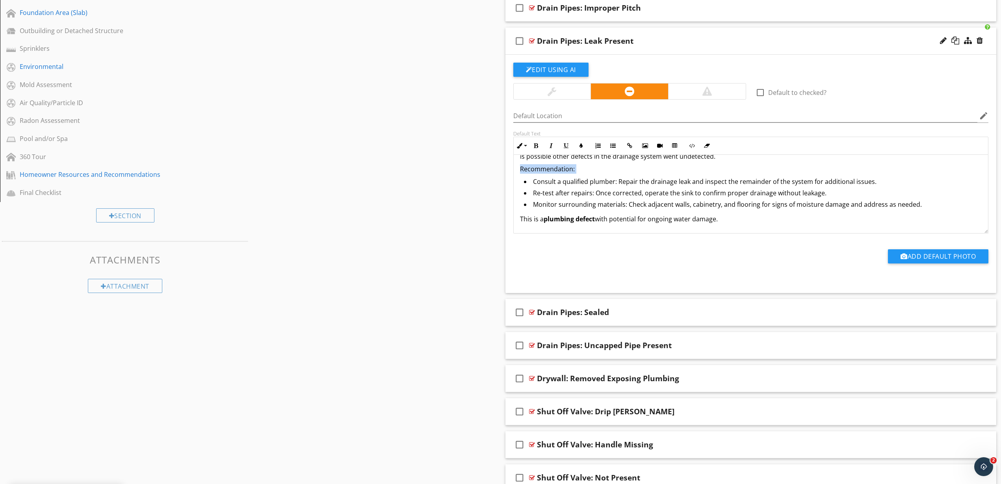
click at [545, 171] on p "Recommendation:" at bounding box center [751, 168] width 462 height 9
click at [536, 144] on icon "button" at bounding box center [536, 146] width 6 height 6
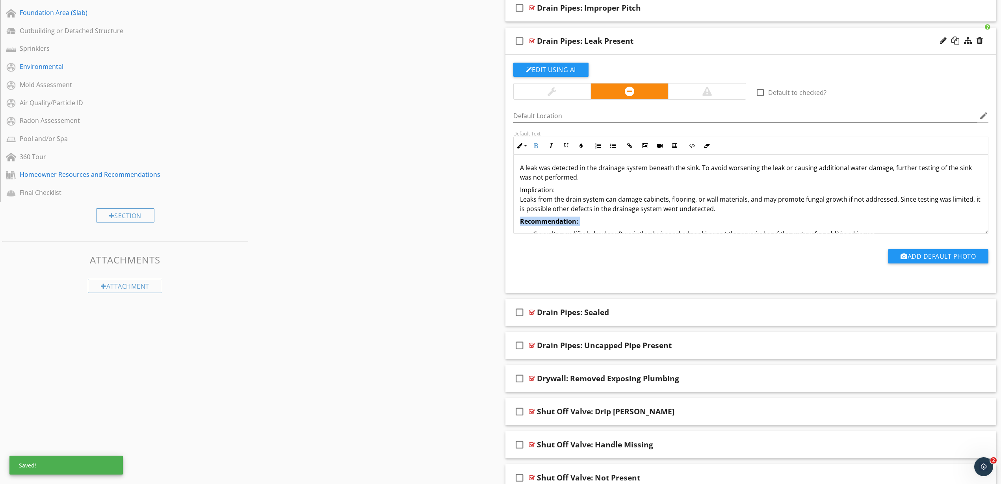
scroll to position [0, 0]
click at [547, 191] on p "Implication: Leaks from the drain system can damage cabinets, flooring, or wall…" at bounding box center [751, 200] width 462 height 28
click at [537, 150] on button "Bold" at bounding box center [536, 145] width 15 height 15
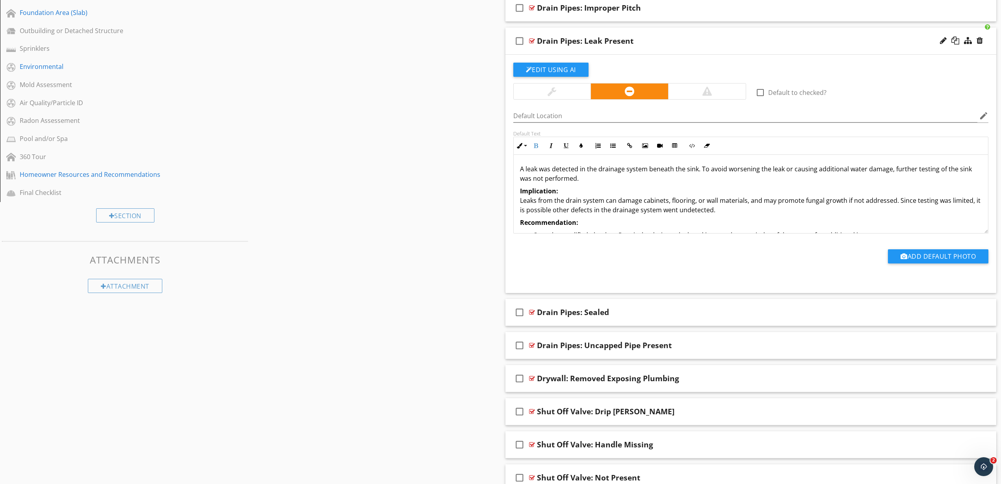
click at [557, 174] on p "A leak was detected in the drainage system beneath the sink. To avoid worsening…" at bounding box center [751, 173] width 462 height 19
copy div "A leak was detected in the drainage system beneath the sink. To avoid worsening…"
click at [461, 183] on div "Sections Inspection Information Utility Shutoff Locations Roof and Related Comp…" at bounding box center [500, 210] width 1001 height 1144
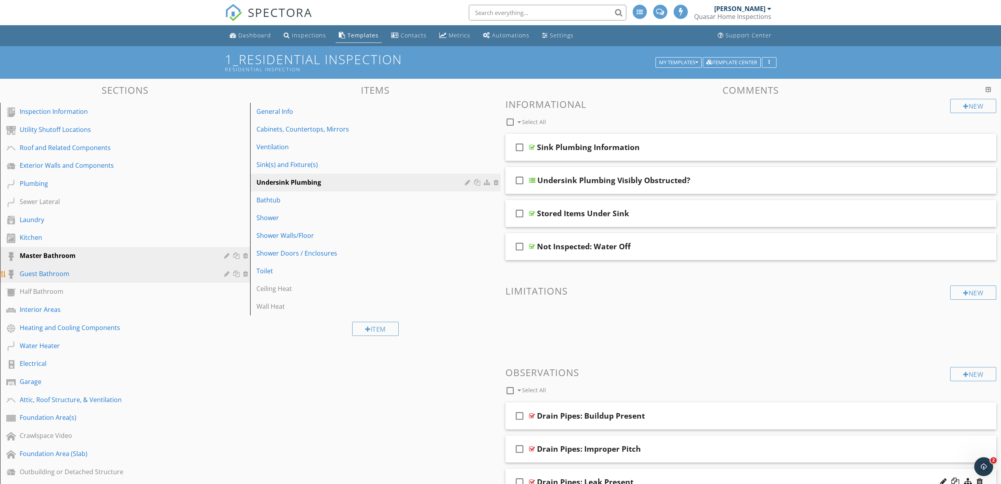
click at [48, 275] on div "Guest Bathroom" at bounding box center [116, 273] width 193 height 9
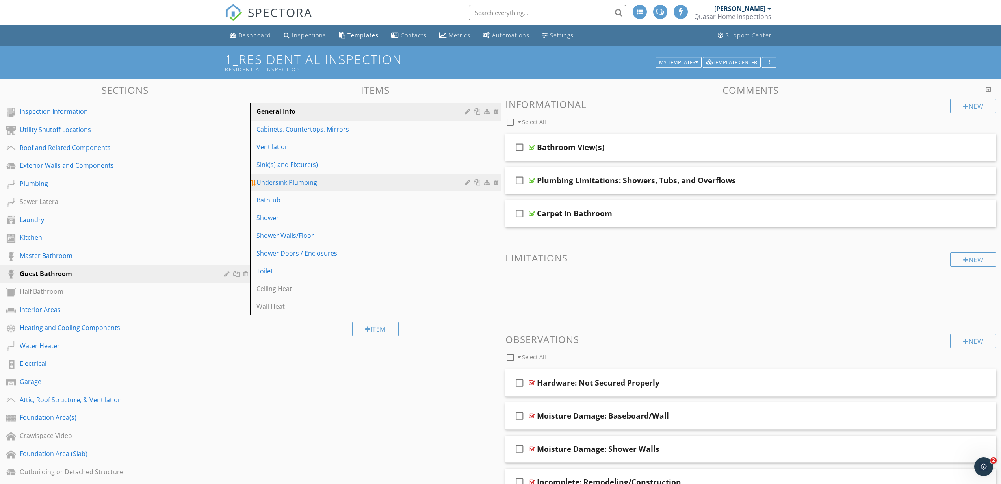
click at [280, 185] on div "Undersink Plumbing" at bounding box center [361, 182] width 210 height 9
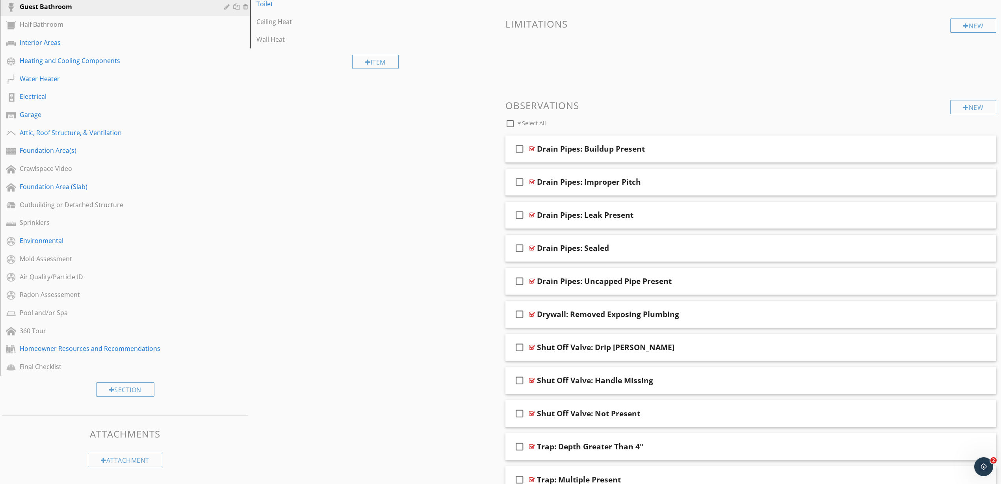
scroll to position [246, 0]
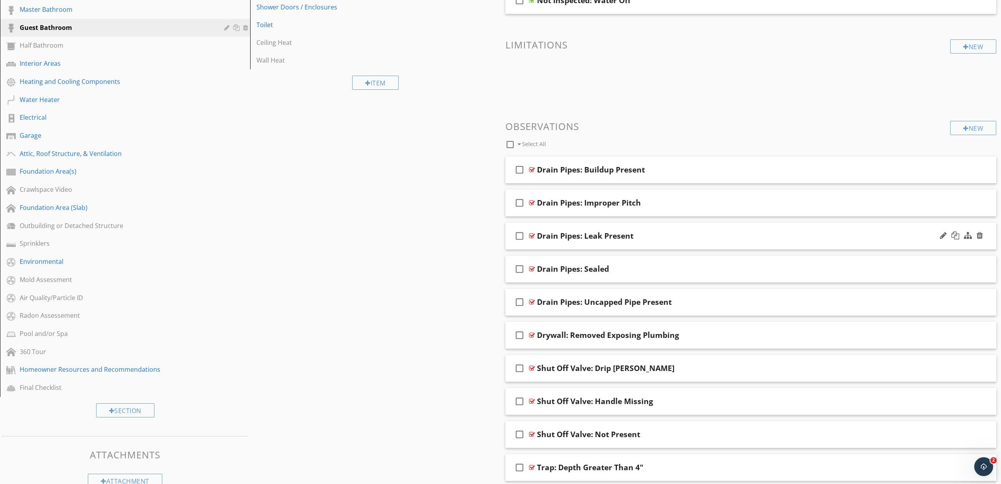
click at [532, 237] on div at bounding box center [532, 236] width 6 height 6
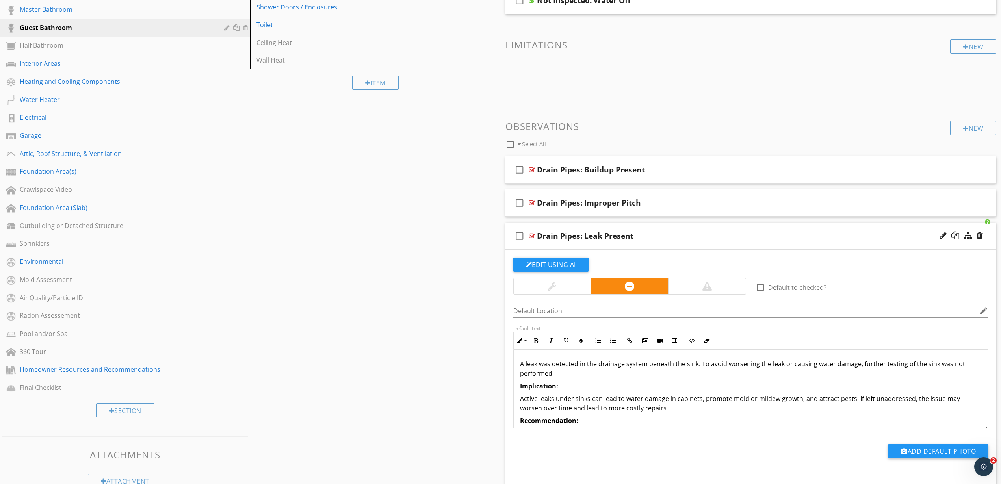
click at [535, 367] on p "A leak was detected in the drainage system beneath the sink. To avoid worsening…" at bounding box center [751, 368] width 462 height 19
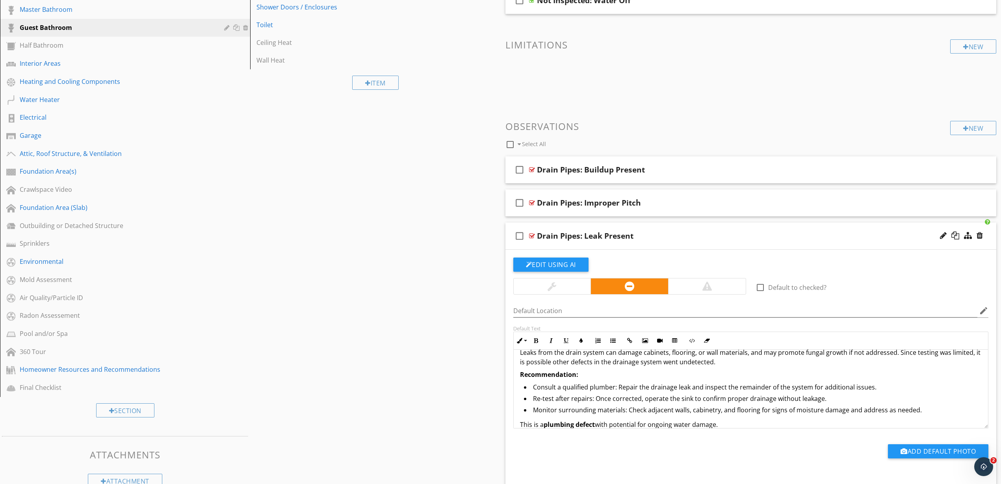
scroll to position [0, 0]
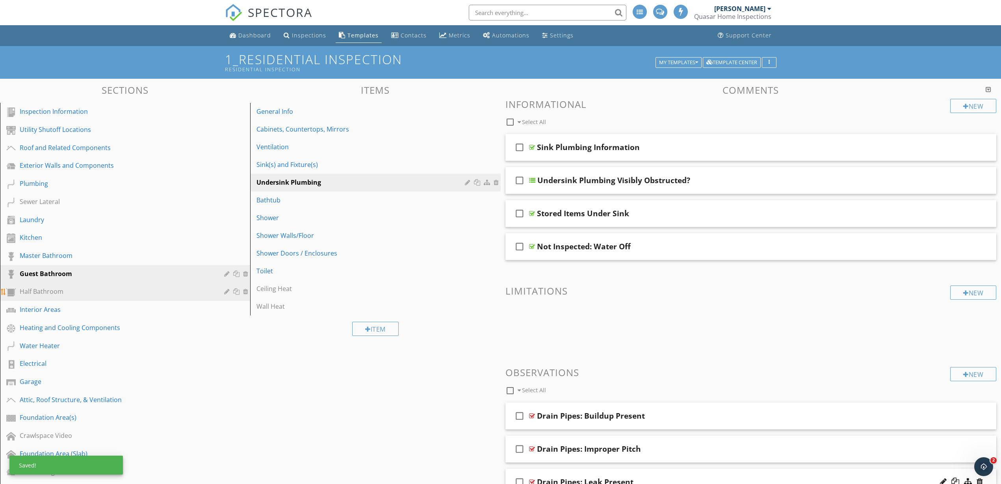
click at [48, 294] on div "Half Bathroom" at bounding box center [116, 291] width 193 height 9
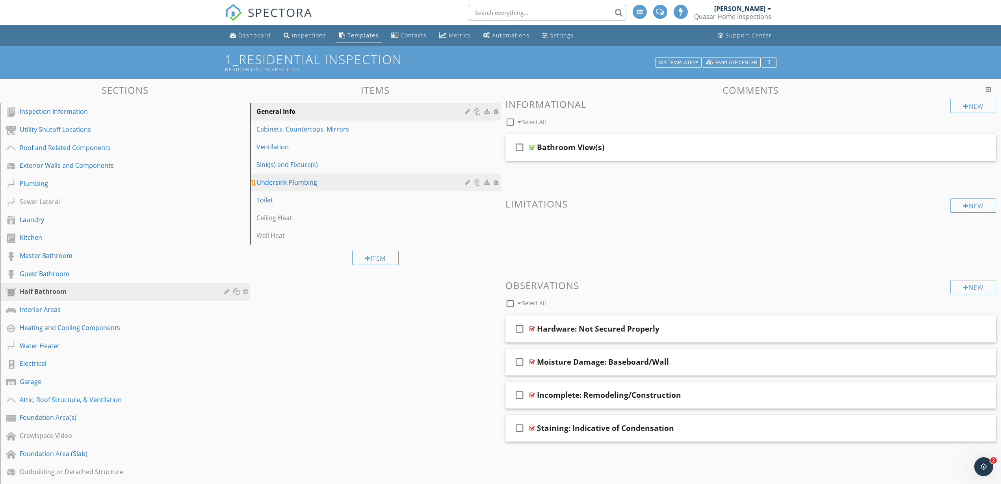
click at [273, 185] on div "Undersink Plumbing" at bounding box center [361, 182] width 210 height 9
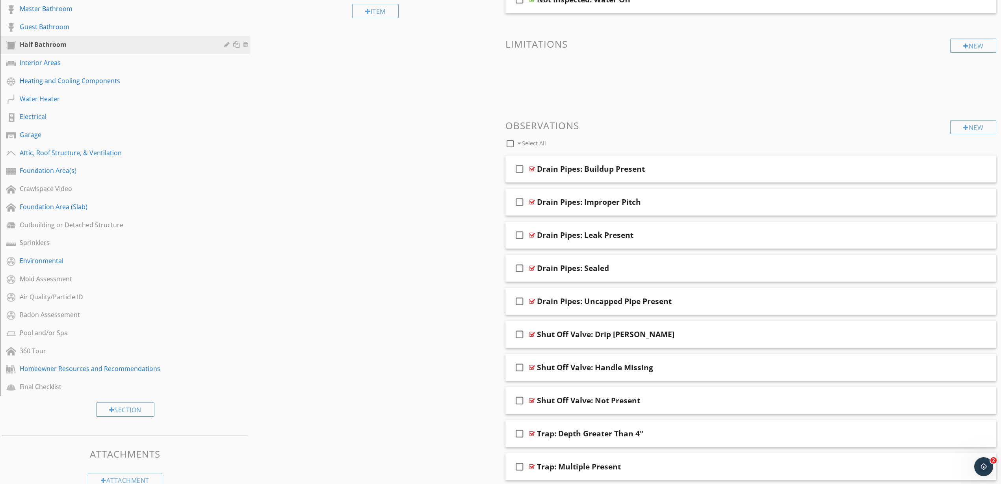
scroll to position [295, 0]
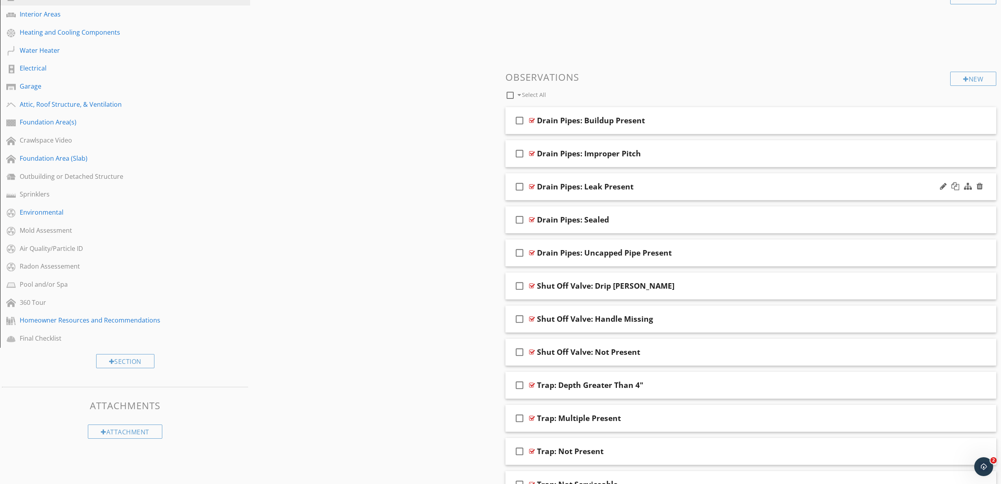
click at [530, 187] on div at bounding box center [532, 187] width 6 height 6
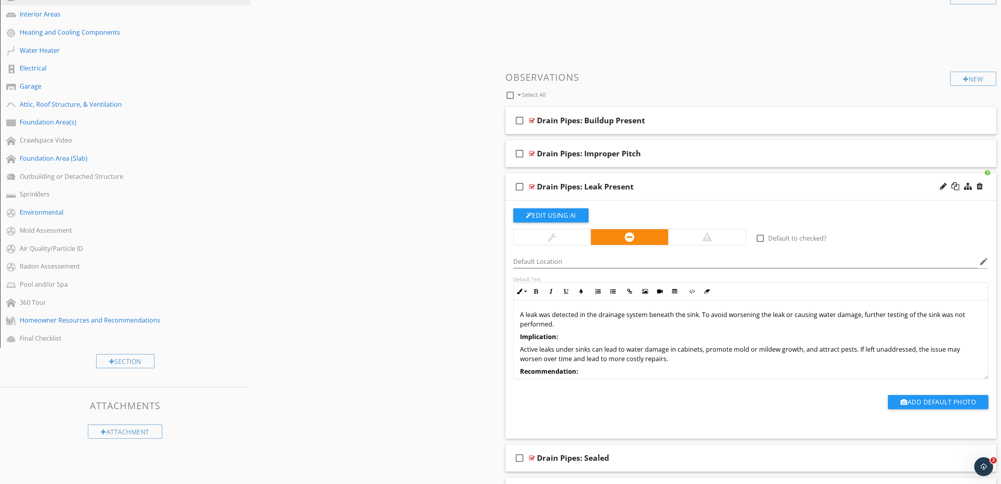
click at [608, 313] on p "A leak was detected in the drainage system beneath the sink. To avoid worsening…" at bounding box center [751, 319] width 462 height 19
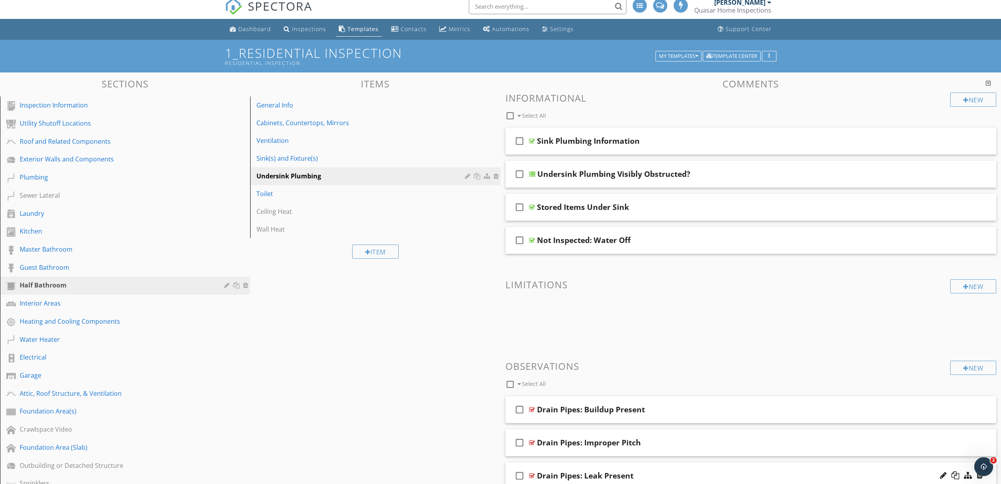
scroll to position [0, 0]
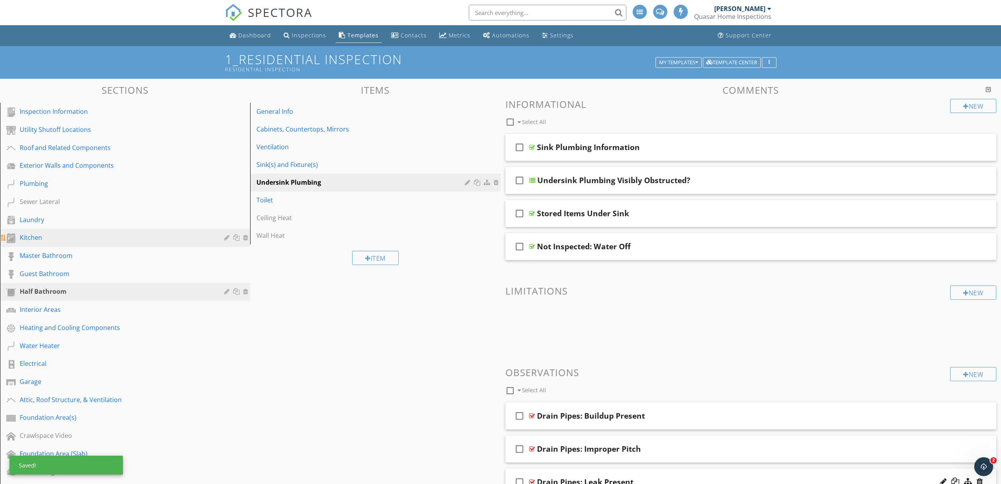
click at [43, 236] on div "Kitchen" at bounding box center [116, 237] width 193 height 9
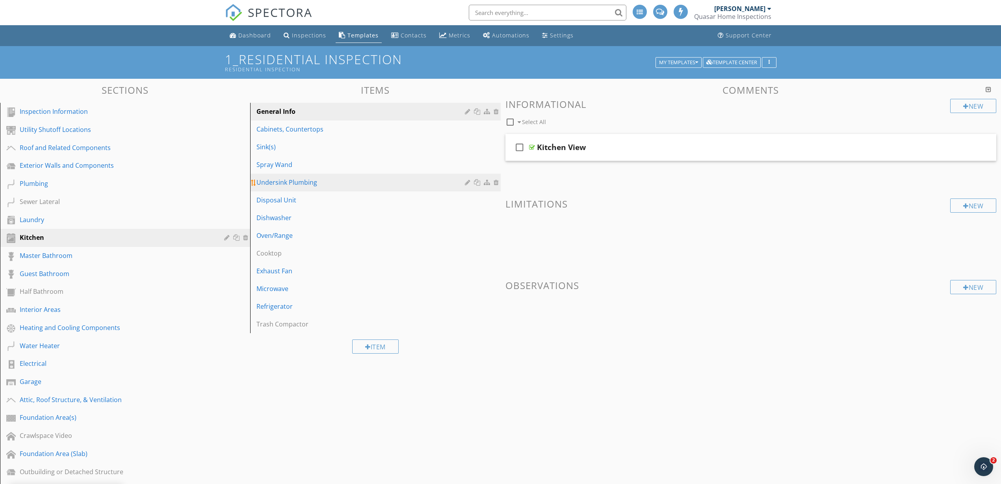
click at [309, 185] on div "Undersink Plumbing" at bounding box center [361, 182] width 210 height 9
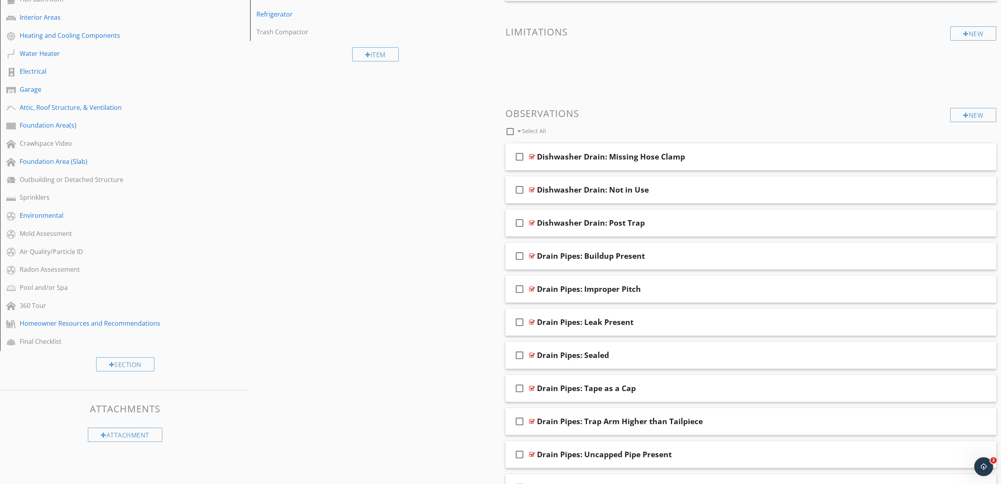
scroll to position [295, 0]
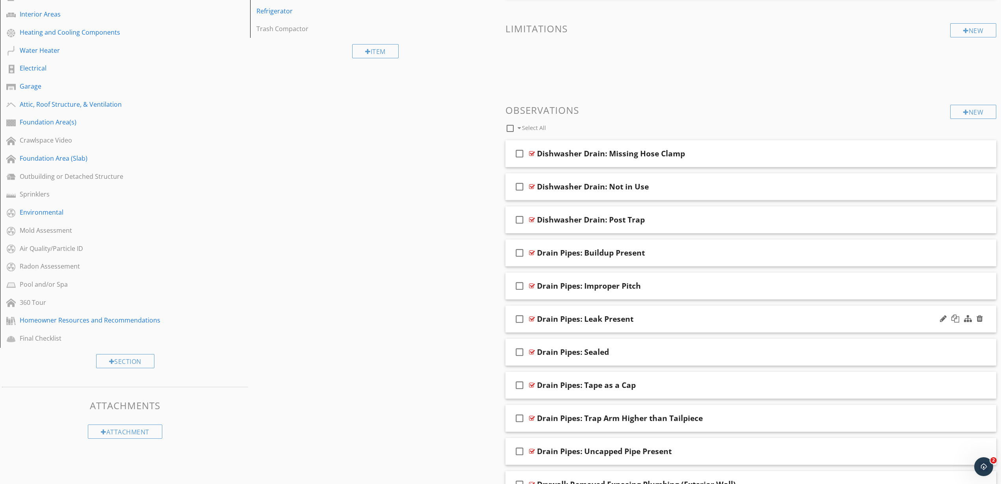
click at [531, 318] on div at bounding box center [532, 319] width 6 height 6
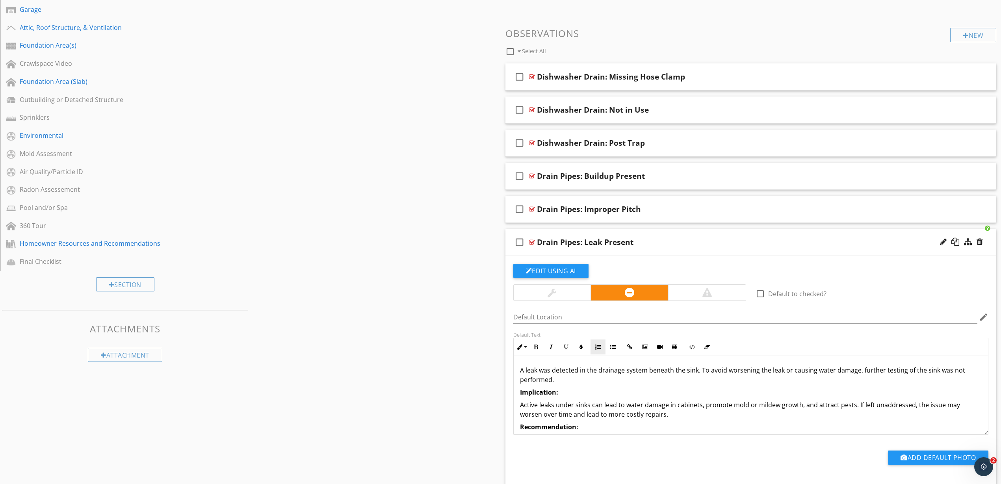
scroll to position [394, 0]
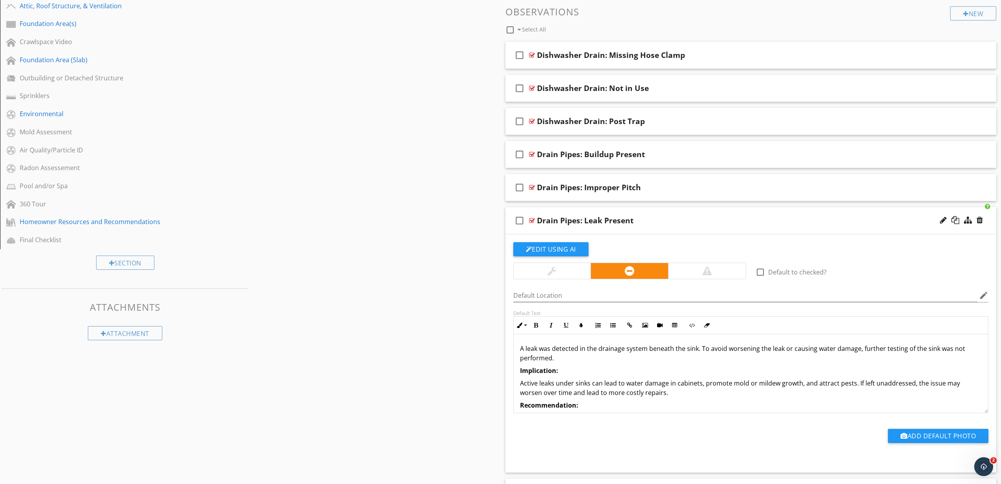
click at [542, 372] on strong "Implication:" at bounding box center [539, 370] width 38 height 9
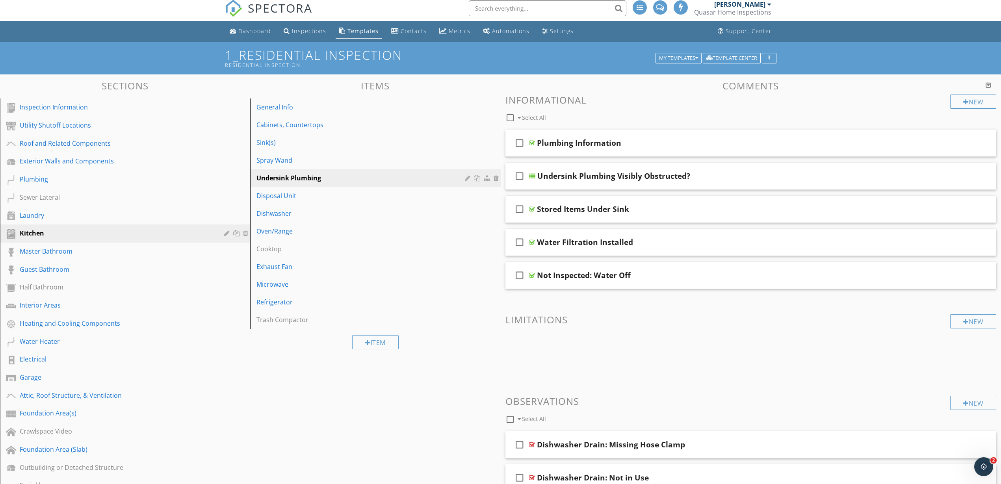
scroll to position [0, 0]
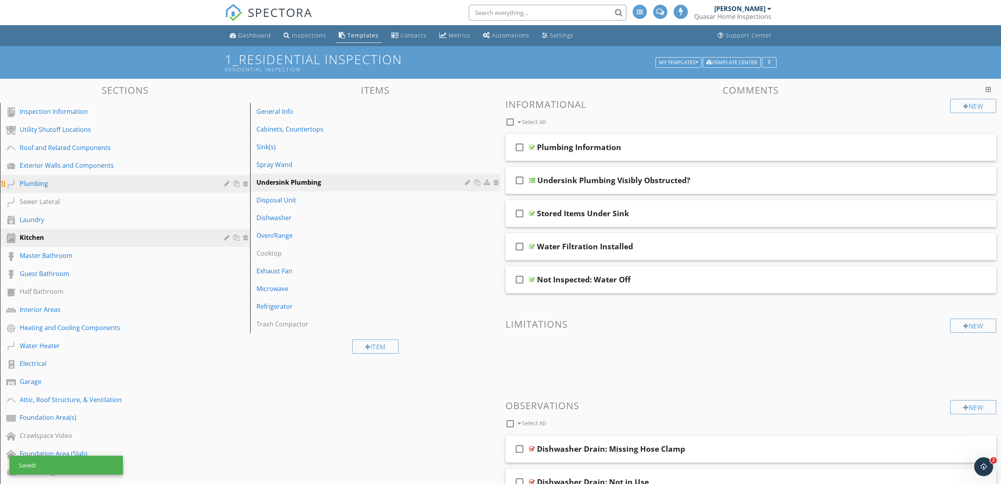
click at [50, 187] on div "Plumbing" at bounding box center [116, 183] width 193 height 9
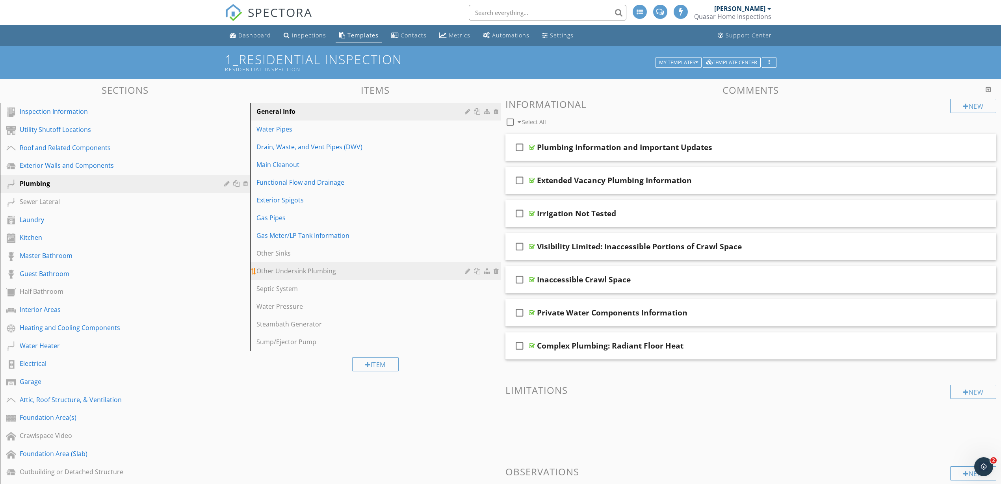
click at [302, 274] on div "Other Undersink Plumbing" at bounding box center [361, 270] width 210 height 9
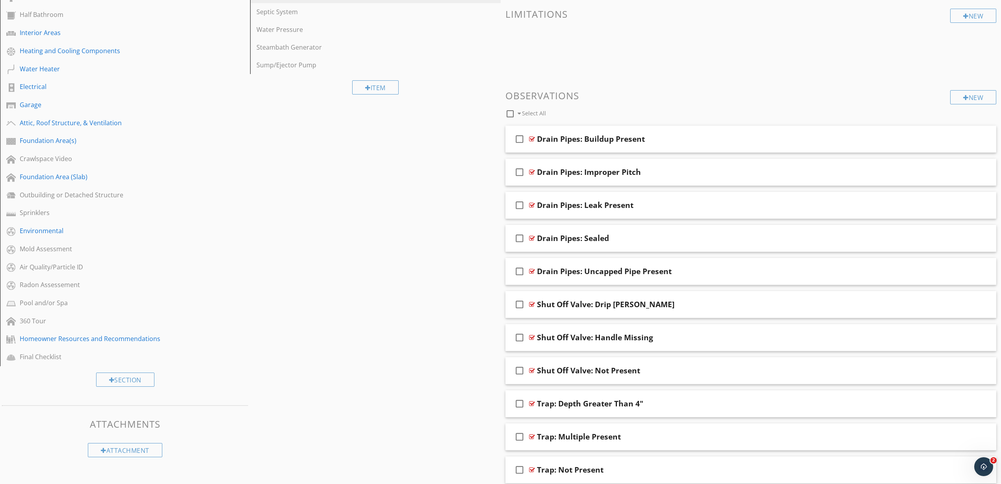
scroll to position [295, 0]
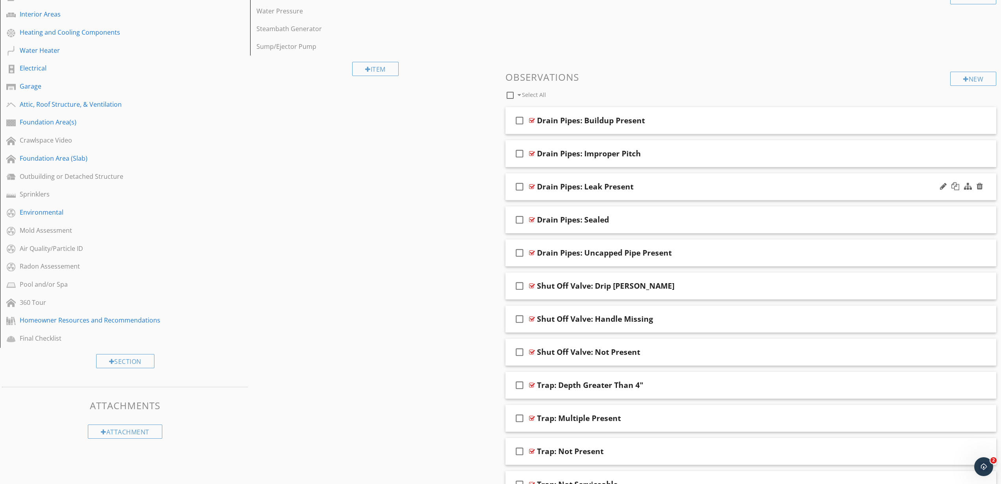
click at [530, 186] on div at bounding box center [532, 187] width 6 height 6
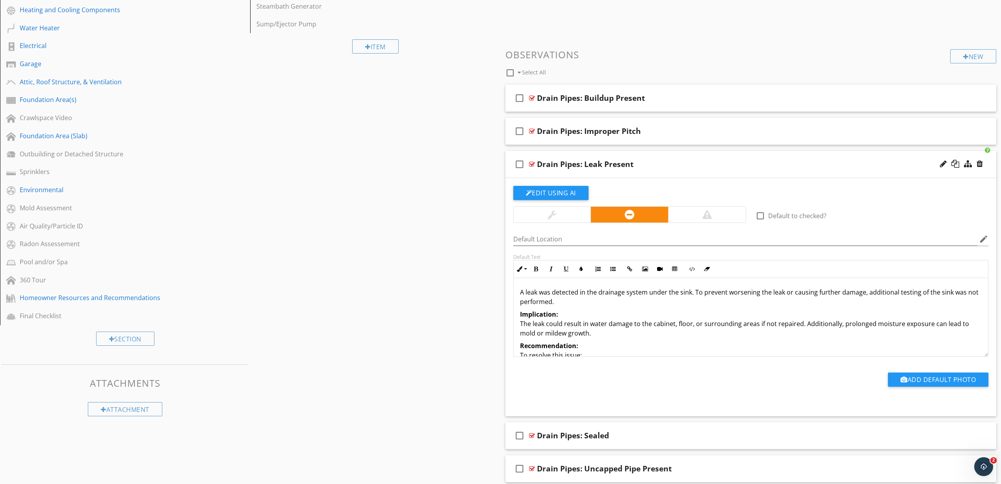
scroll to position [394, 0]
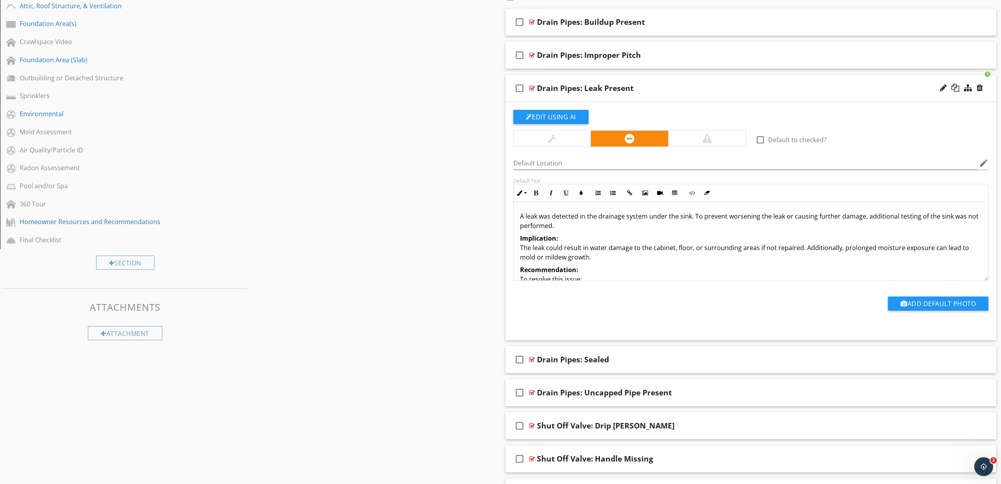
click at [540, 249] on p "Implication: The leak could result in water damage to the cabinet, floor, or su…" at bounding box center [751, 248] width 462 height 28
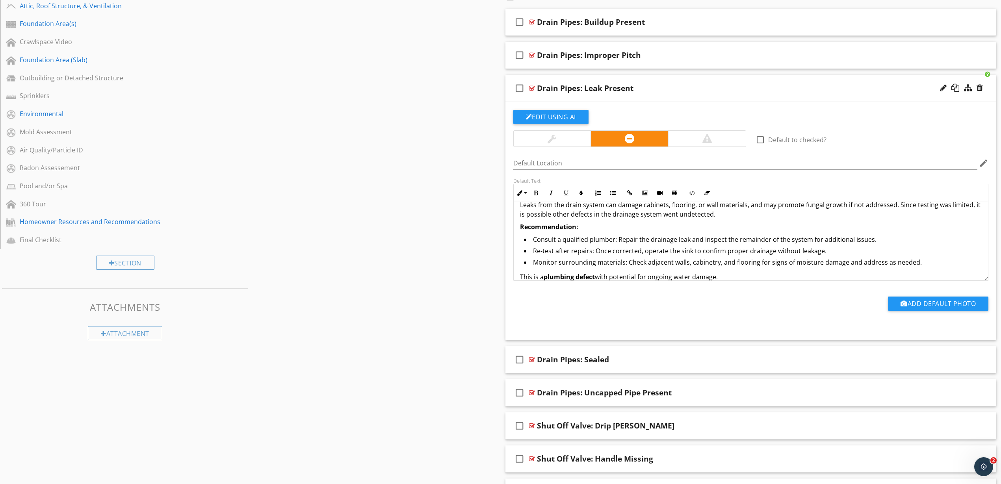
click at [421, 219] on div "Sections Inspection Information Utility Shutoff Locations Roof and Related Comp…" at bounding box center [500, 240] width 1001 height 1111
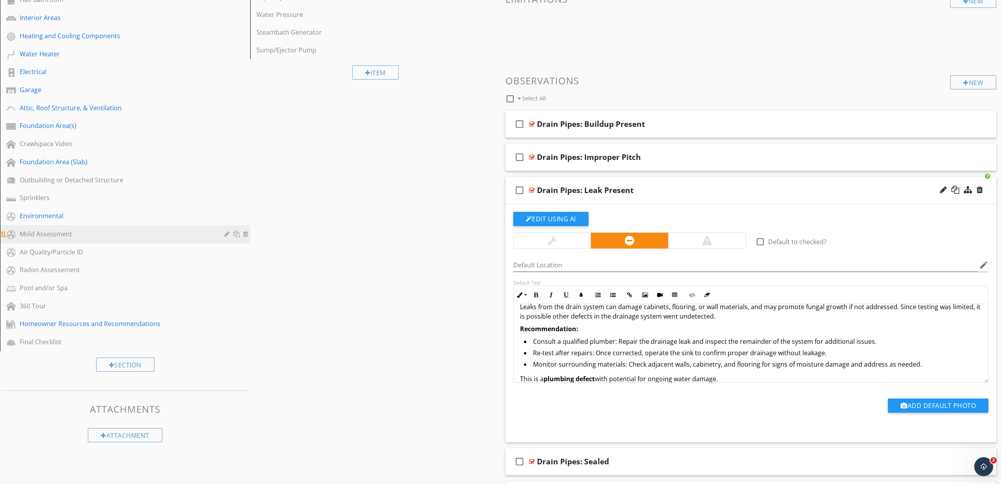
scroll to position [0, 0]
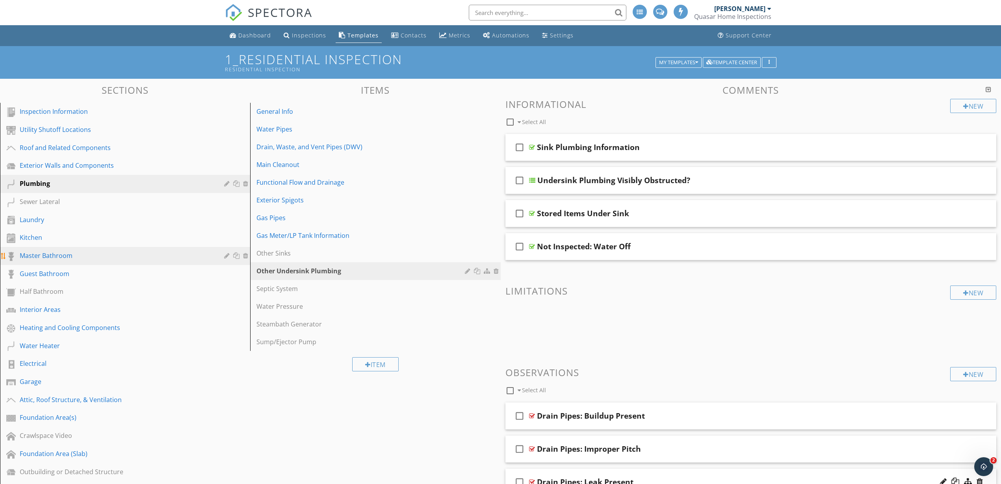
click at [65, 255] on div "Master Bathroom" at bounding box center [116, 255] width 193 height 9
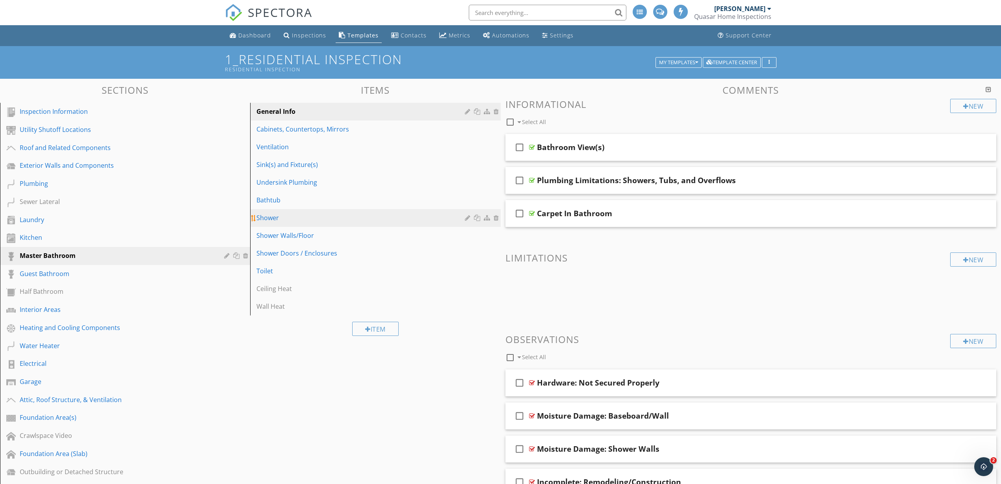
click at [292, 222] on div "Shower" at bounding box center [361, 217] width 210 height 9
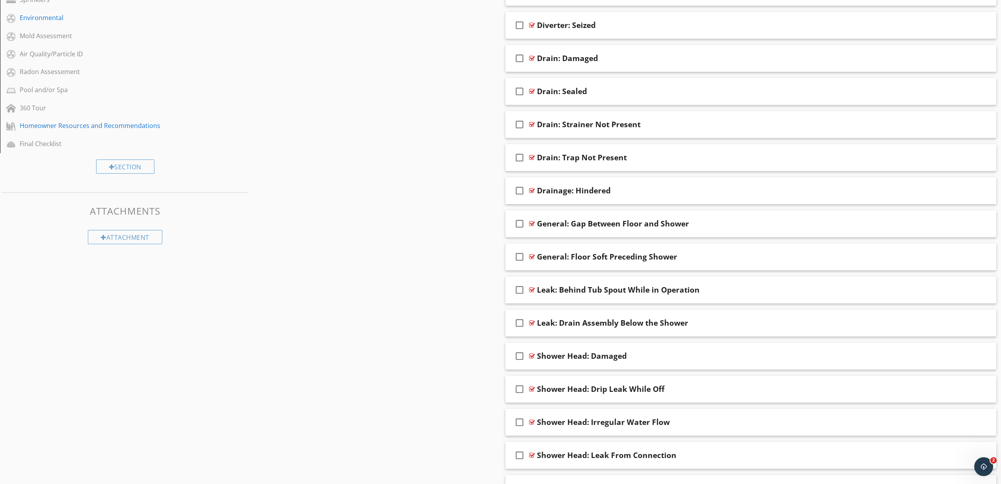
scroll to position [492, 0]
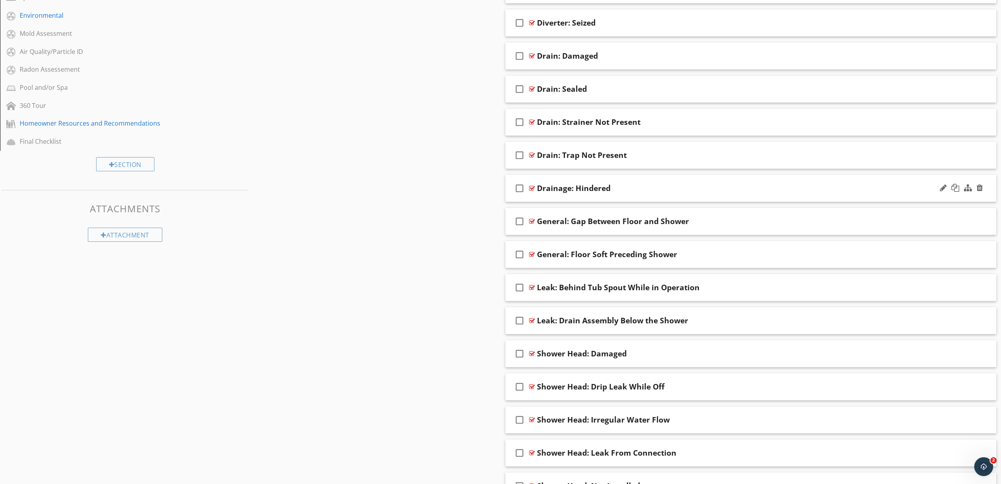
click at [531, 187] on div at bounding box center [532, 188] width 6 height 6
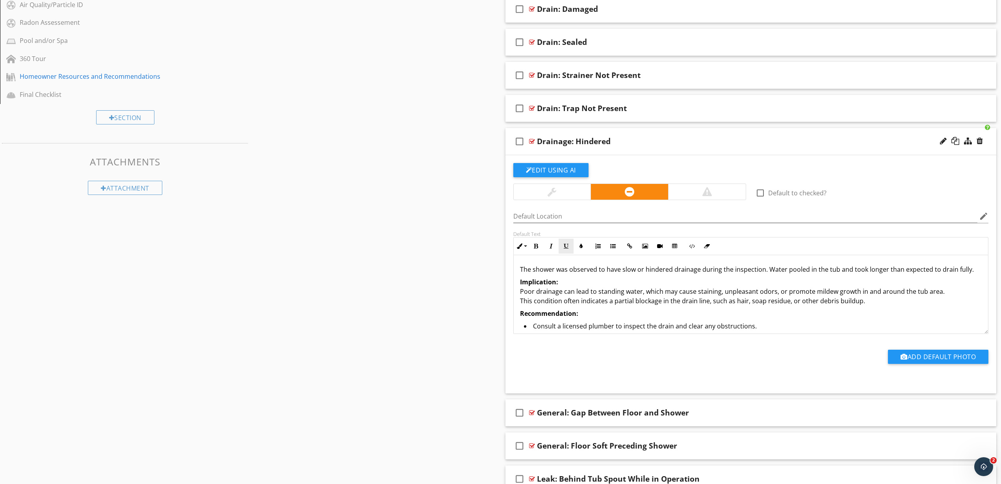
scroll to position [542, 0]
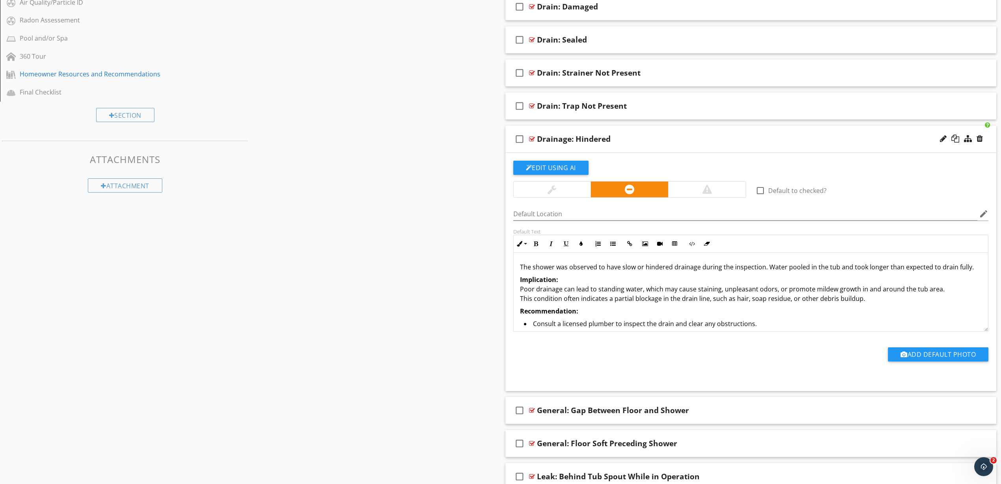
click at [572, 284] on p "Implication: Poor drainage can lead to standing water, which may cause staining…" at bounding box center [751, 289] width 462 height 28
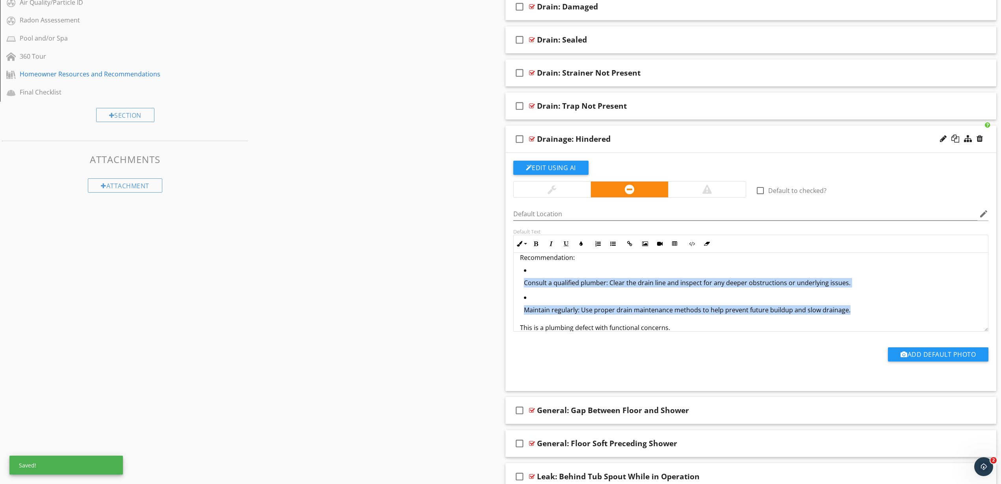
drag, startPoint x: 852, startPoint y: 311, endPoint x: 502, endPoint y: 273, distance: 351.8
click at [502, 273] on div "Comments New Informational check_box_outline_blank Select All check_box_outline…" at bounding box center [751, 310] width 501 height 1535
click at [610, 245] on icon "button" at bounding box center [613, 244] width 6 height 6
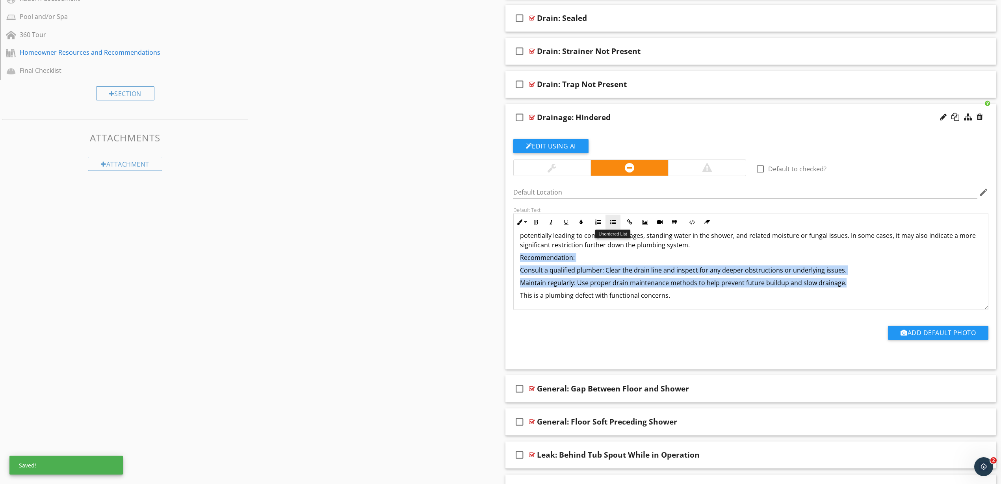
click at [613, 220] on icon "button" at bounding box center [613, 222] width 6 height 6
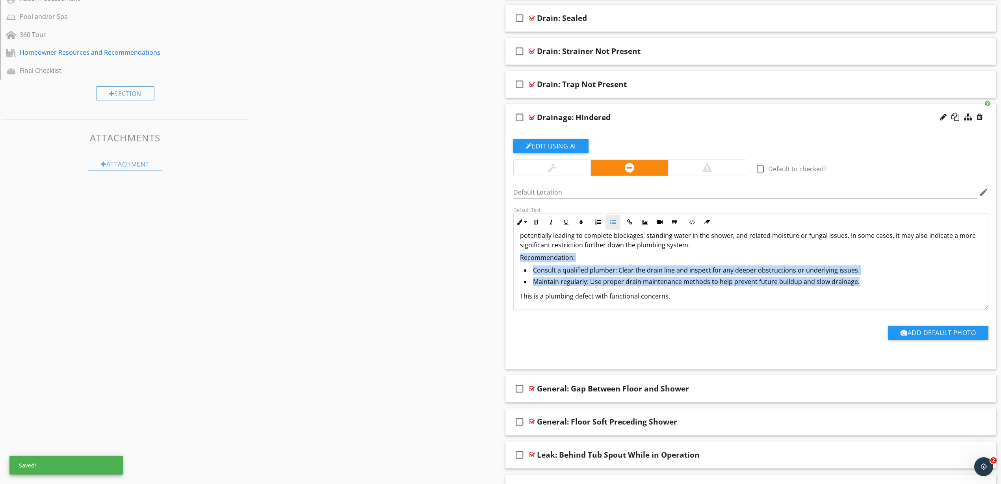
scroll to position [562, 0]
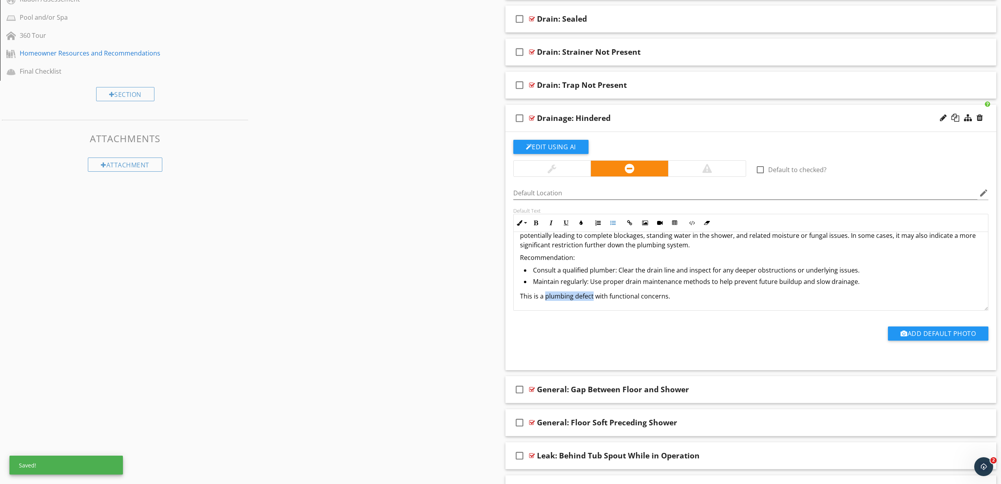
drag, startPoint x: 545, startPoint y: 297, endPoint x: 592, endPoint y: 299, distance: 46.9
click at [592, 299] on p "This is a plumbing defect with functional concerns." at bounding box center [751, 295] width 462 height 9
click at [536, 221] on icon "button" at bounding box center [536, 223] width 6 height 6
click at [540, 256] on p "Recommendation:" at bounding box center [751, 257] width 462 height 9
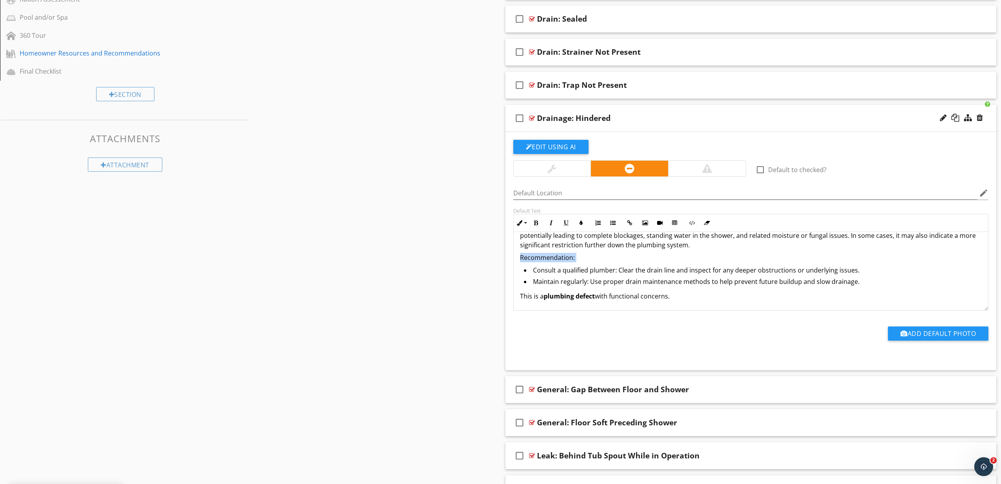
click at [540, 256] on p "Recommendation:" at bounding box center [751, 257] width 462 height 9
click at [535, 217] on button "Bold" at bounding box center [536, 222] width 15 height 15
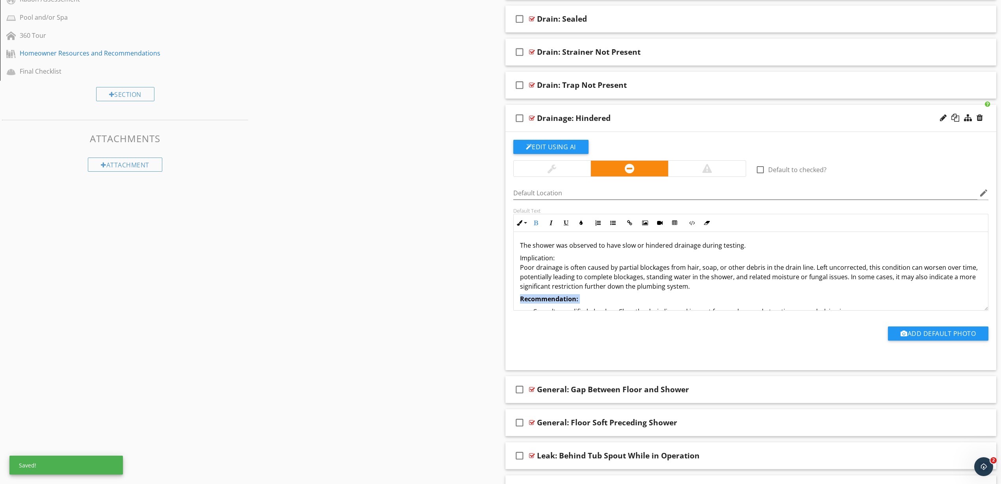
scroll to position [0, 0]
click at [539, 254] on p "Implication: Poor drainage is often caused by partial blockages from hair, soap…" at bounding box center [751, 273] width 462 height 38
click at [539, 226] on button "Bold" at bounding box center [536, 222] width 15 height 15
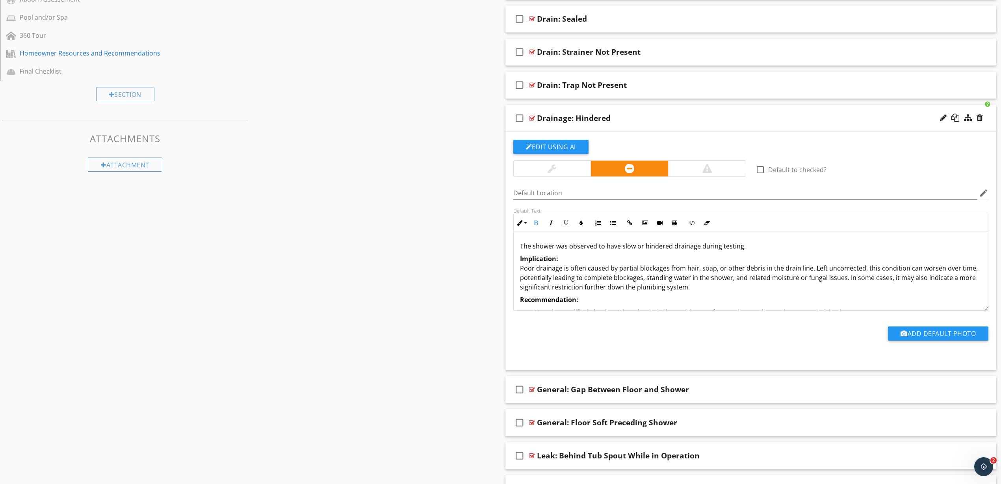
click at [540, 254] on strong "Implication:" at bounding box center [539, 258] width 38 height 9
copy div "The shower was observed to have slow or hindered drainage during testing. Impli…"
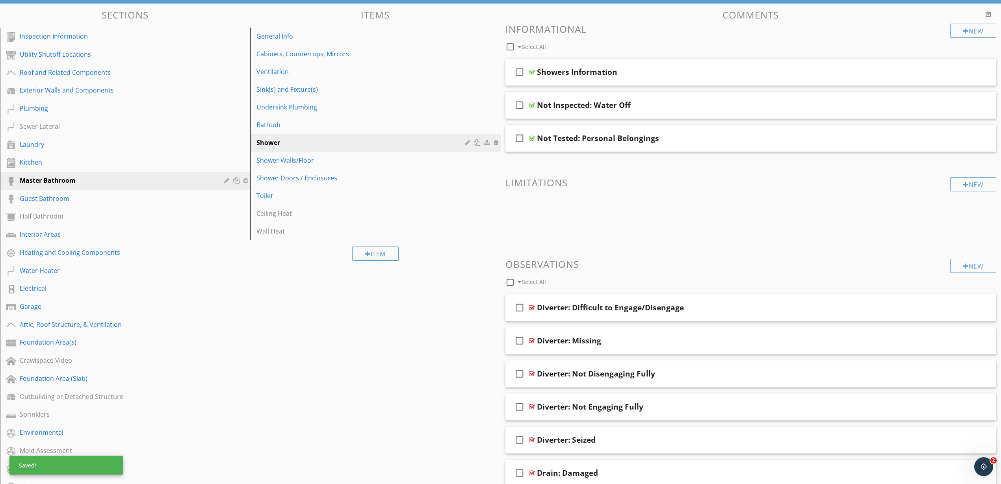
scroll to position [70, 0]
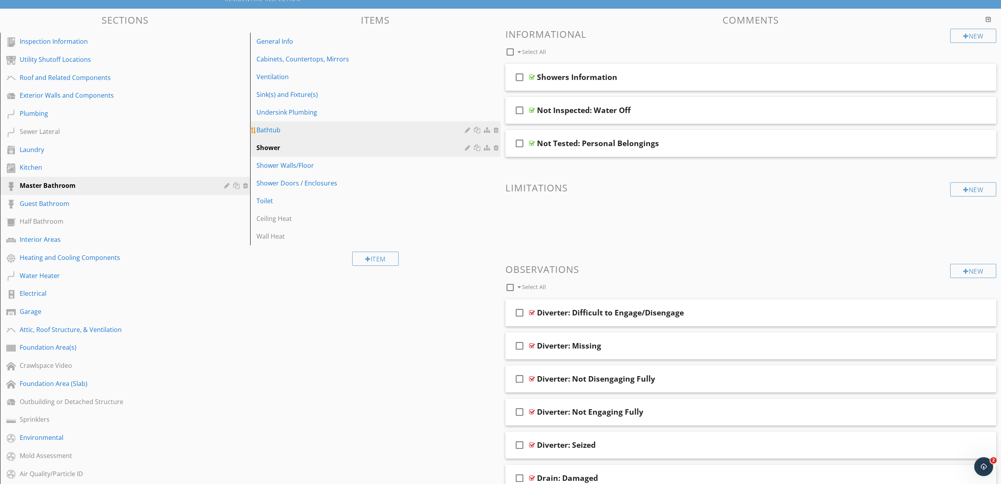
click at [295, 134] on div "Bathtub" at bounding box center [361, 129] width 210 height 9
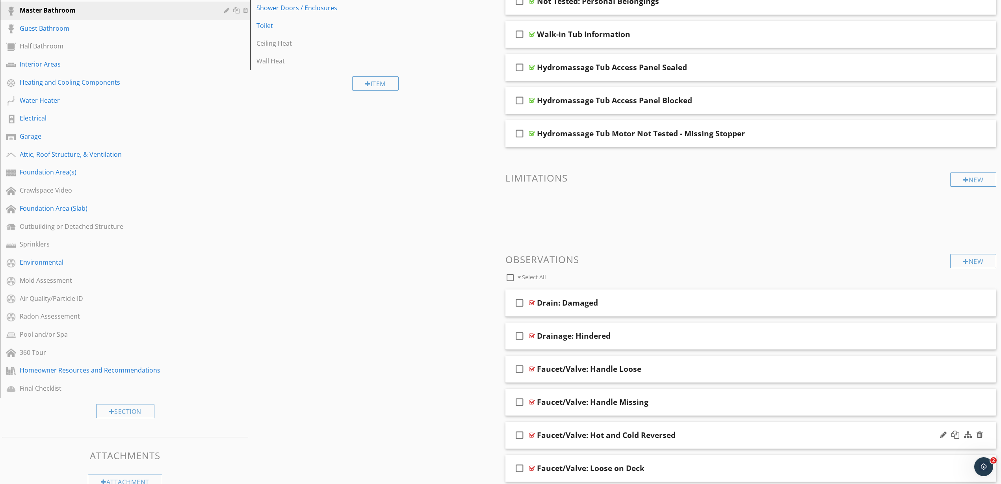
scroll to position [365, 0]
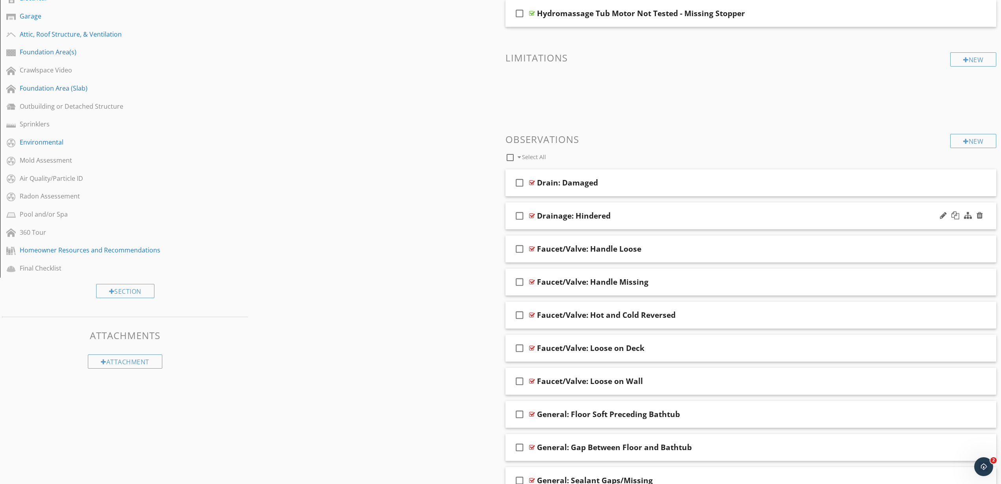
click at [531, 214] on div at bounding box center [532, 216] width 6 height 6
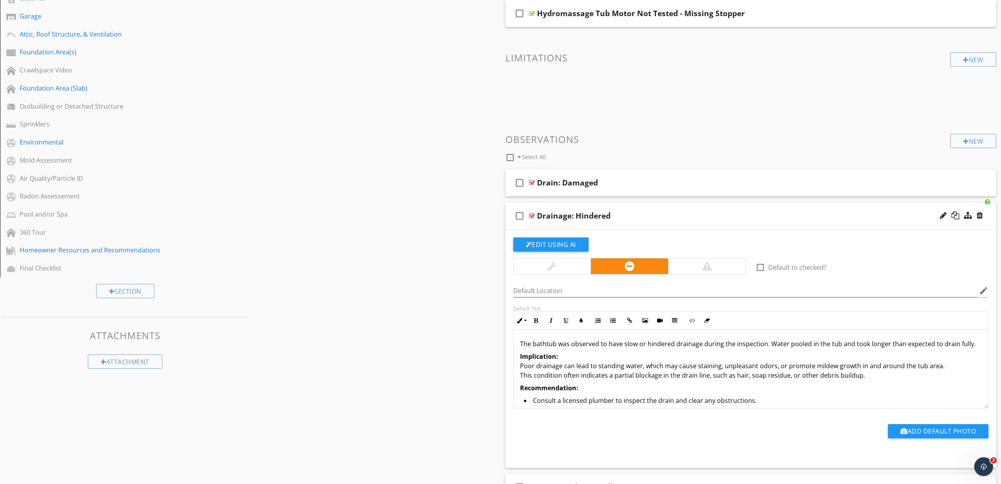
click at [588, 347] on p "The bathtub was observed to have slow or hindered drainage during the inspectio…" at bounding box center [751, 343] width 462 height 9
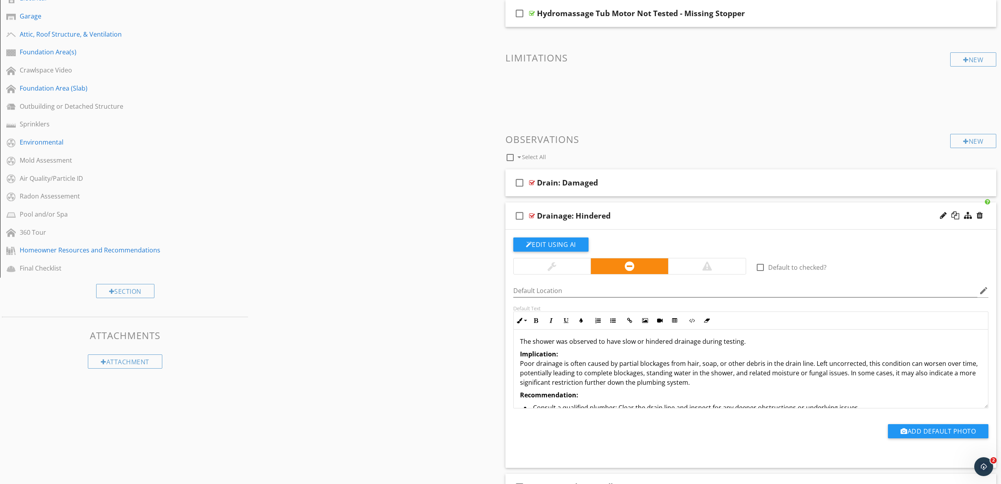
scroll to position [0, 0]
click at [545, 343] on p "The shower was observed to have slow or hindered drainage during testing." at bounding box center [751, 343] width 462 height 9
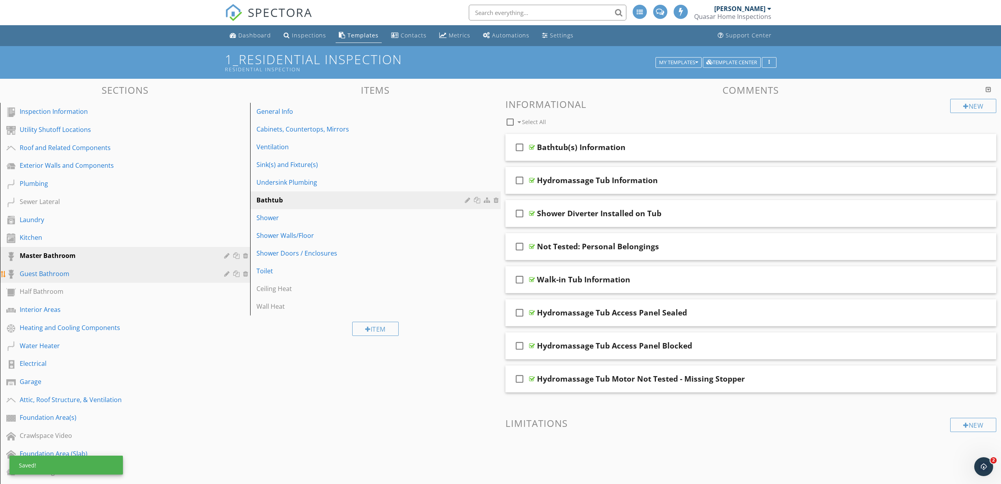
click at [49, 272] on div "Guest Bathroom" at bounding box center [116, 273] width 193 height 9
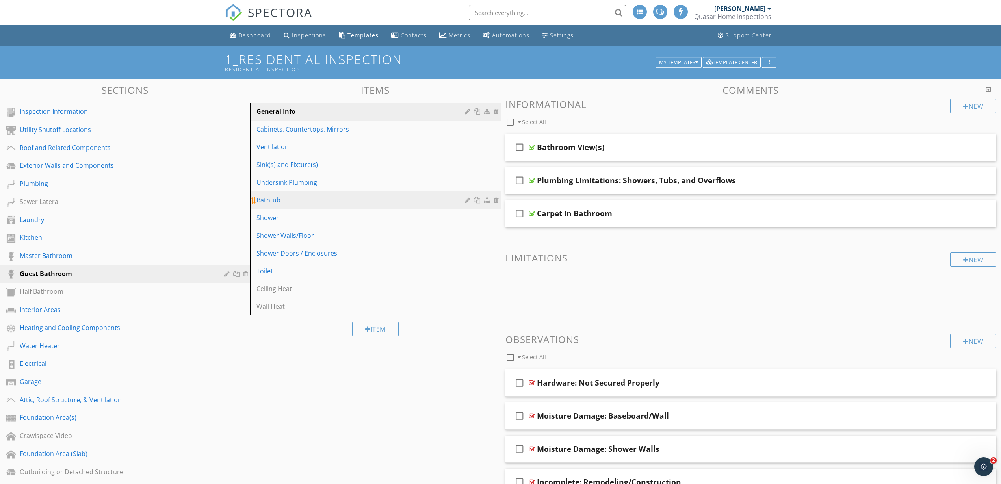
click at [315, 204] on div "Bathtub" at bounding box center [361, 199] width 210 height 9
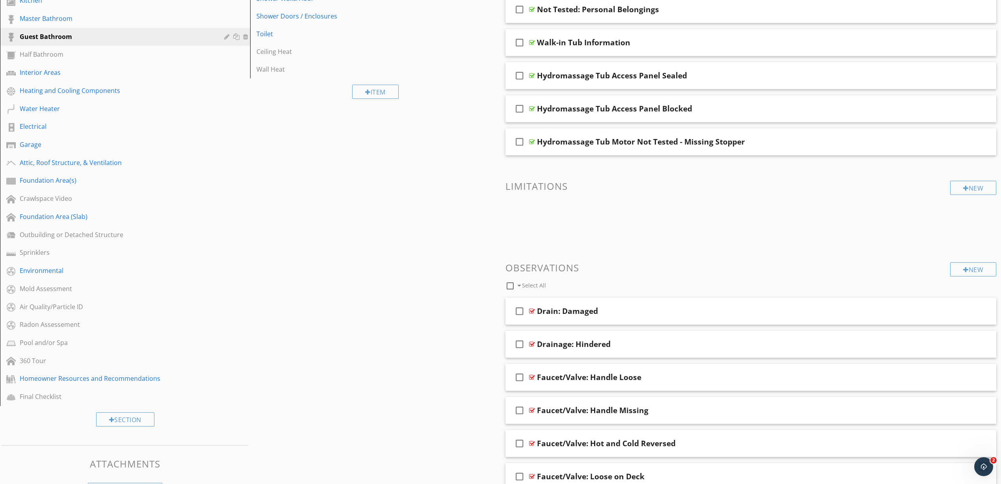
scroll to position [295, 0]
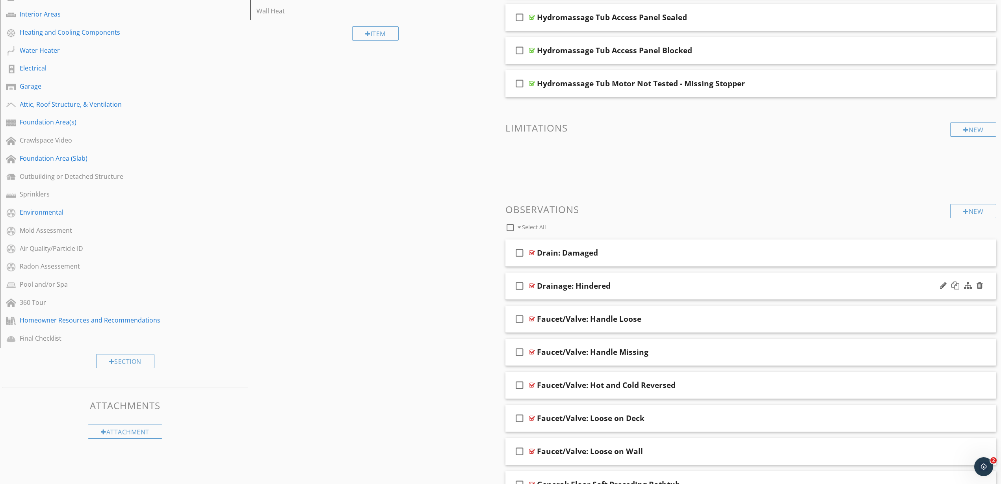
click at [530, 285] on div at bounding box center [532, 286] width 6 height 6
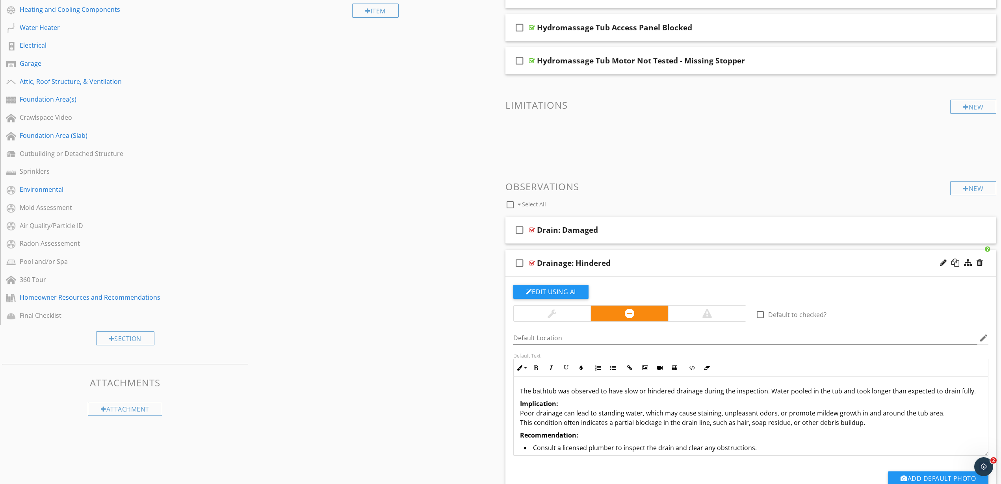
scroll to position [394, 0]
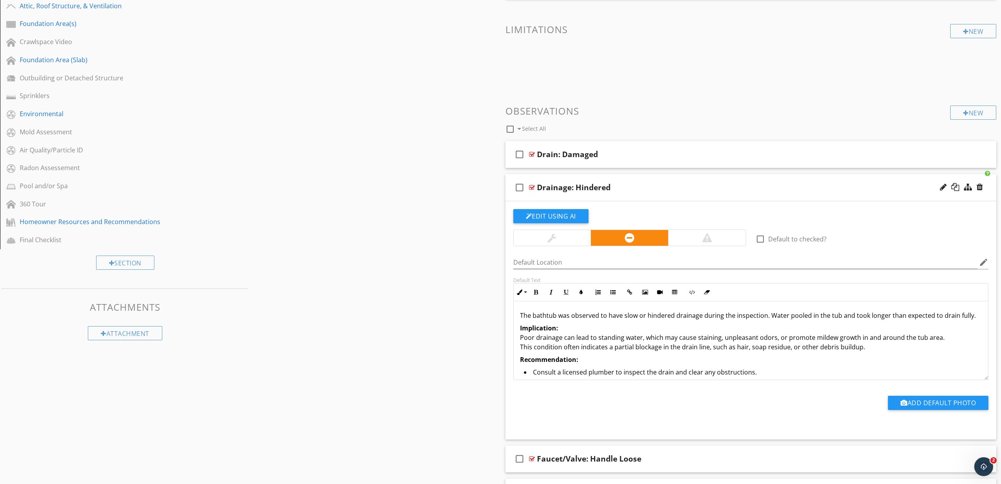
click at [556, 338] on p "Implication: Poor drainage can lead to standing water, which may cause staining…" at bounding box center [751, 337] width 462 height 28
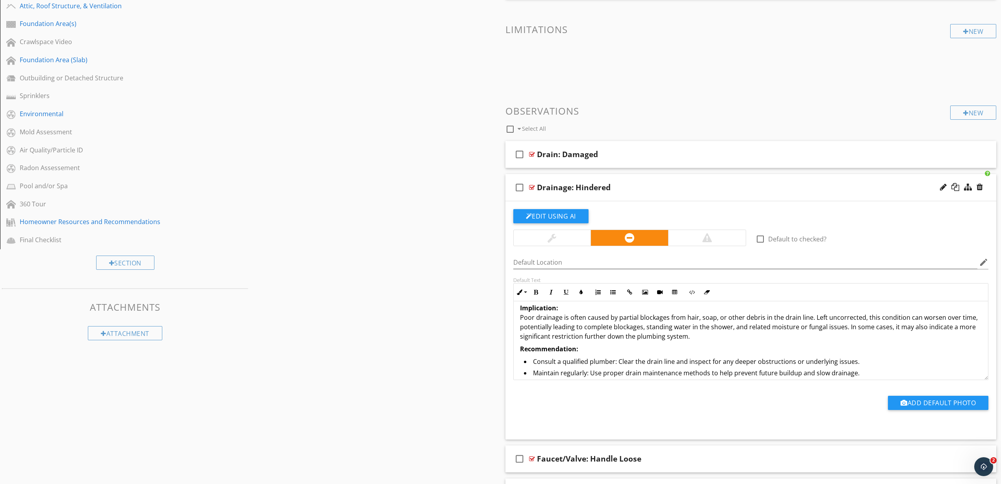
scroll to position [0, 0]
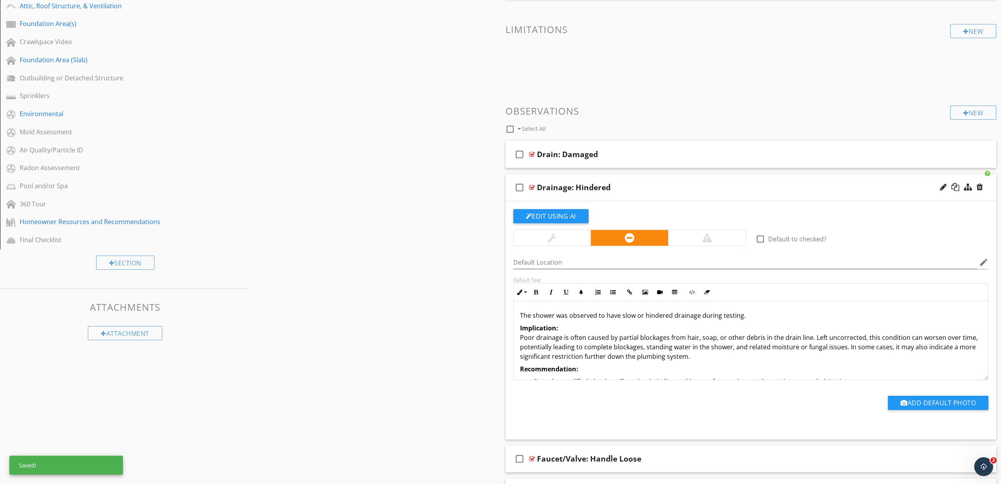
click at [545, 314] on p "The shower was observed to have slow or hindered drainage during testing." at bounding box center [751, 315] width 462 height 9
type textarea "<p>The bathtub was observed to have slow or hindered drainage during testing.</…"
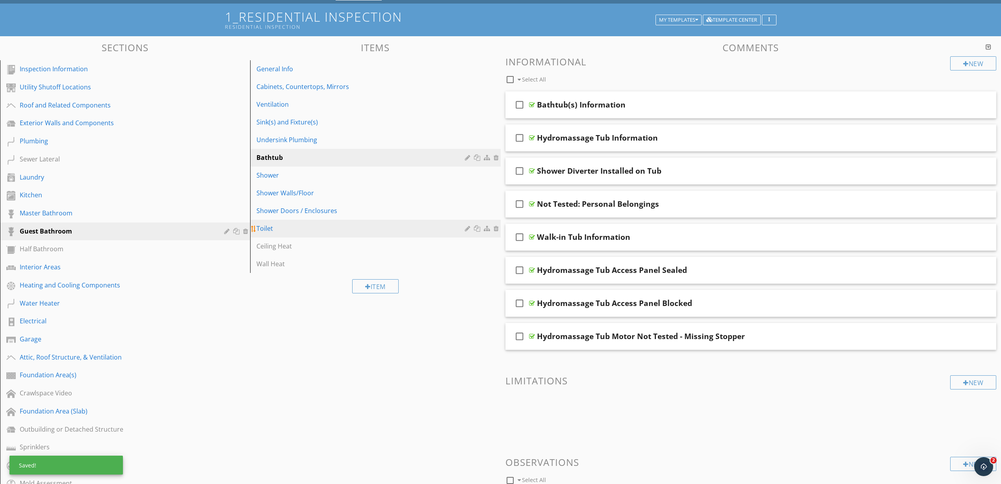
scroll to position [49, 0]
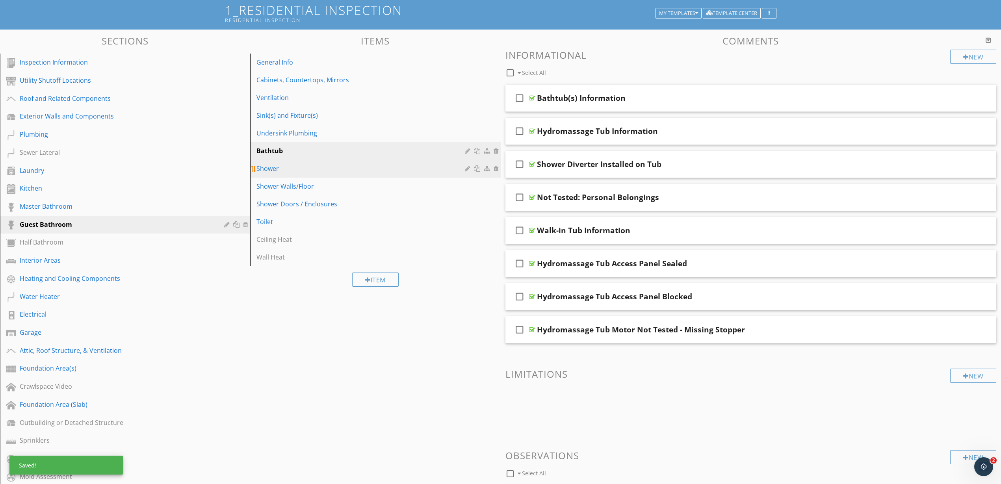
click at [294, 164] on div "Shower" at bounding box center [361, 168] width 210 height 9
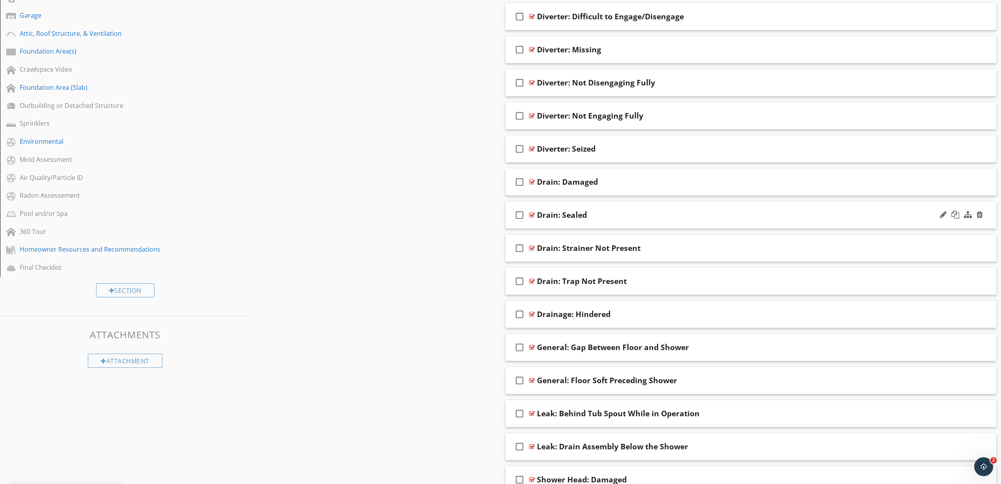
scroll to position [443, 0]
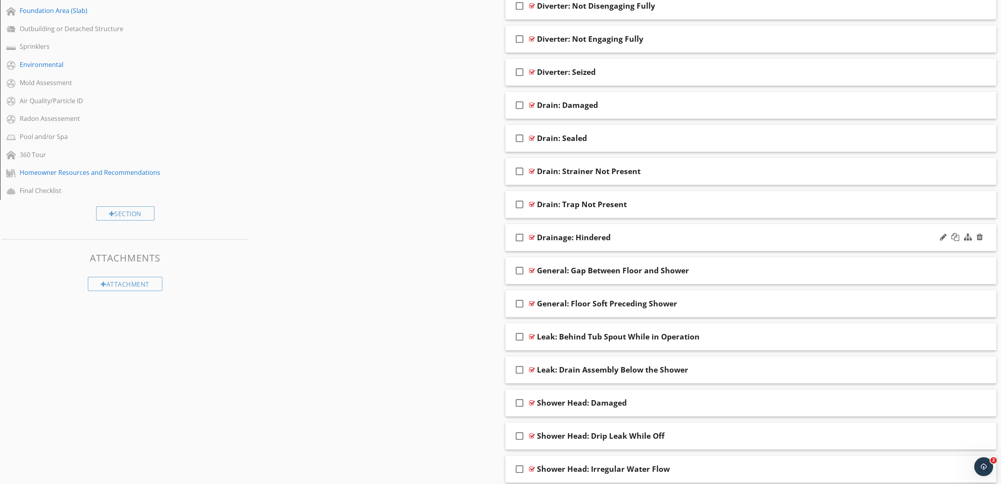
click at [531, 235] on div at bounding box center [532, 237] width 6 height 6
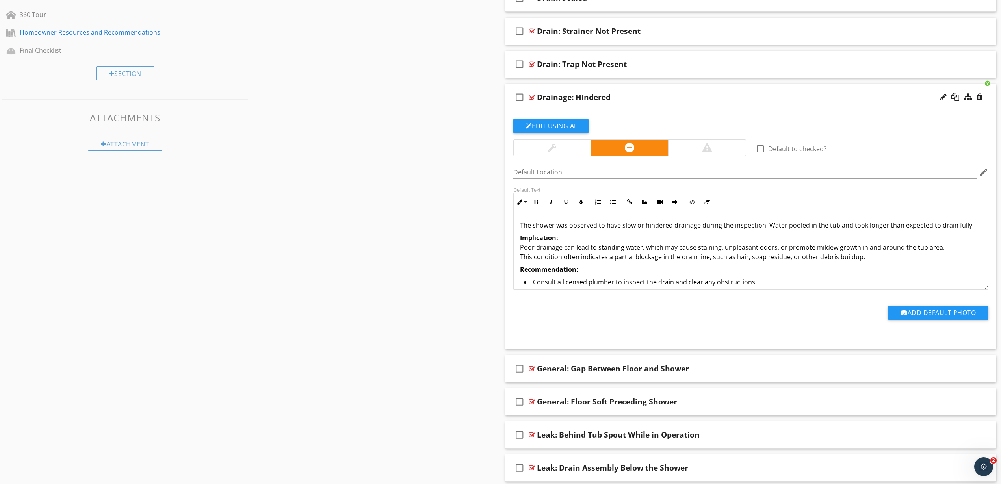
scroll to position [591, 0]
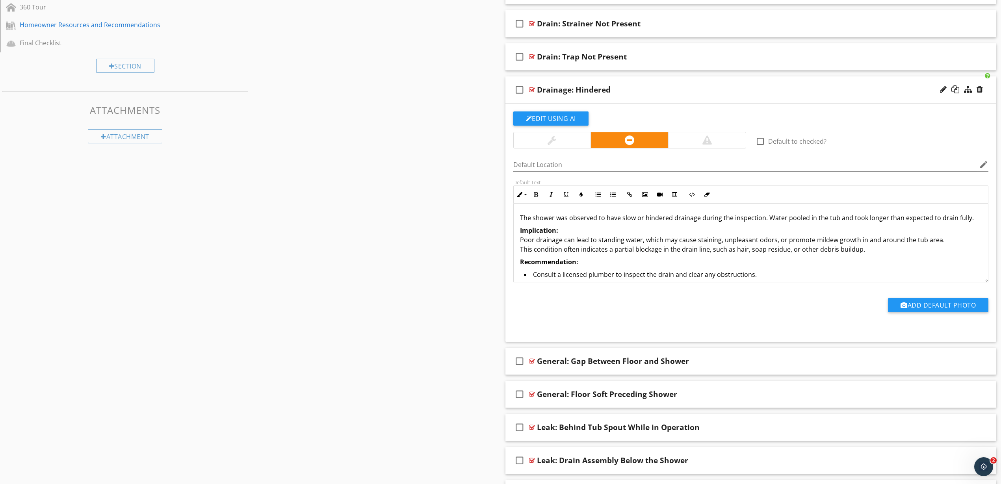
click at [558, 242] on p "Implication: Poor drainage can lead to standing water, which may cause staining…" at bounding box center [751, 240] width 462 height 28
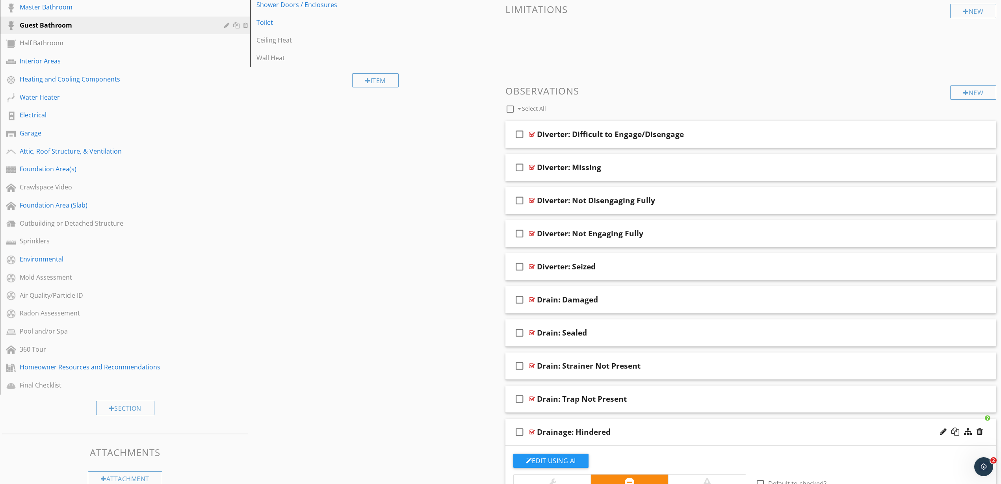
scroll to position [246, 0]
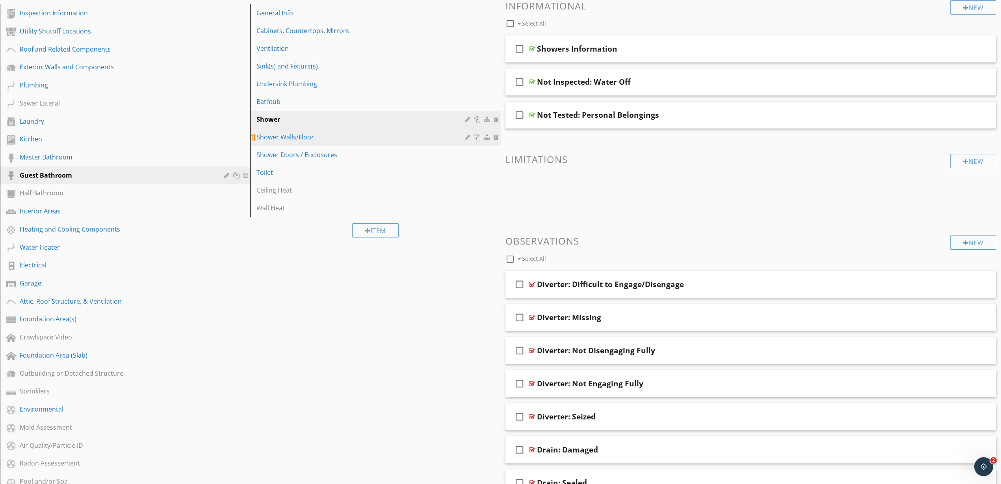
click at [324, 138] on div "Shower Walls/Floor" at bounding box center [361, 136] width 210 height 9
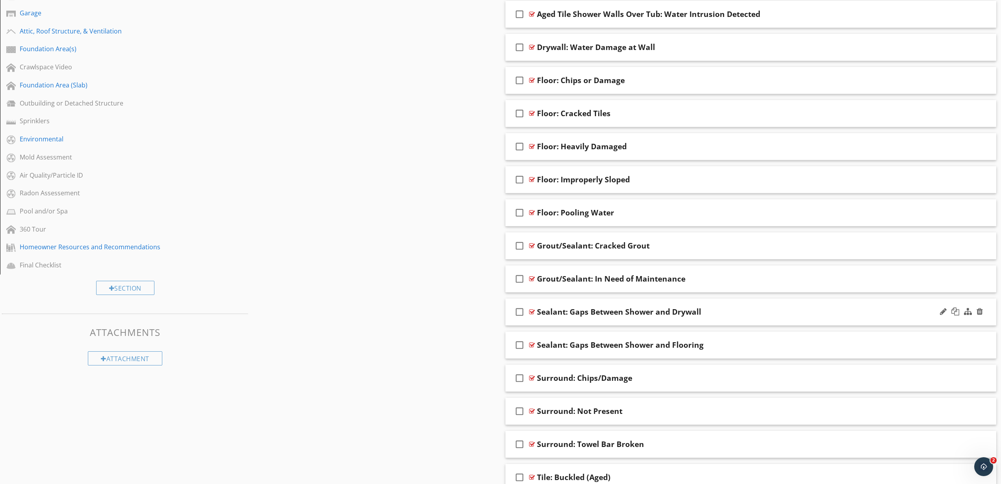
scroll to position [394, 0]
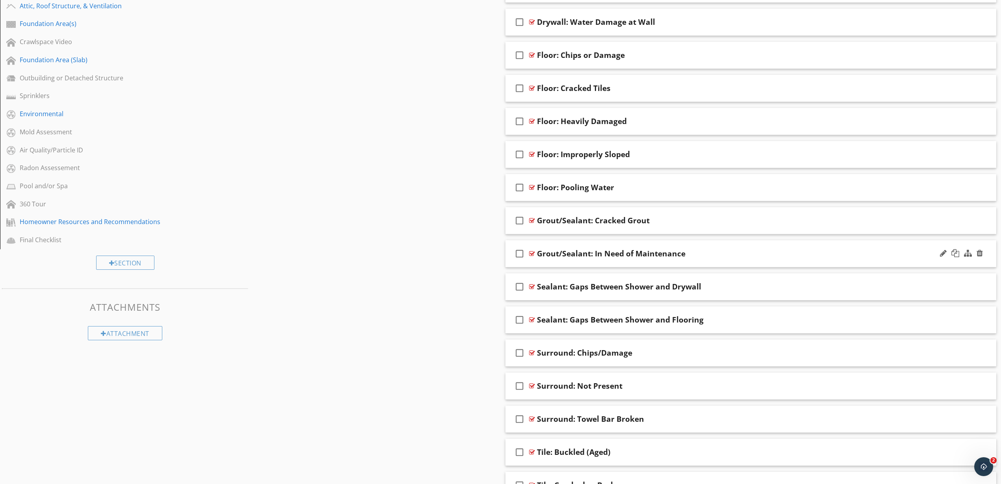
click at [533, 253] on div at bounding box center [532, 253] width 6 height 6
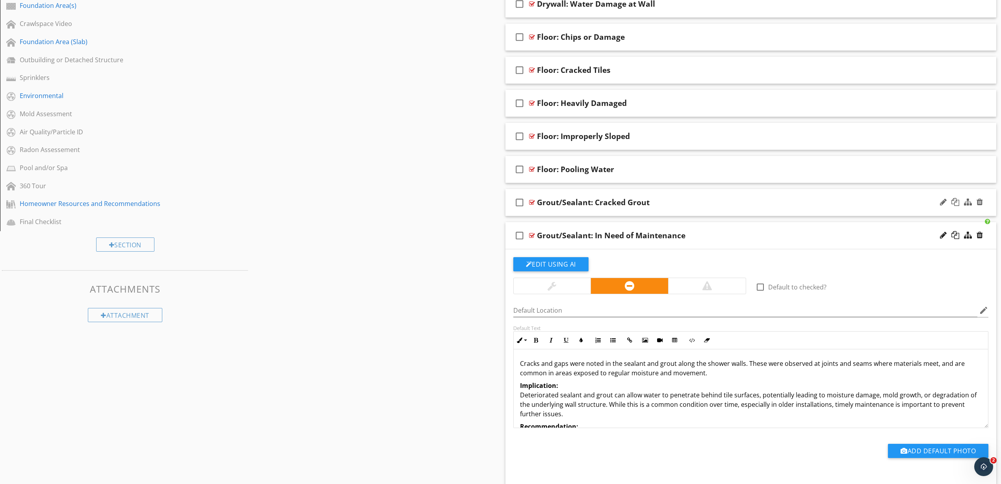
scroll to position [492, 0]
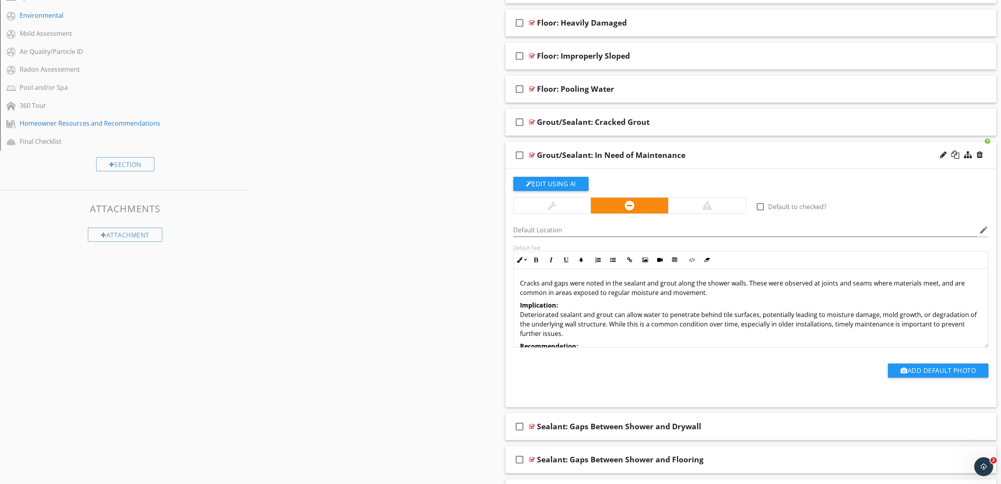
click at [551, 300] on div "Cracks and gaps were noted in the sealant and grout along the shower walls. The…" at bounding box center [751, 341] width 475 height 145
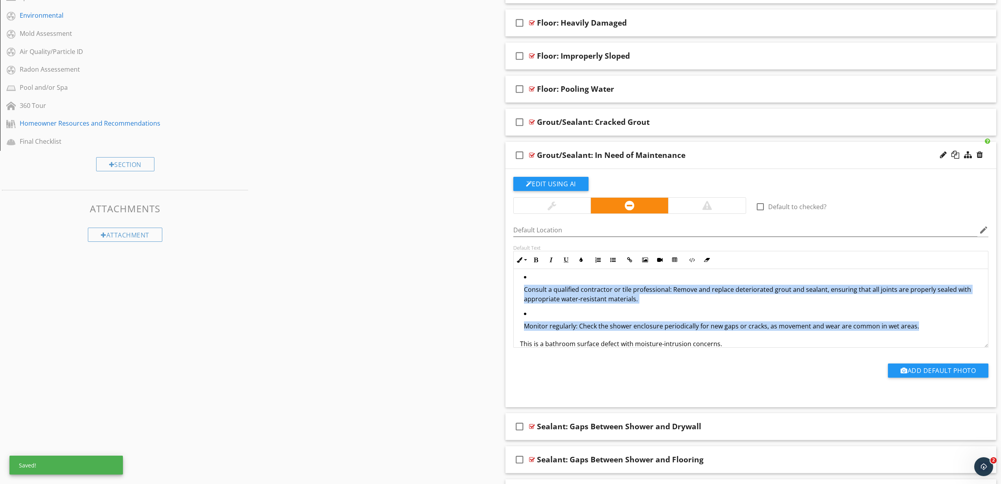
drag, startPoint x: 929, startPoint y: 324, endPoint x: 491, endPoint y: 290, distance: 438.9
click at [491, 290] on div "Sections Inspection Information Utility Shutoff Locations Roof and Related Comp…" at bounding box center [500, 191] width 1001 height 1210
click at [611, 260] on icon "button" at bounding box center [613, 260] width 6 height 6
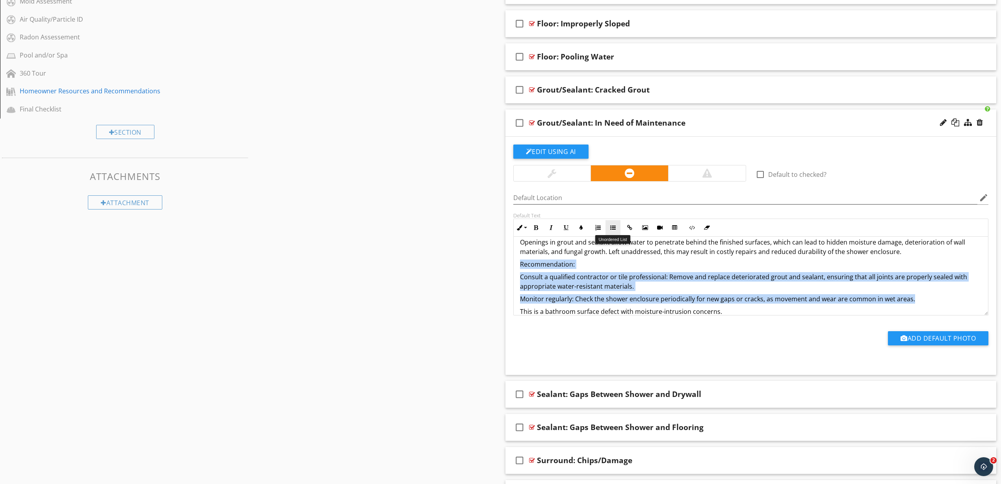
click at [611, 227] on icon "button" at bounding box center [613, 228] width 6 height 6
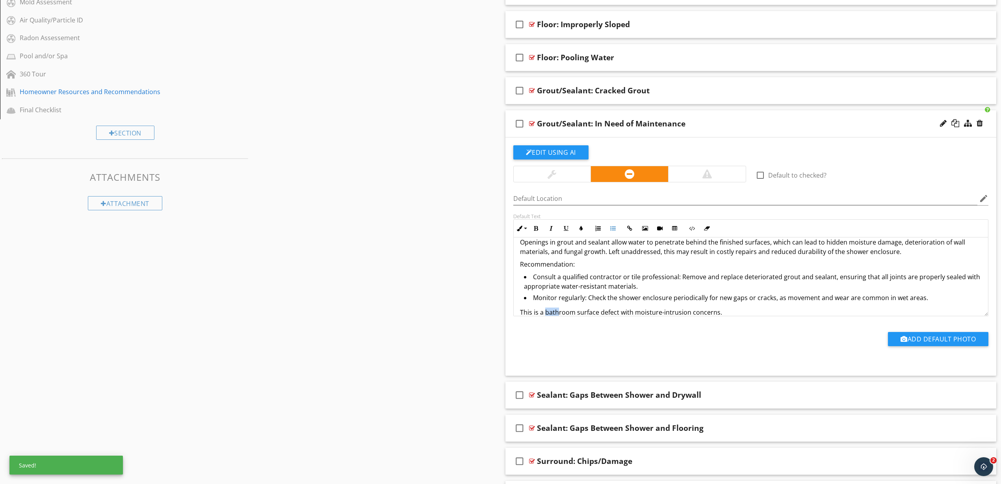
scroll to position [52, 0]
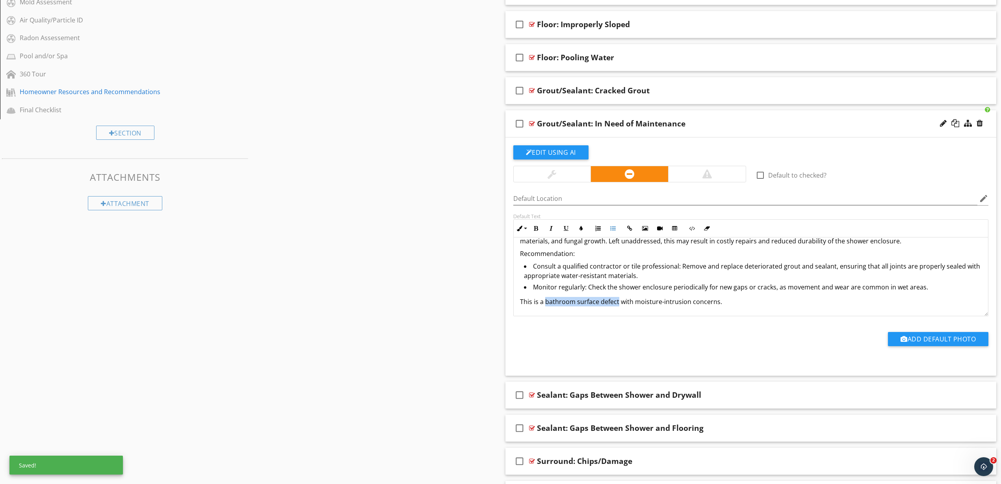
drag, startPoint x: 544, startPoint y: 312, endPoint x: 617, endPoint y: 305, distance: 73.6
click at [617, 305] on p "This is a bathroom surface defect with moisture-intrusion concerns." at bounding box center [751, 301] width 462 height 9
click at [536, 228] on icon "button" at bounding box center [536, 229] width 6 height 6
click at [541, 254] on p "Recommendation:" at bounding box center [751, 253] width 462 height 9
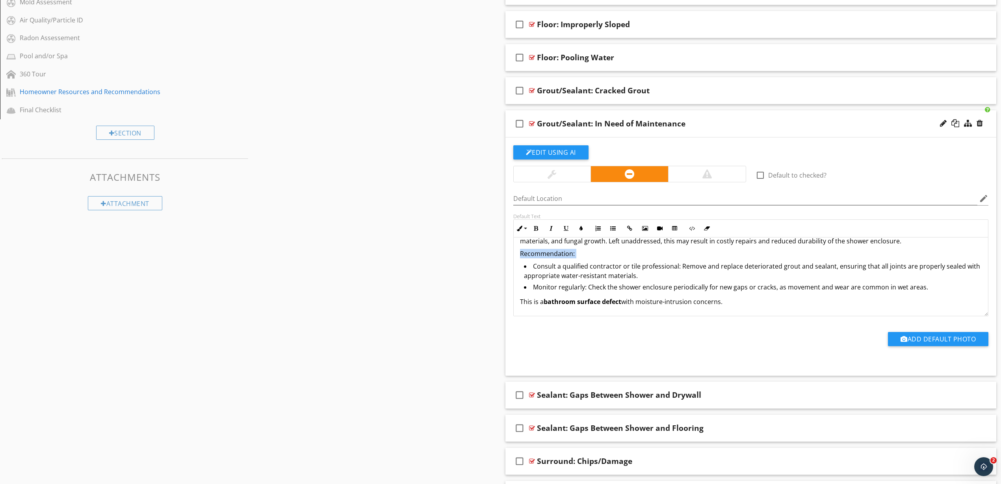
click at [541, 254] on p "Recommendation:" at bounding box center [751, 253] width 462 height 9
click at [538, 228] on icon "button" at bounding box center [536, 229] width 6 height 6
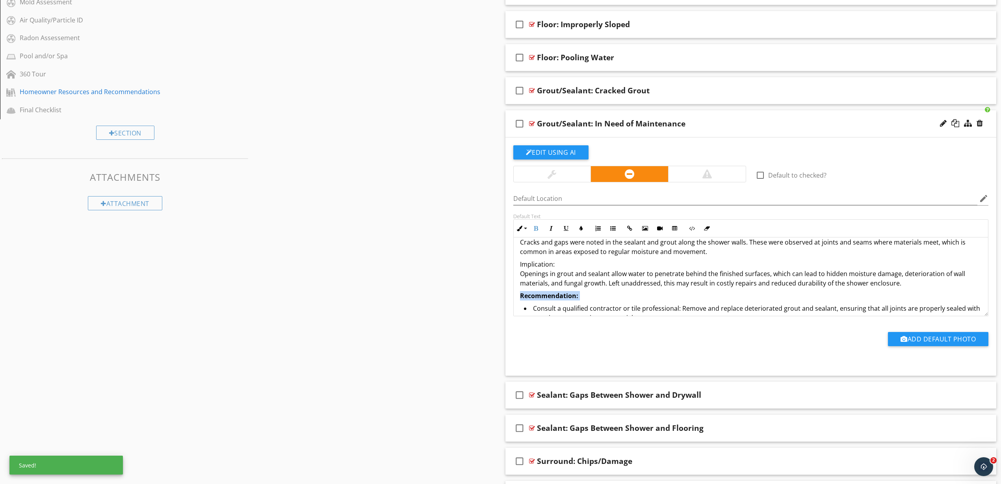
scroll to position [0, 0]
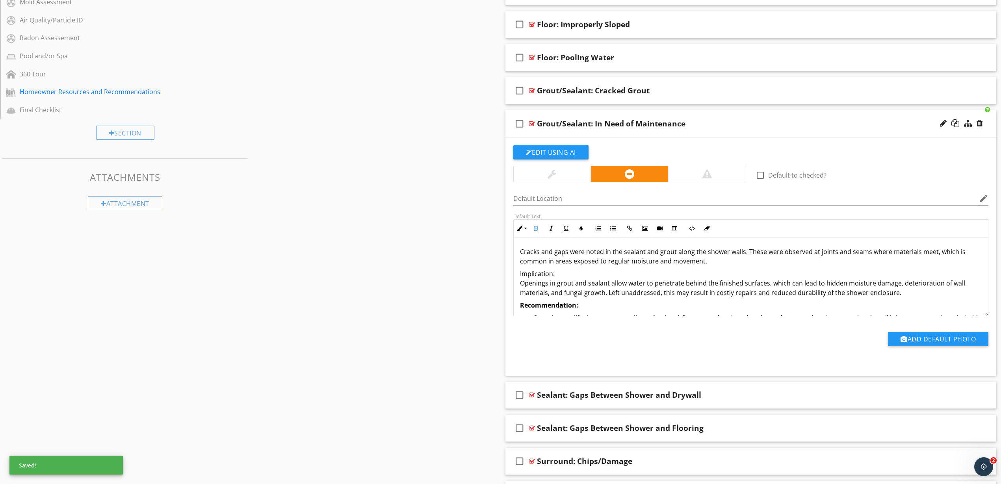
click at [540, 271] on p "Implication: Openings in grout and sealant allow water to penetrate behind the …" at bounding box center [751, 283] width 462 height 28
click at [537, 230] on icon "button" at bounding box center [536, 229] width 6 height 6
click at [540, 262] on p "Cracks and gaps were noted in the sealant and grout along the shower walls. The…" at bounding box center [751, 256] width 462 height 19
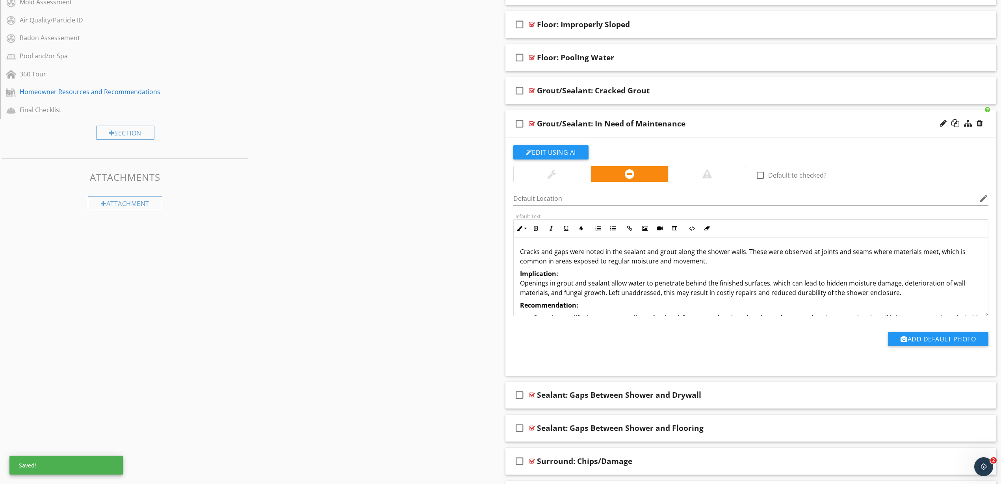
copy div "Cracks and gaps were noted in the sealant and grout along the shower walls. The…"
click at [430, 249] on div "Sections Inspection Information Utility Shutoff Locations Roof and Related Comp…" at bounding box center [500, 160] width 1001 height 1210
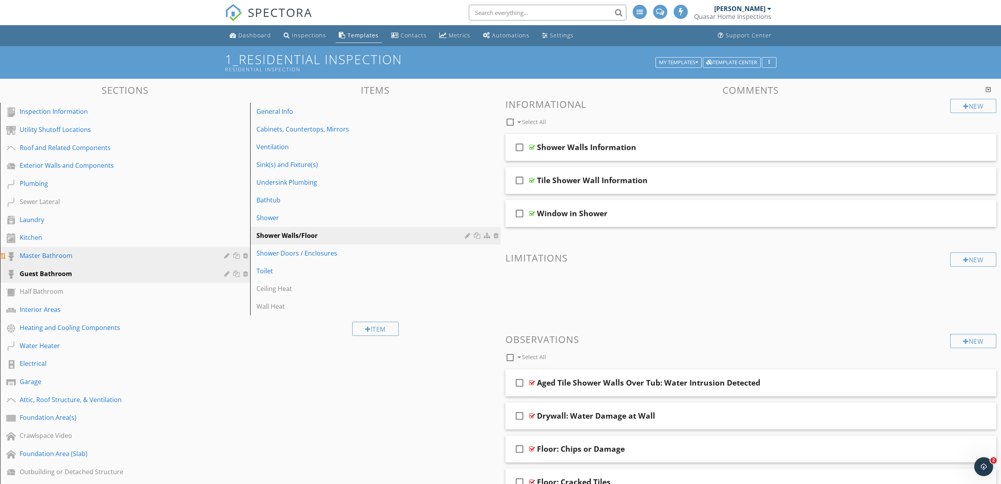
click at [28, 254] on div "Master Bathroom" at bounding box center [116, 255] width 193 height 9
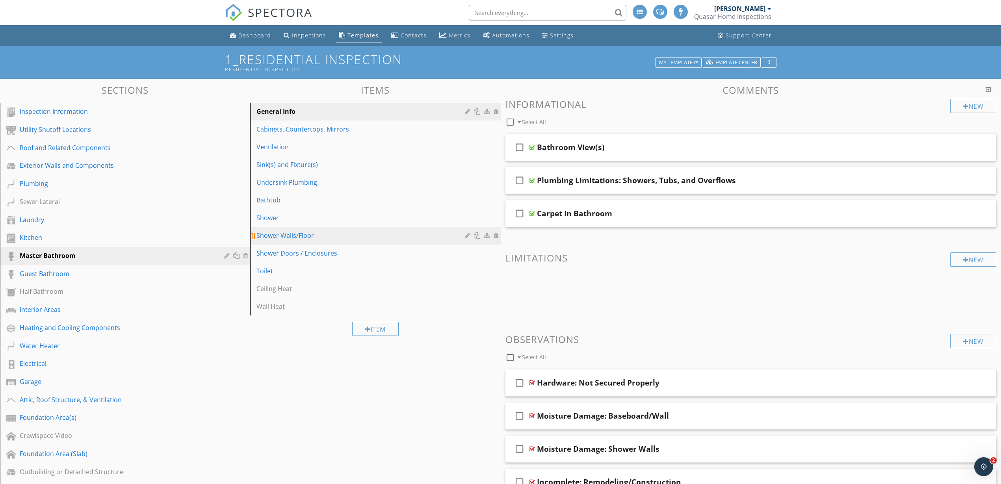
click at [317, 229] on link "Shower Walls/Floor" at bounding box center [376, 235] width 248 height 17
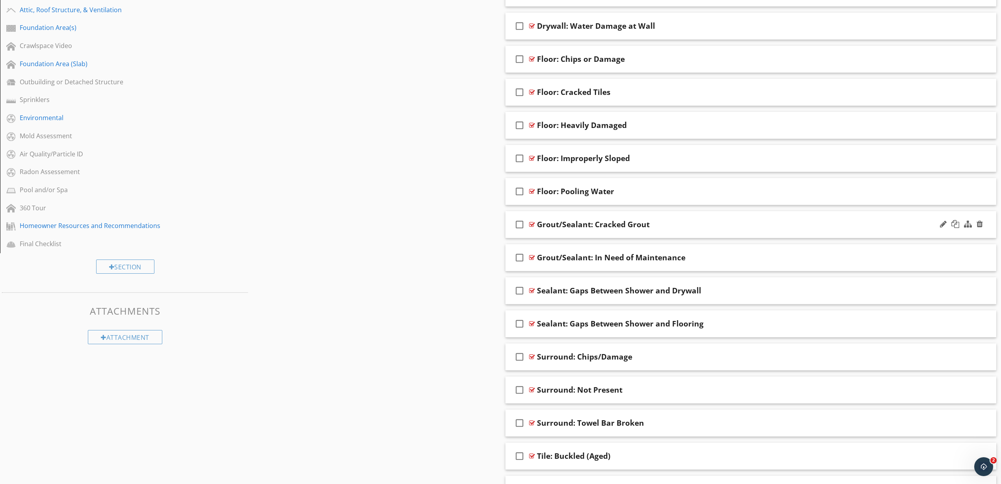
scroll to position [394, 0]
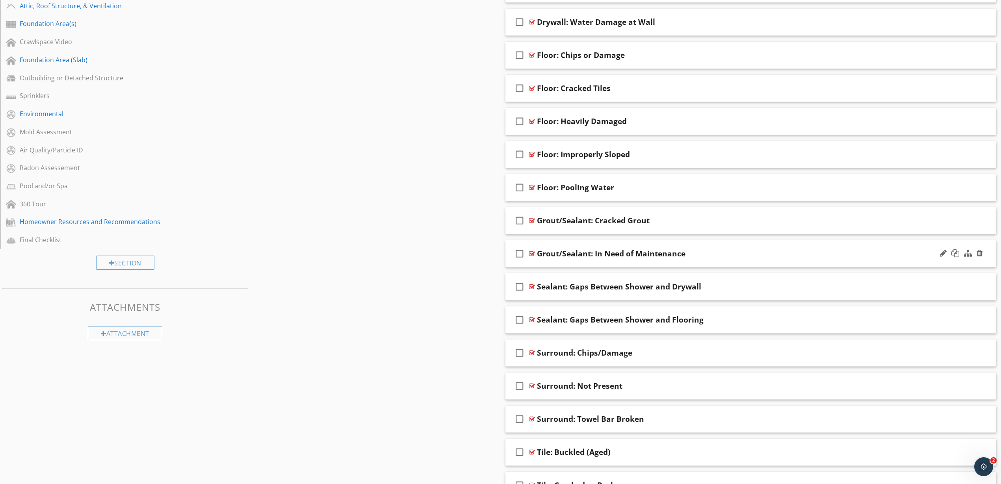
click at [530, 251] on div at bounding box center [532, 253] width 6 height 6
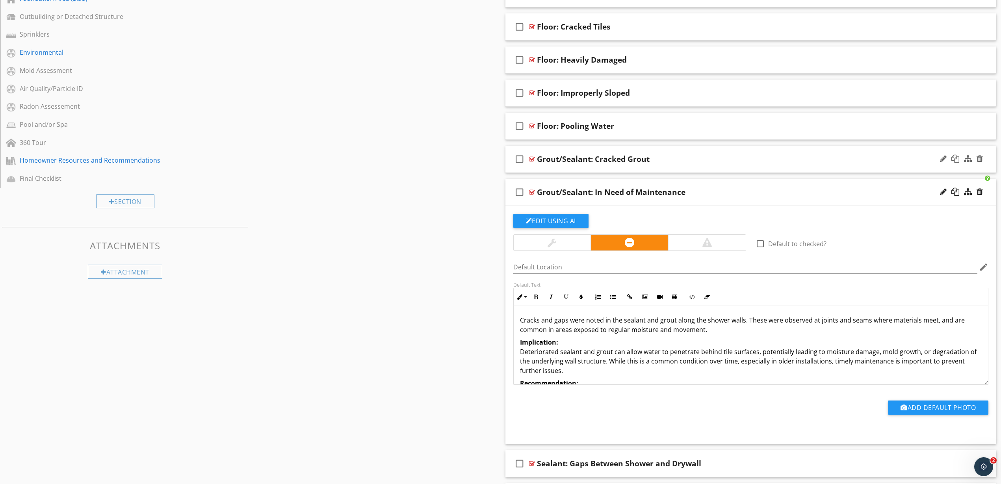
scroll to position [492, 0]
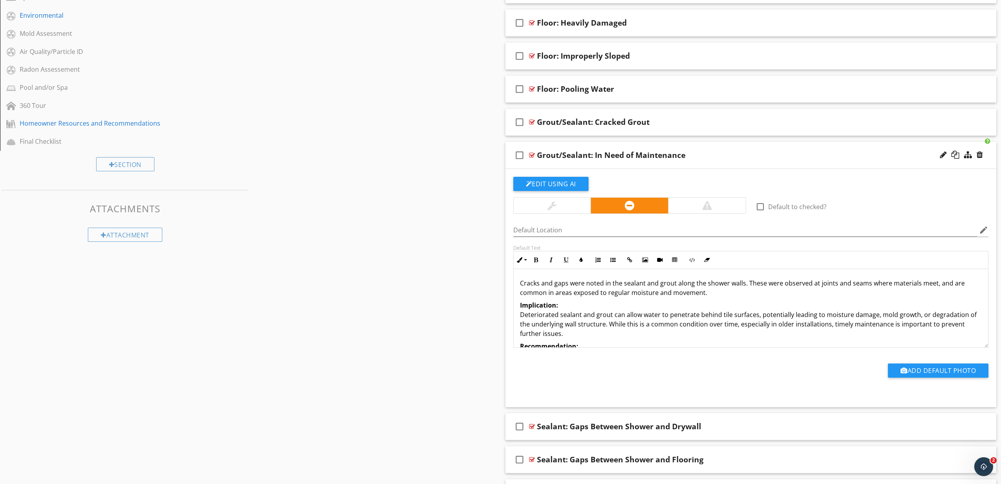
click at [588, 315] on p "Implication: Deteriorated sealant and grout can allow water to penetrate behind…" at bounding box center [751, 319] width 462 height 38
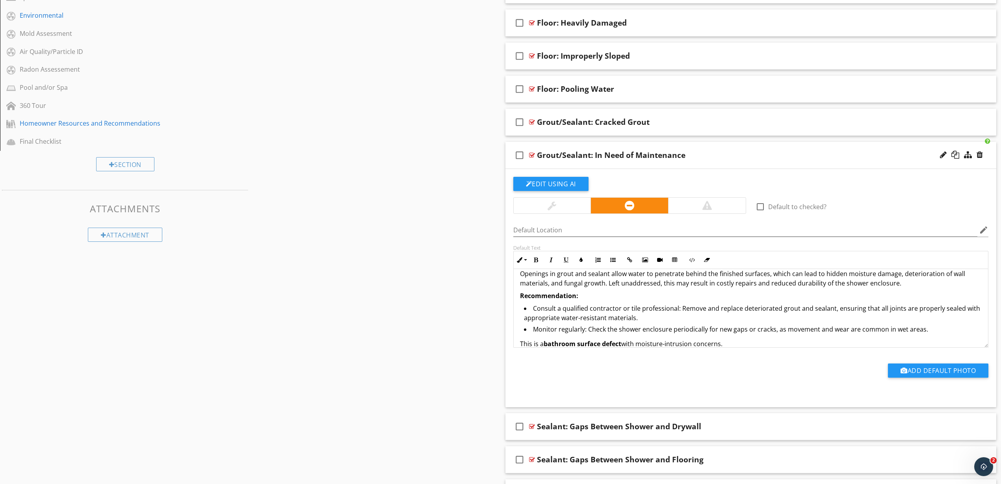
click at [440, 252] on div "Sections Inspection Information Utility Shutoff Locations Roof and Related Comp…" at bounding box center [500, 191] width 1001 height 1210
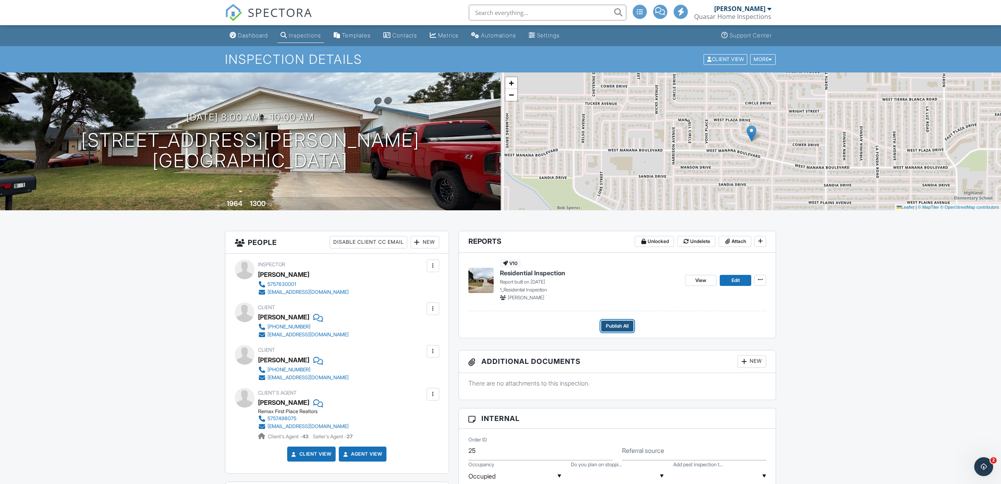
click at [619, 325] on span "Publish All" at bounding box center [617, 326] width 23 height 8
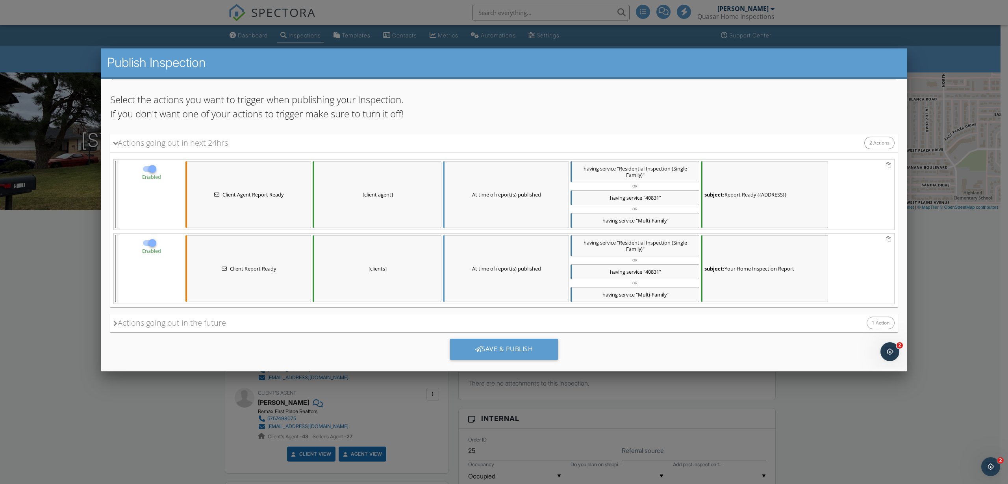
scroll to position [60, 0]
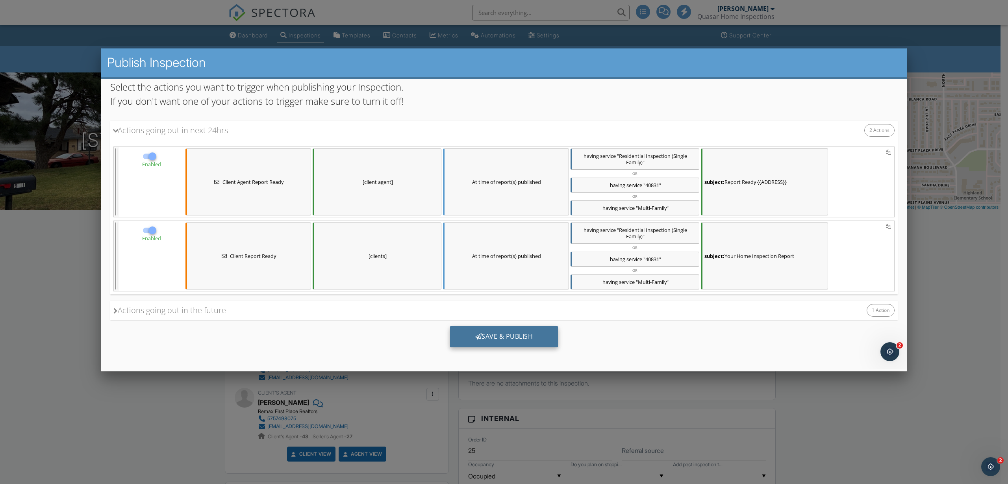
click at [499, 331] on div "Save & Publish" at bounding box center [504, 336] width 108 height 21
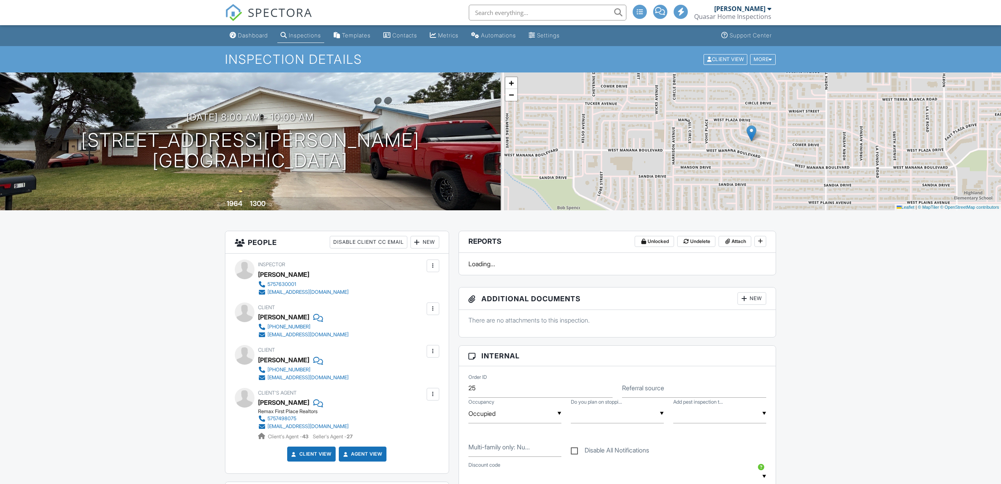
click at [245, 38] on div "Dashboard" at bounding box center [253, 35] width 30 height 7
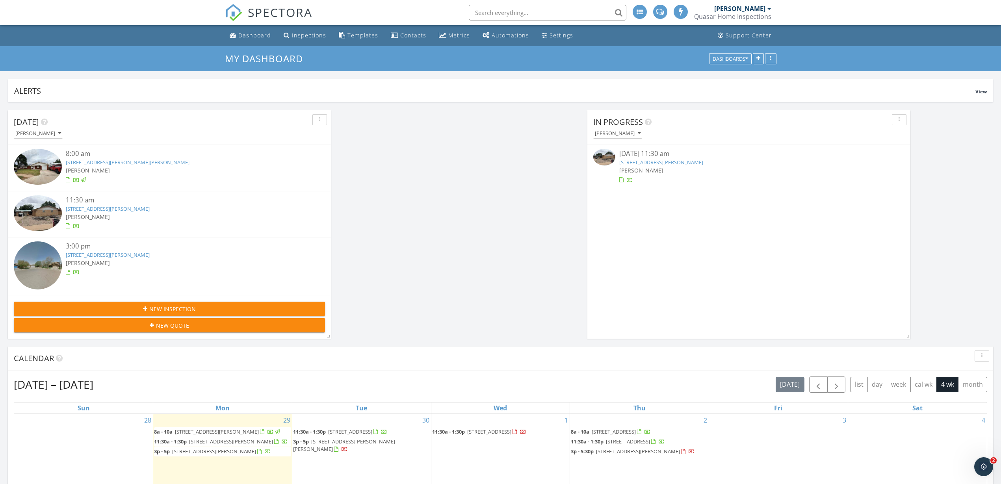
click at [605, 158] on img at bounding box center [604, 157] width 22 height 17
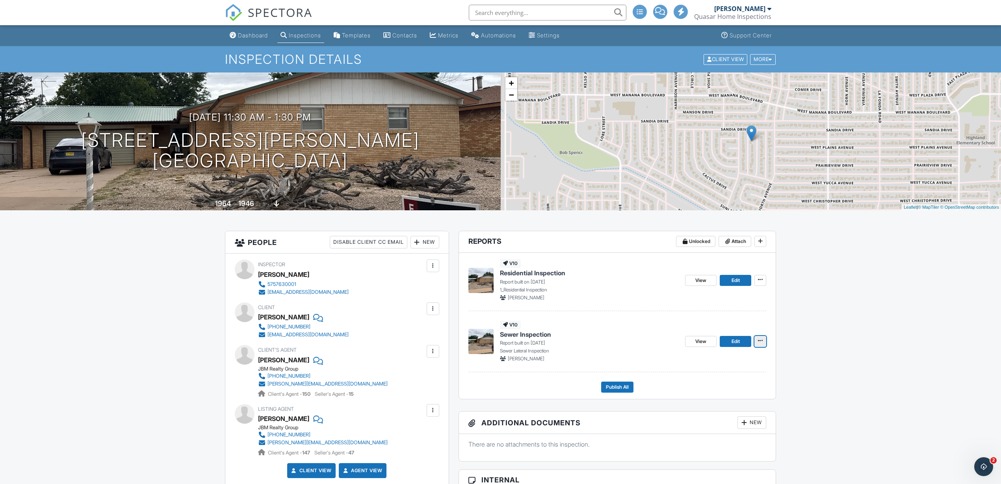
click at [760, 341] on icon at bounding box center [760, 341] width 5 height 6
click at [709, 419] on input "Delete Report" at bounding box center [721, 418] width 80 height 18
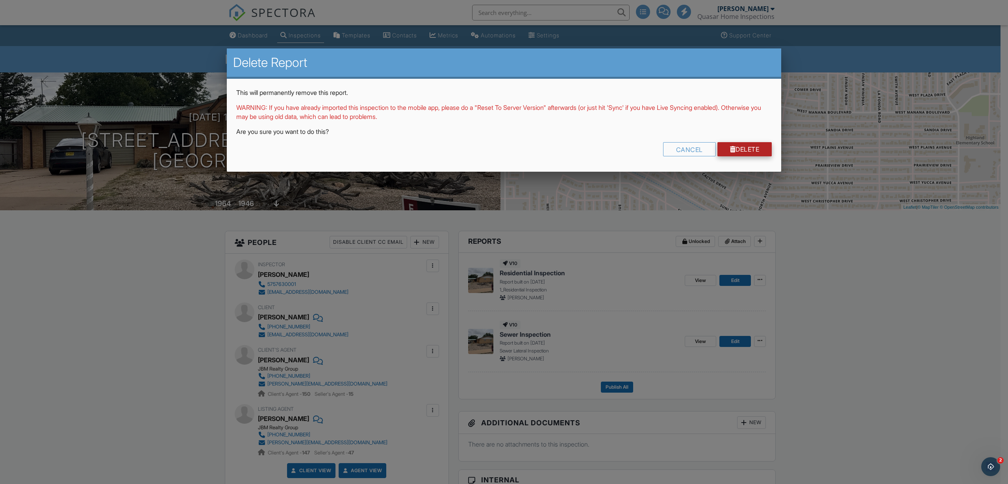
click at [757, 150] on link "Delete" at bounding box center [745, 149] width 55 height 14
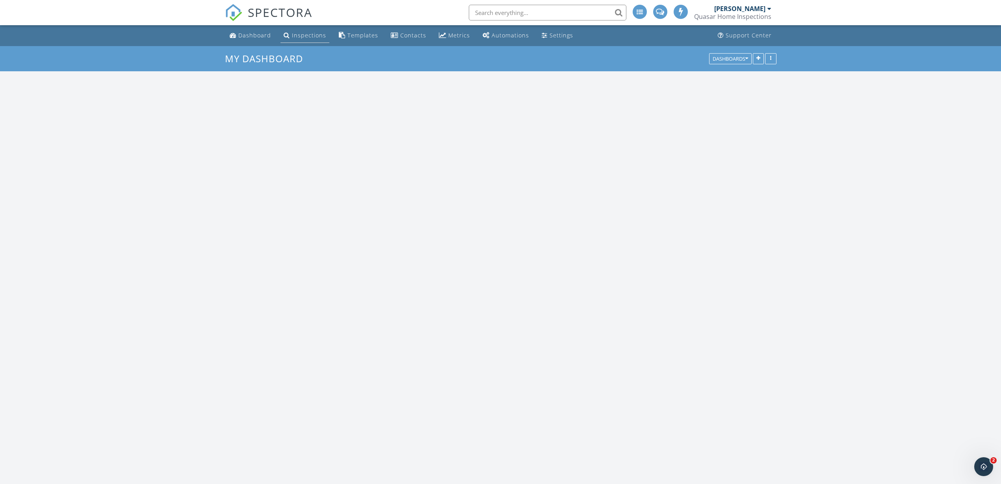
scroll to position [1087, 1016]
click at [303, 33] on div "Inspections" at bounding box center [309, 35] width 34 height 7
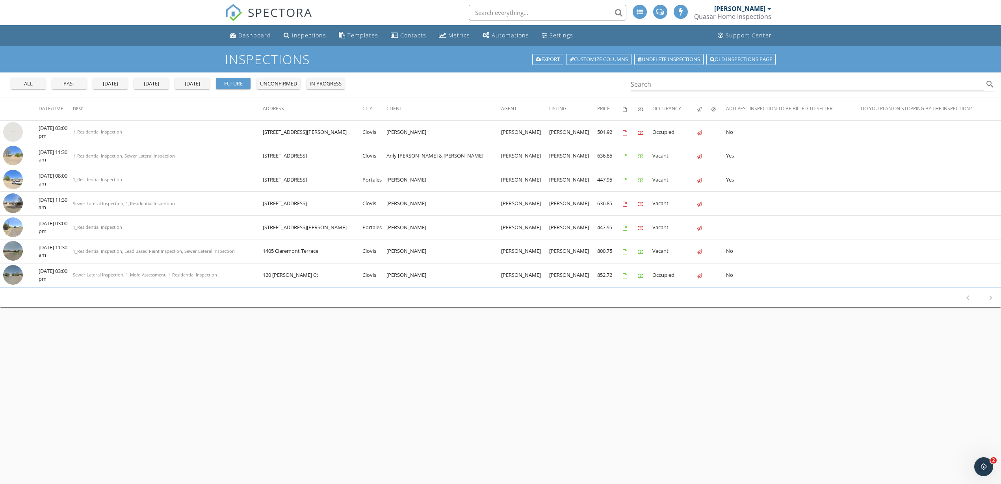
click at [75, 80] on div "past" at bounding box center [69, 84] width 28 height 8
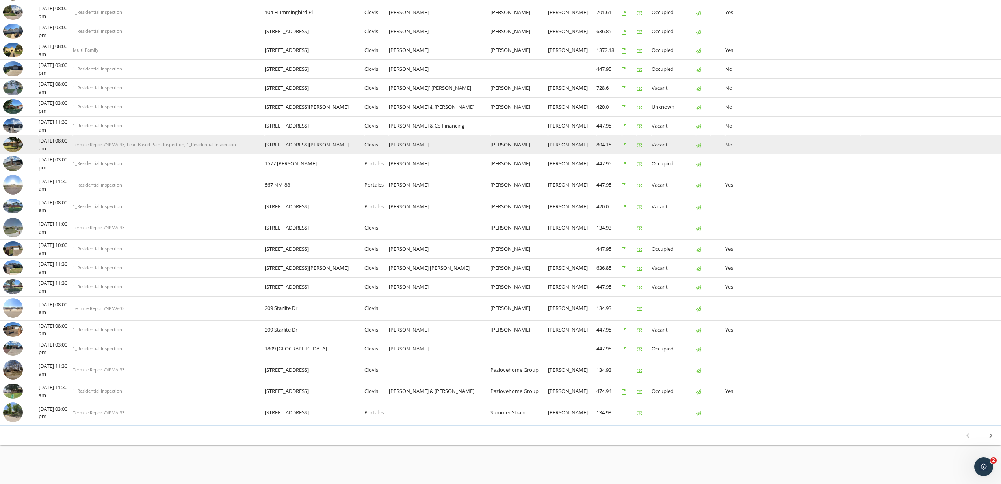
scroll to position [198, 0]
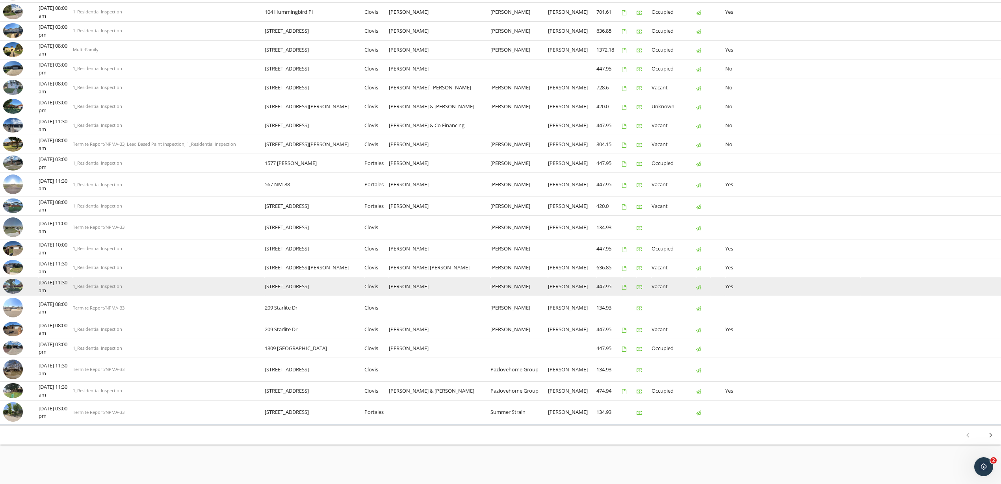
click at [14, 286] on img at bounding box center [13, 286] width 20 height 15
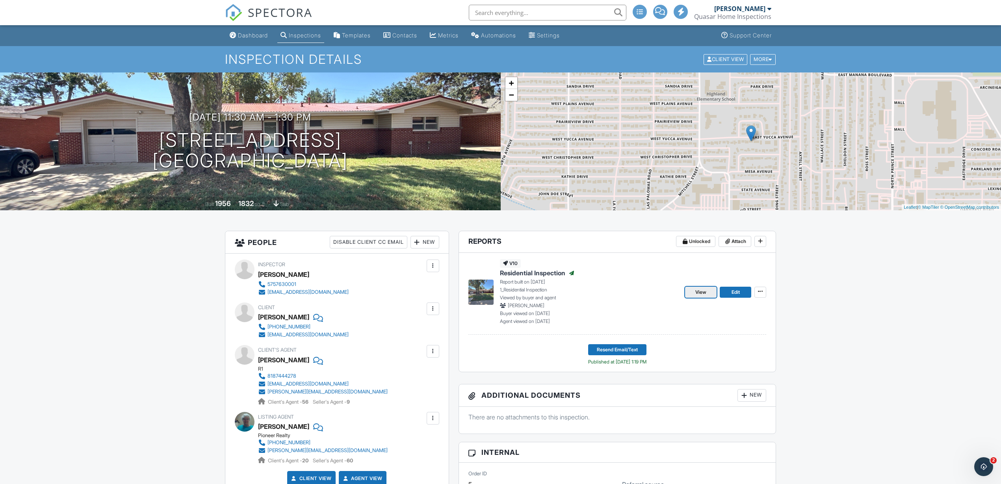
click at [695, 289] on span "View" at bounding box center [700, 292] width 11 height 8
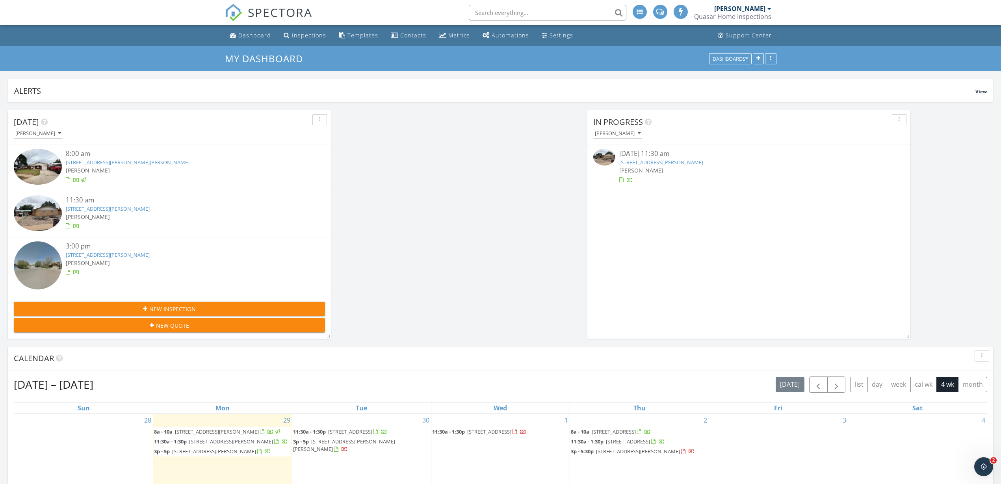
click at [167, 306] on span "New Inspection" at bounding box center [172, 309] width 46 height 8
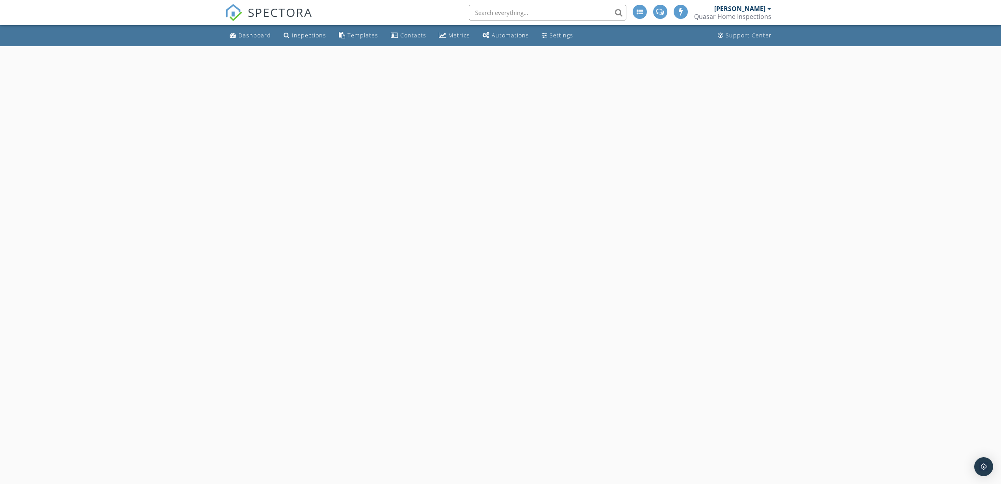
select select "8"
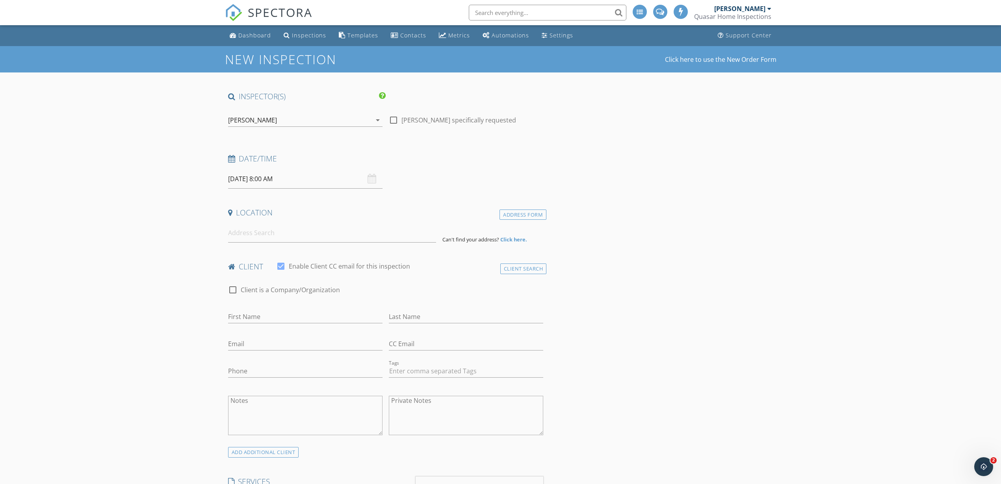
click at [267, 181] on input "09/30/2025 8:00 AM" at bounding box center [305, 178] width 154 height 19
type input "09/11/2025 8:00 AM"
type input "09"
type input "09/11/2025 9:00 AM"
click at [274, 308] on span at bounding box center [274, 310] width 6 height 8
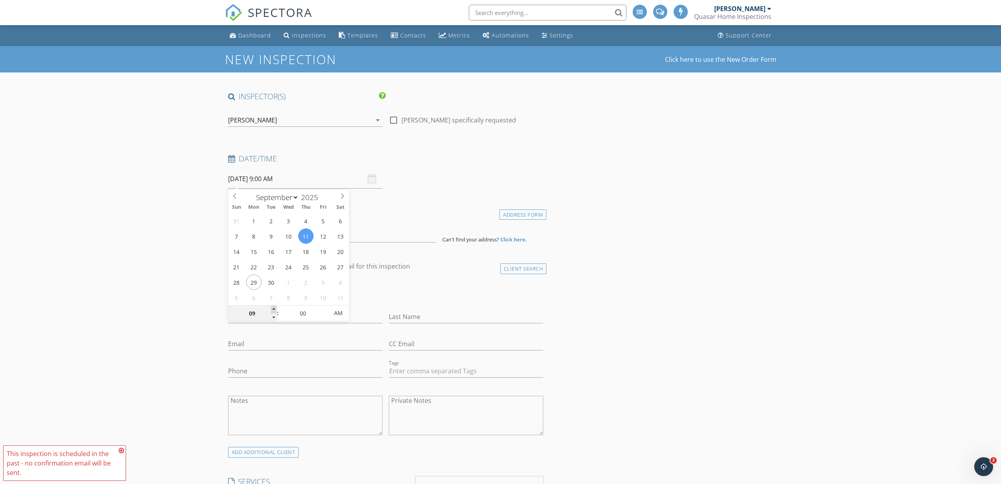
type input "10"
type input "09/11/2025 10:00 AM"
click at [274, 308] on span at bounding box center [274, 310] width 6 height 8
type input "11"
type input "09/11/2025 11:00 AM"
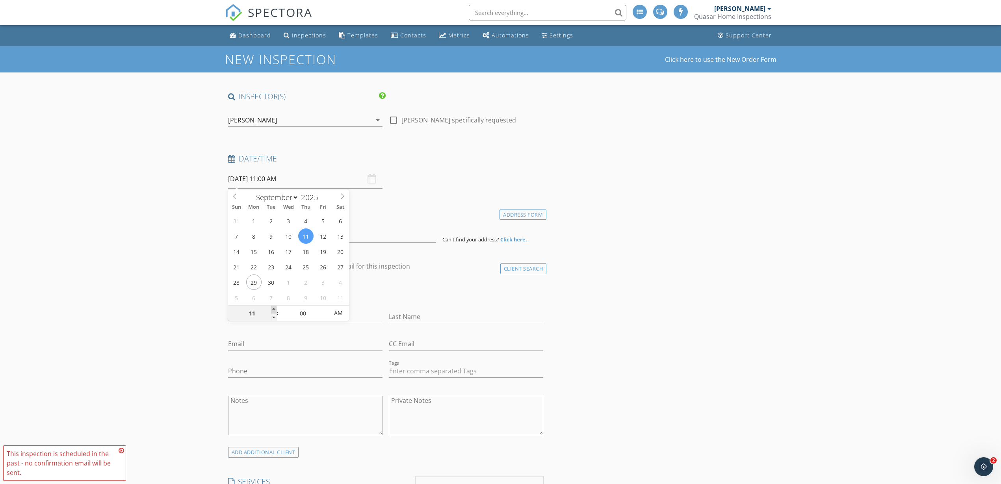
click at [274, 308] on span at bounding box center [274, 310] width 6 height 8
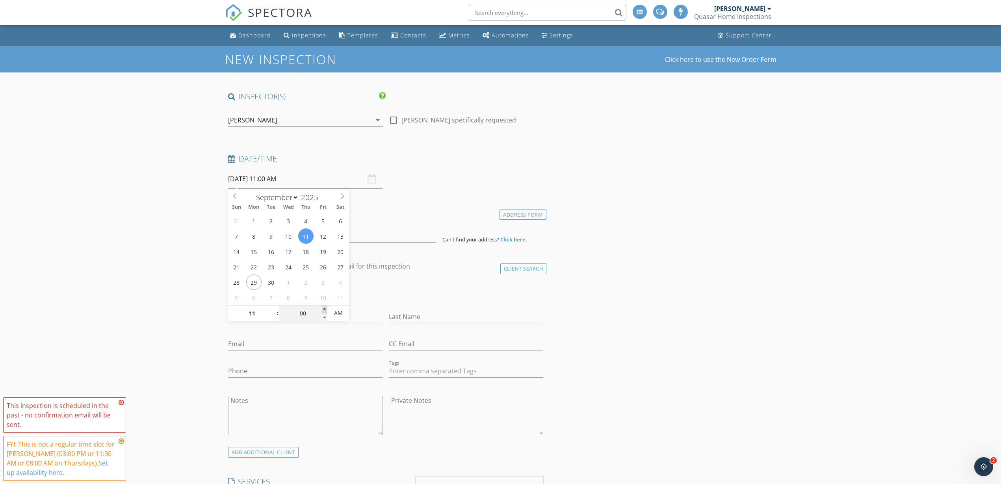
type input "05"
type input "09/11/2025 11:05 AM"
click at [325, 308] on span at bounding box center [325, 310] width 6 height 8
type input "10"
type input "09/11/2025 11:10 AM"
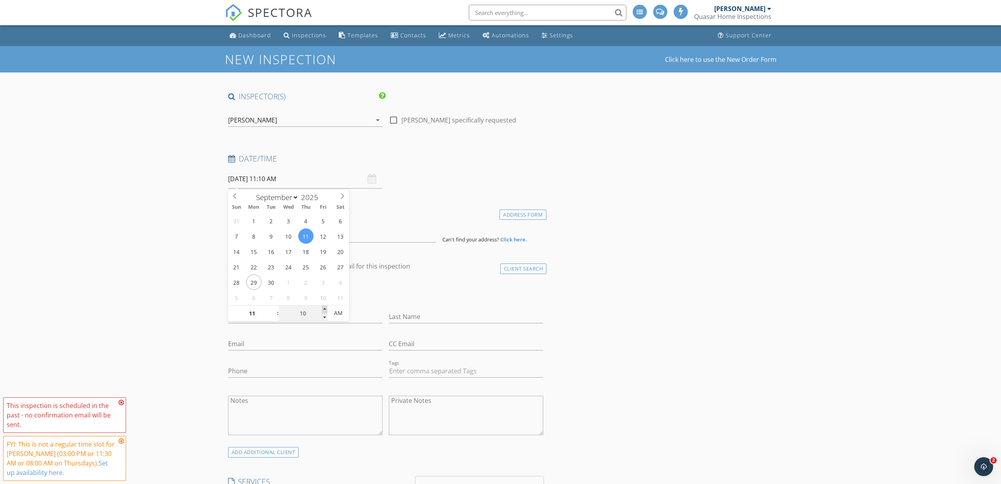
click at [325, 308] on span at bounding box center [325, 310] width 6 height 8
type input "15"
type input "09/11/2025 11:15 AM"
click at [325, 308] on span at bounding box center [325, 310] width 6 height 8
type input "20"
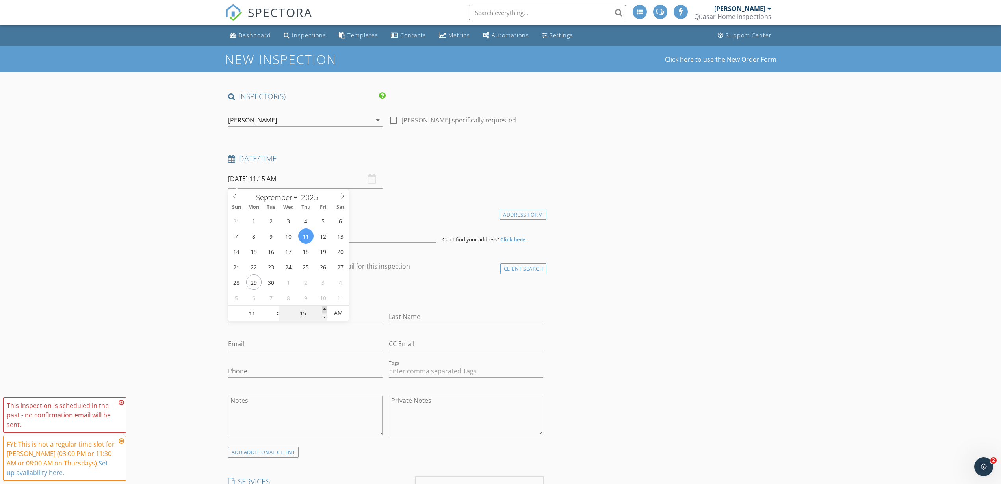
type input "09/11/2025 11:20 AM"
click at [325, 308] on span at bounding box center [325, 310] width 6 height 8
type input "25"
type input "09/11/2025 11:25 AM"
click at [325, 308] on span at bounding box center [325, 310] width 6 height 8
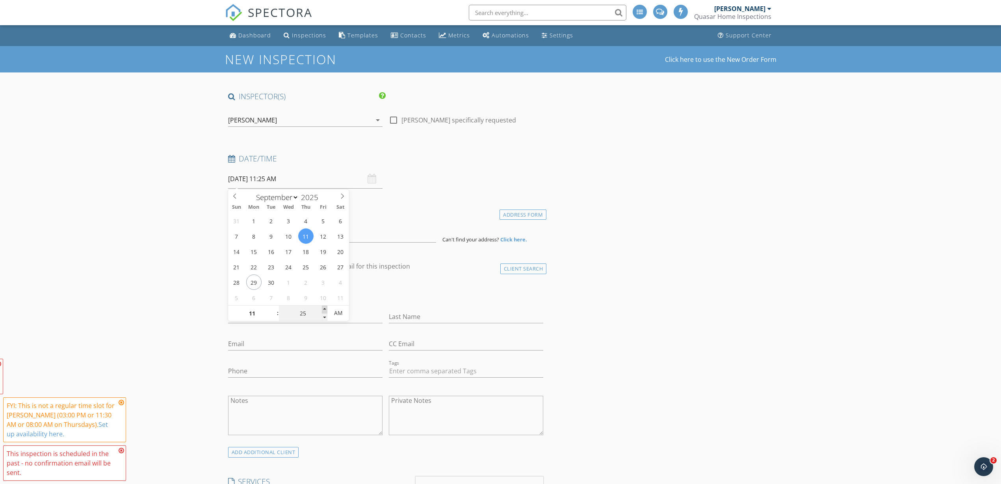
type input "30"
type input "09/11/2025 11:30 AM"
click at [325, 308] on span at bounding box center [325, 310] width 6 height 8
drag, startPoint x: 119, startPoint y: 272, endPoint x: 207, endPoint y: 265, distance: 88.1
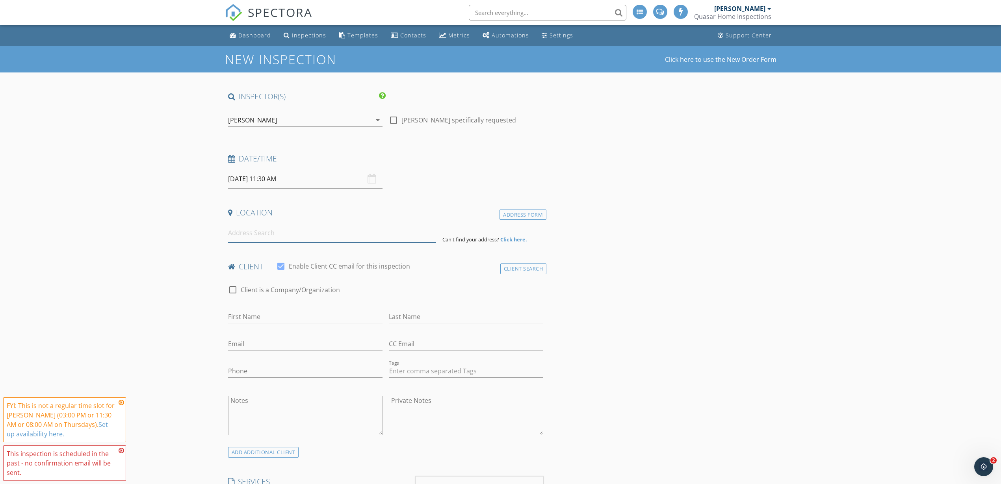
click at [243, 235] on input at bounding box center [332, 232] width 208 height 19
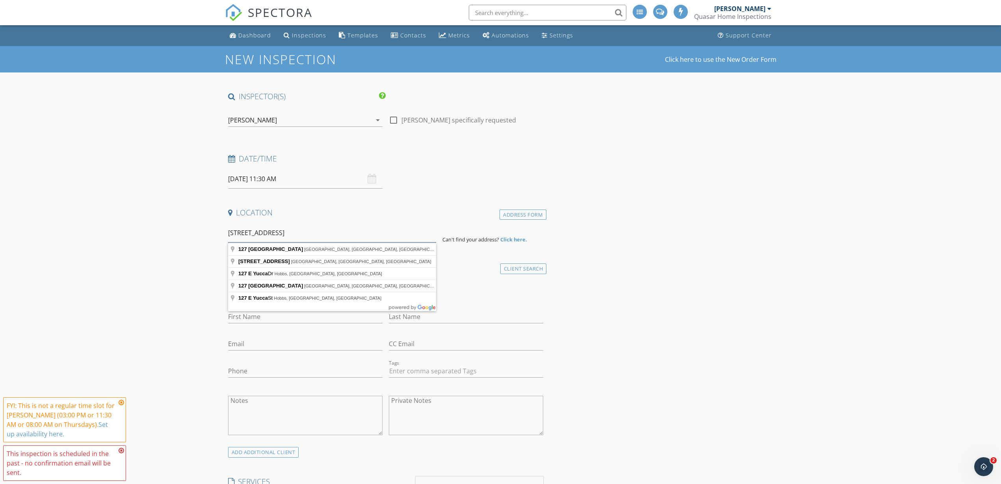
type input "127 East Yucca Avenue, Clovis, NM, USA"
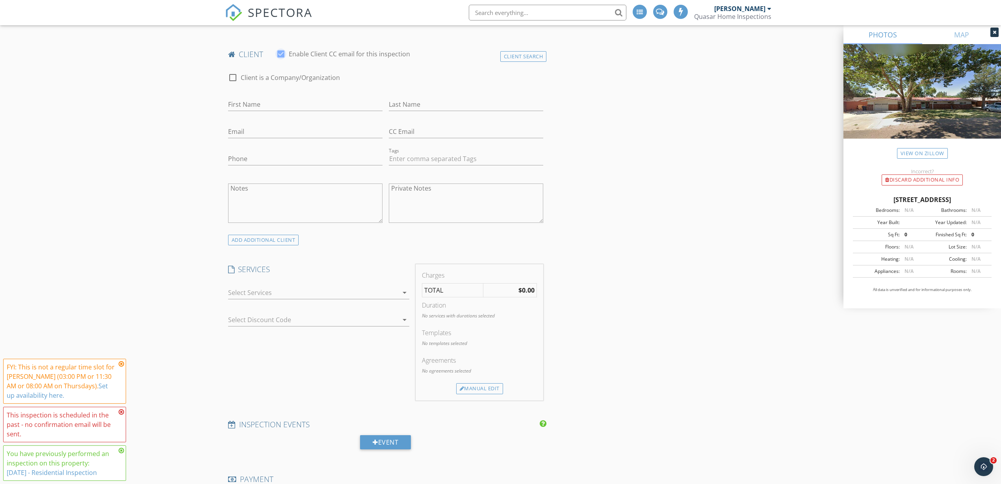
scroll to position [443, 0]
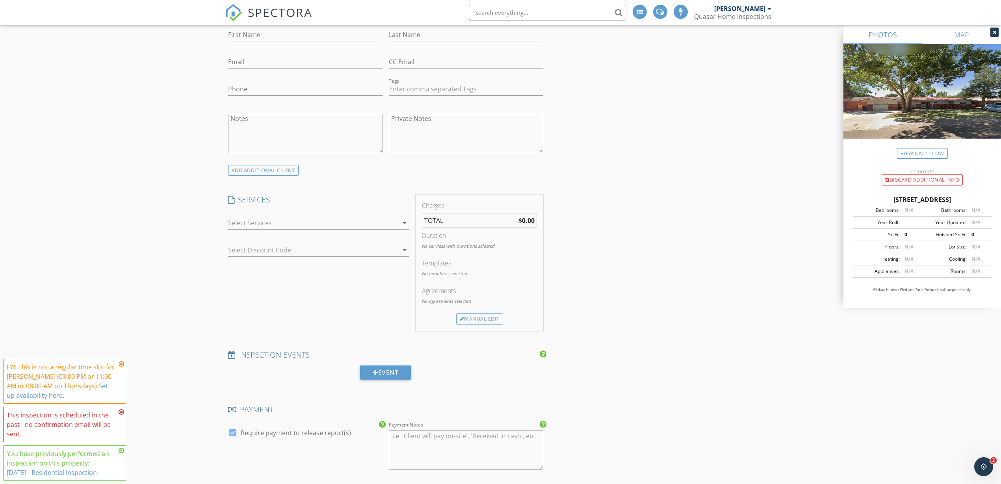
click at [241, 222] on div at bounding box center [313, 223] width 170 height 13
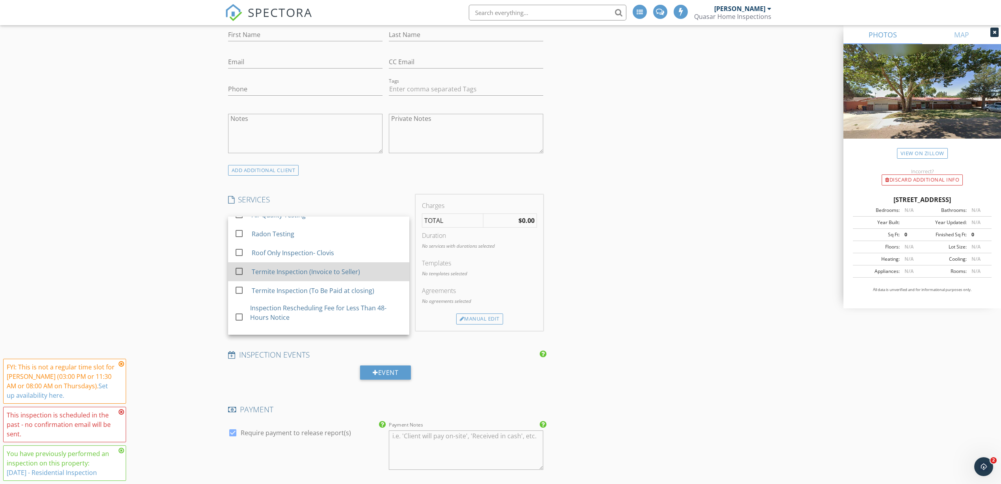
click at [367, 273] on div "Termite Inspection (Invoice to Seller)" at bounding box center [326, 272] width 151 height 16
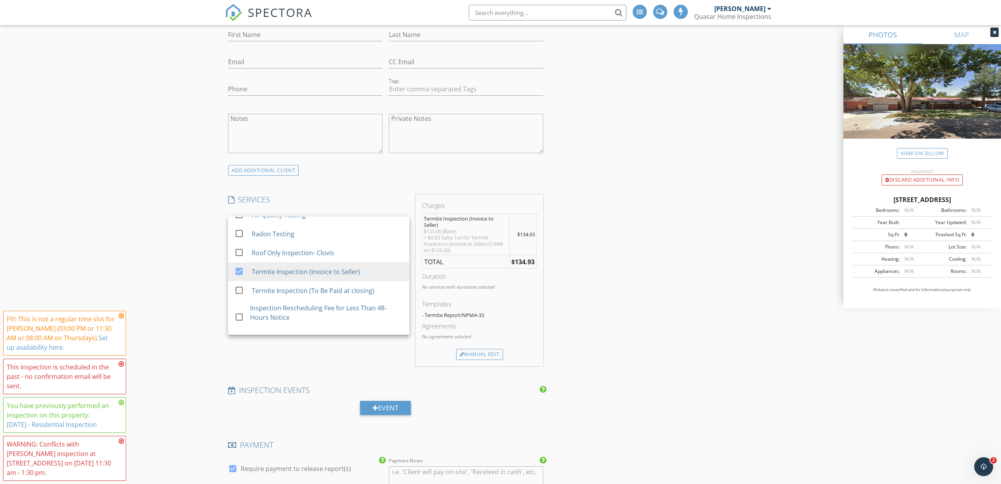
click at [164, 215] on div "New Inspection Click here to use the New Order Form INSPECTOR(S) check_box Bob …" at bounding box center [500, 366] width 1001 height 1527
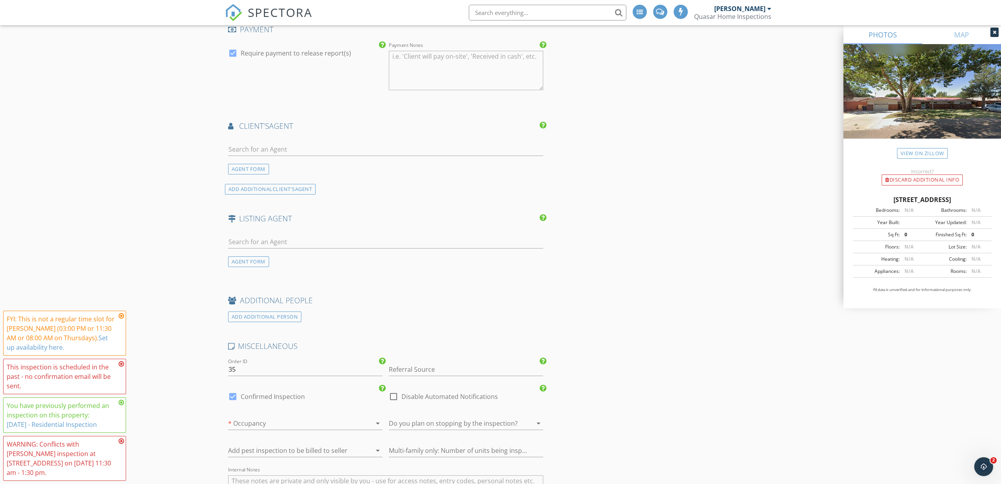
scroll to position [886, 0]
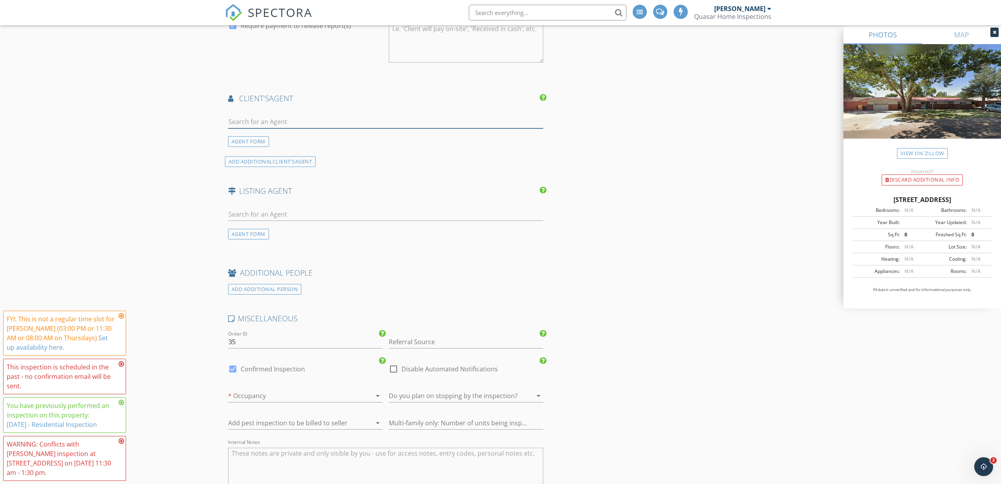
click at [293, 119] on input "text" at bounding box center [385, 121] width 315 height 13
type input "ali g"
click at [297, 141] on li "Ali Ghaffari R1" at bounding box center [385, 139] width 315 height 22
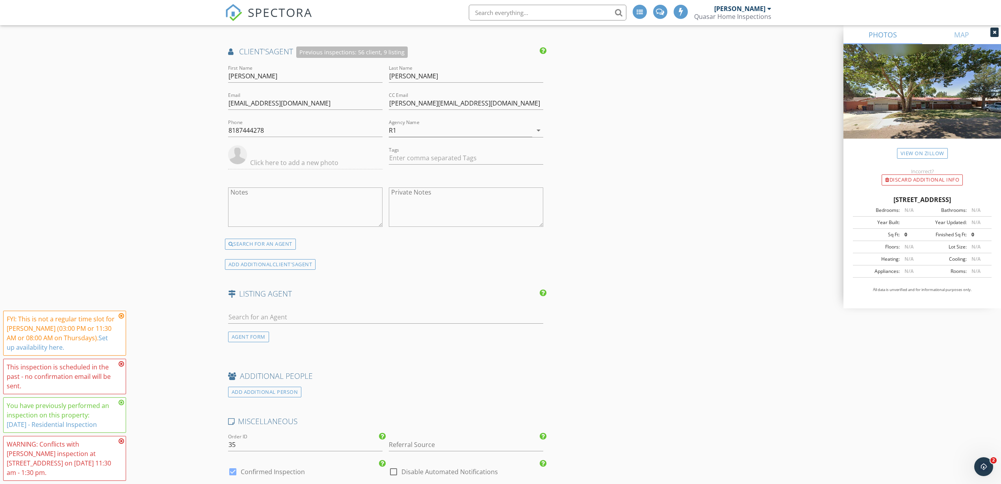
scroll to position [935, 0]
click at [281, 318] on input "text" at bounding box center [385, 314] width 315 height 13
type input "col"
click at [280, 332] on div "Coletta Ray" at bounding box center [274, 329] width 49 height 9
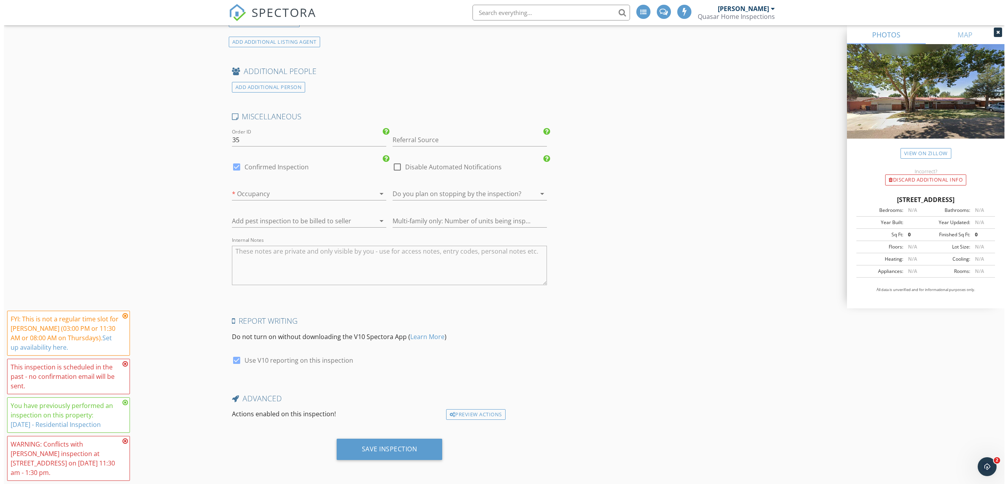
scroll to position [1399, 0]
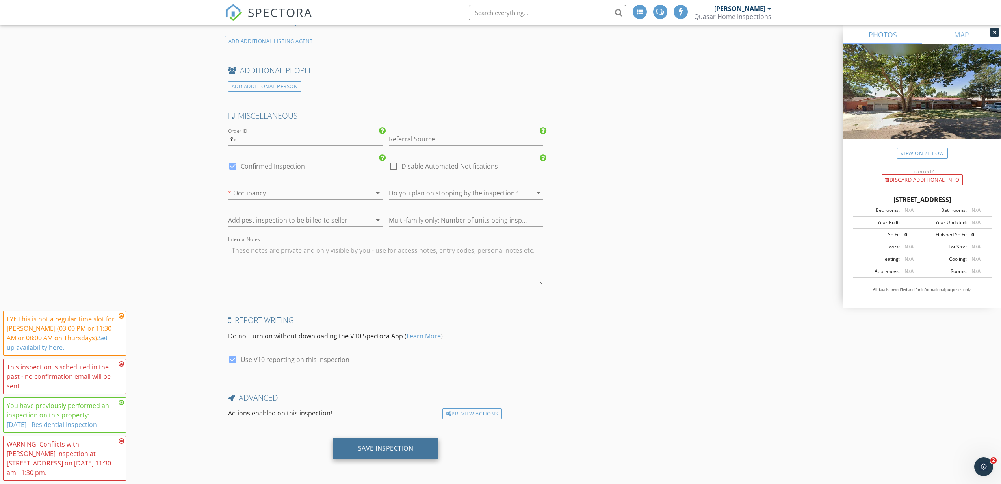
click at [392, 445] on div "Save Inspection" at bounding box center [386, 448] width 56 height 8
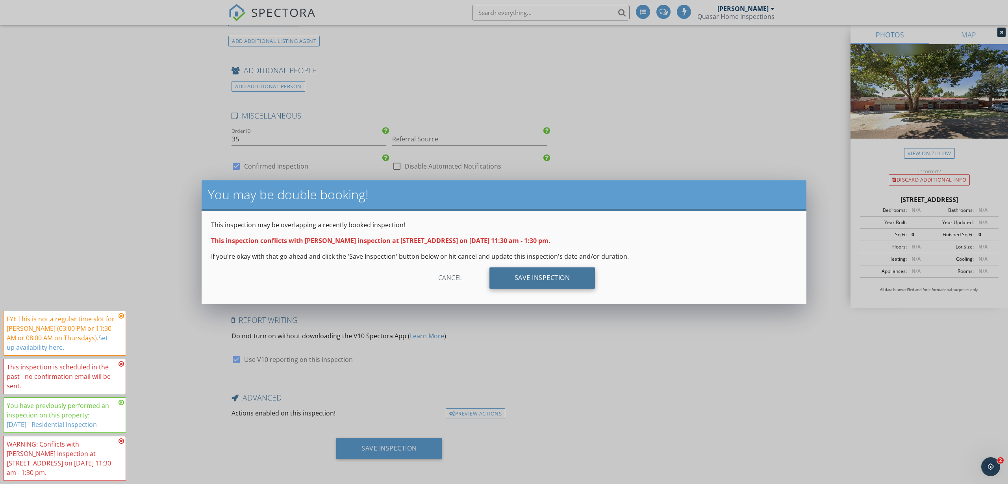
click at [558, 275] on div "Save Inspection" at bounding box center [543, 277] width 106 height 21
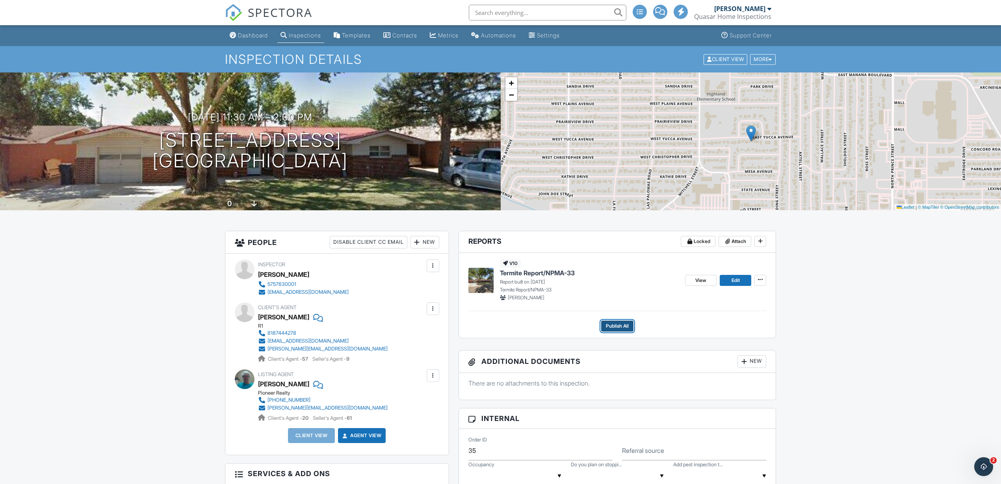
click at [614, 325] on span "Publish All" at bounding box center [617, 326] width 23 height 8
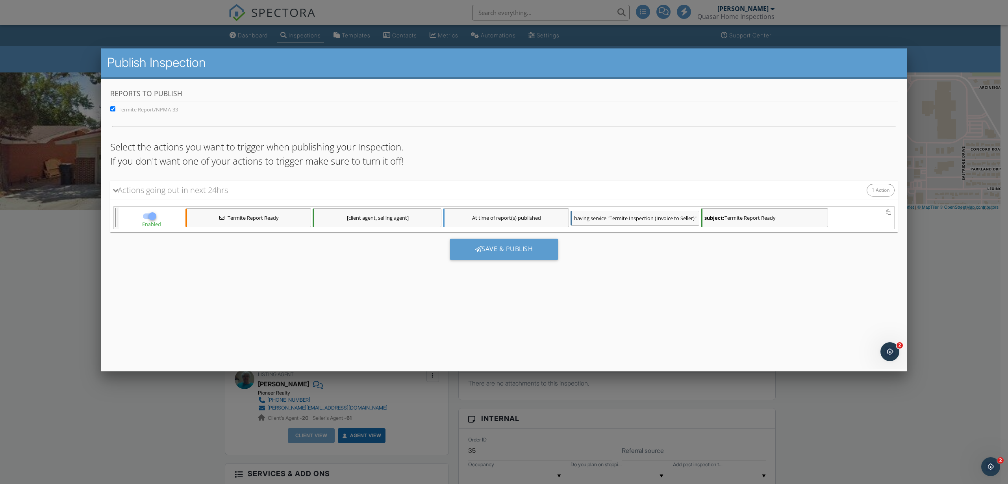
click at [365, 219] on div "[client agent, selling agent]" at bounding box center [377, 217] width 129 height 19
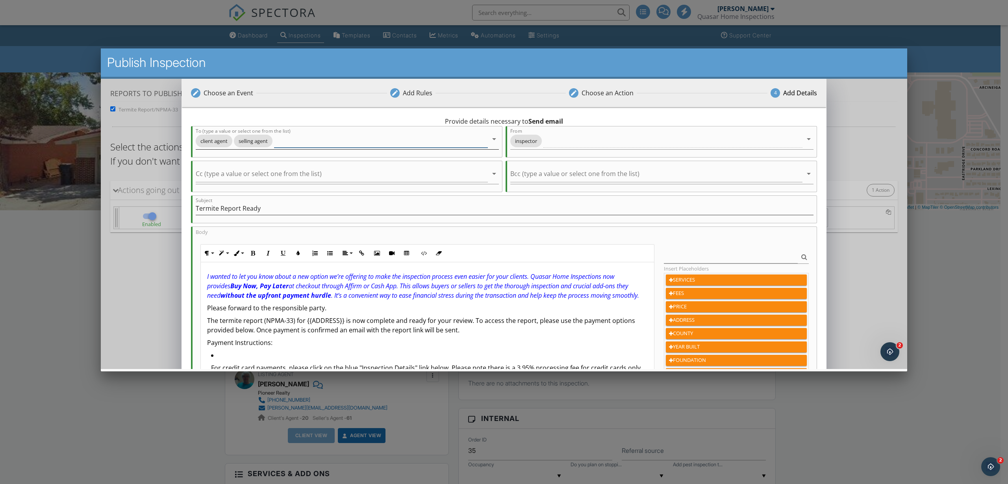
click at [492, 136] on icon "arrow_drop_down" at bounding box center [494, 138] width 9 height 9
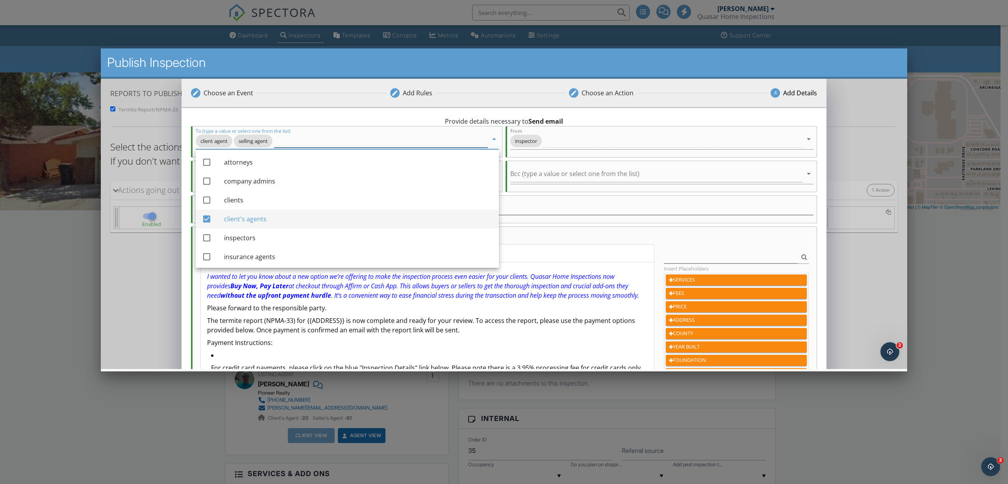
click at [209, 218] on div at bounding box center [206, 218] width 13 height 13
checkbox input "false"
click at [492, 139] on icon "arrow_drop_down" at bounding box center [494, 138] width 9 height 9
click at [540, 104] on div "edit Choose an Event edit Add Rules edit Choose an Action 4 Add Details" at bounding box center [504, 92] width 645 height 28
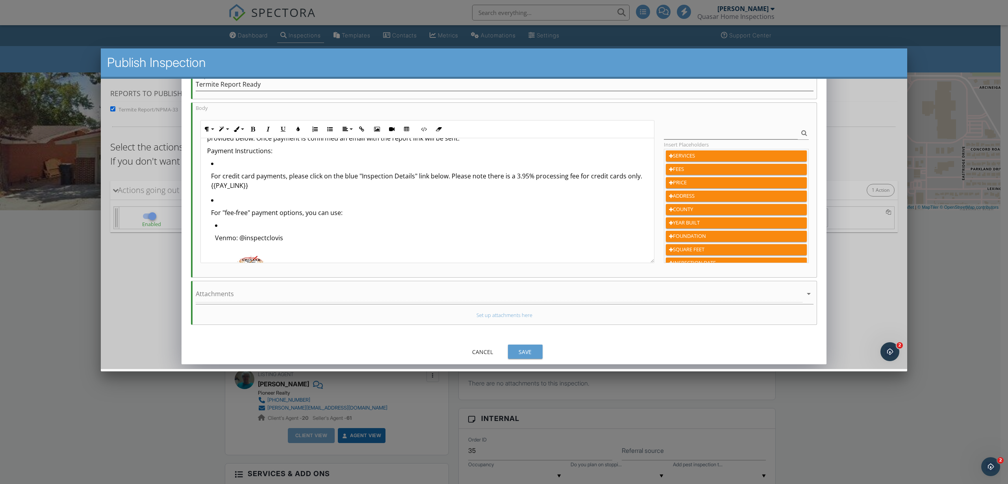
scroll to position [148, 0]
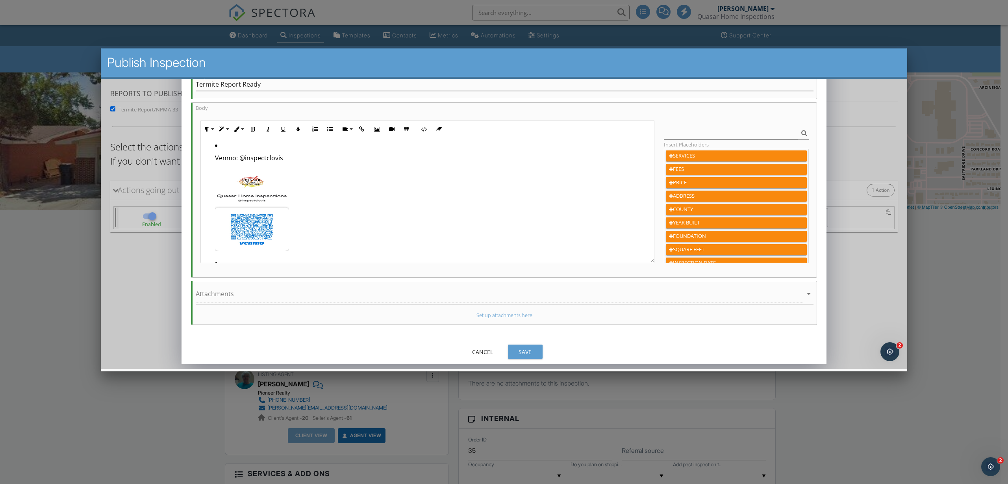
click at [527, 351] on div "Save" at bounding box center [525, 351] width 22 height 8
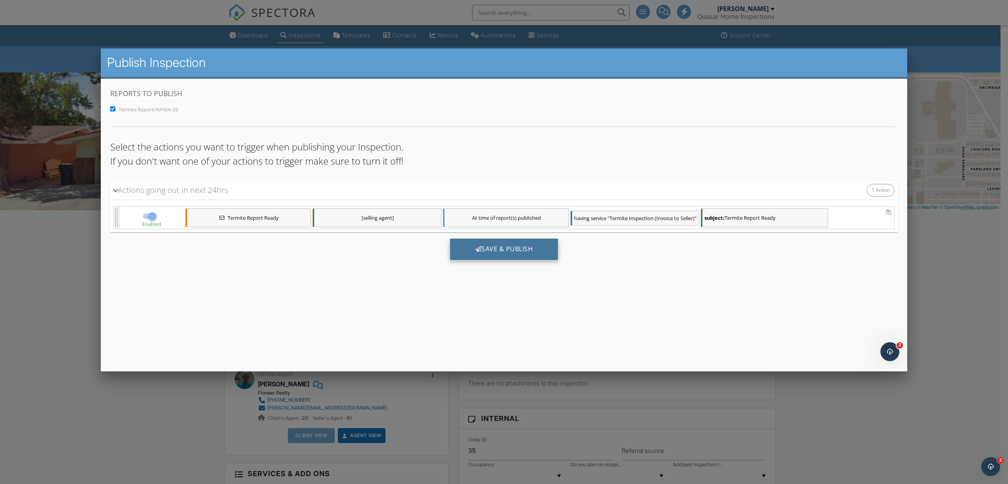
click at [497, 249] on div "Save & Publish" at bounding box center [504, 248] width 108 height 21
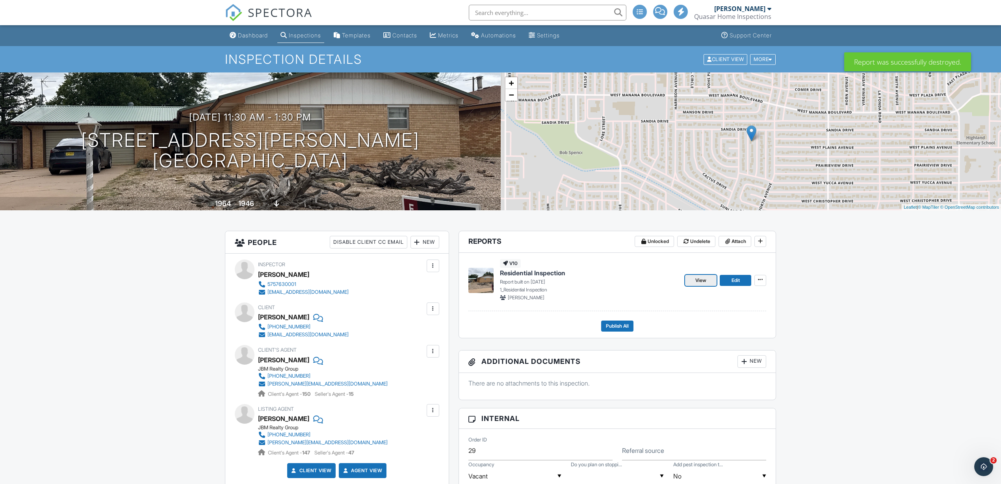
click at [698, 278] on span "View" at bounding box center [700, 280] width 11 height 8
click at [618, 326] on span "Publish All" at bounding box center [617, 326] width 23 height 8
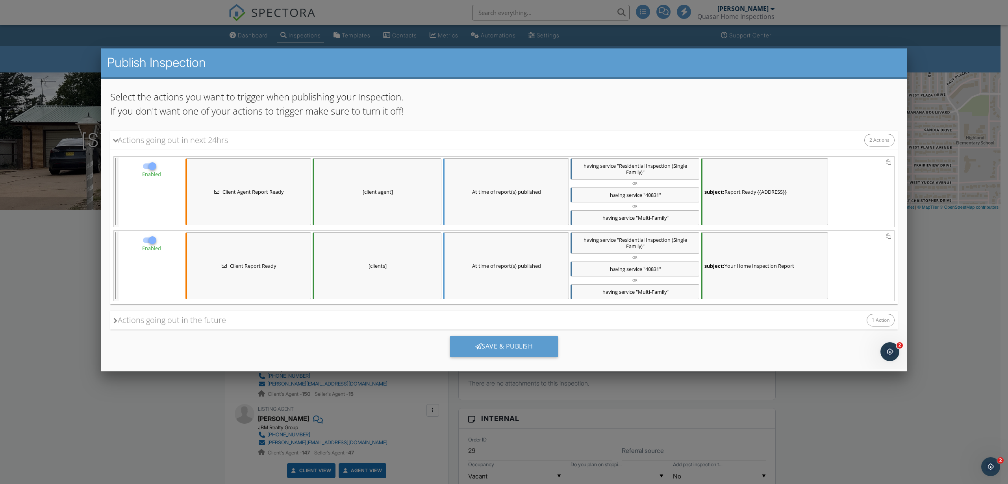
scroll to position [60, 0]
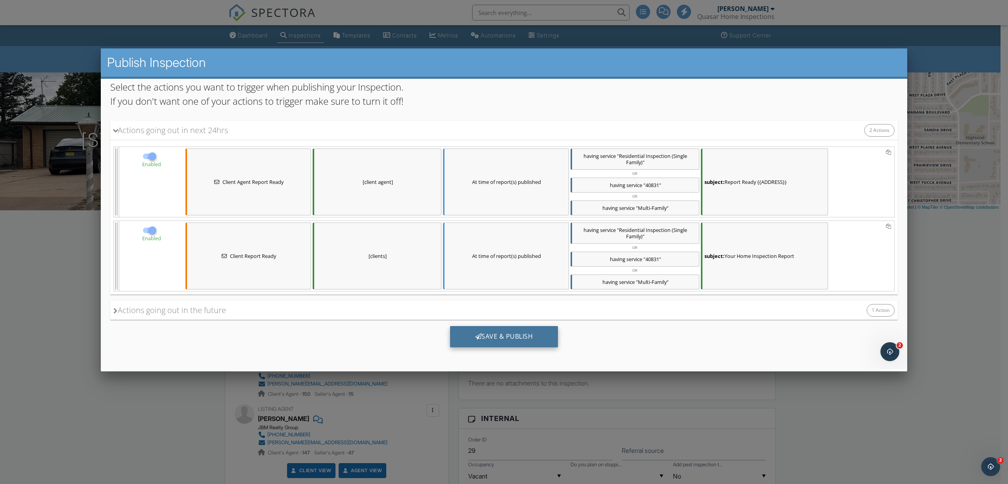
click at [496, 338] on div "Save & Publish" at bounding box center [504, 336] width 108 height 21
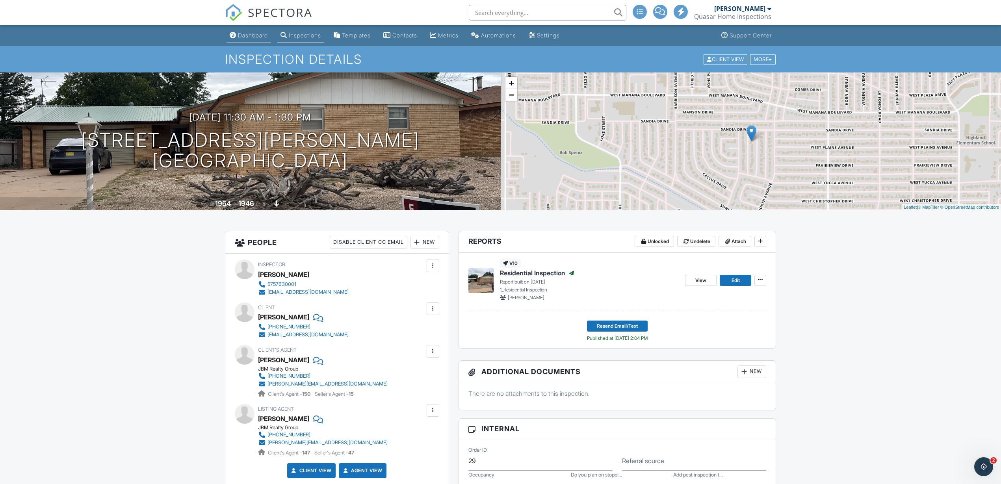
click at [239, 34] on div "Dashboard" at bounding box center [253, 35] width 30 height 7
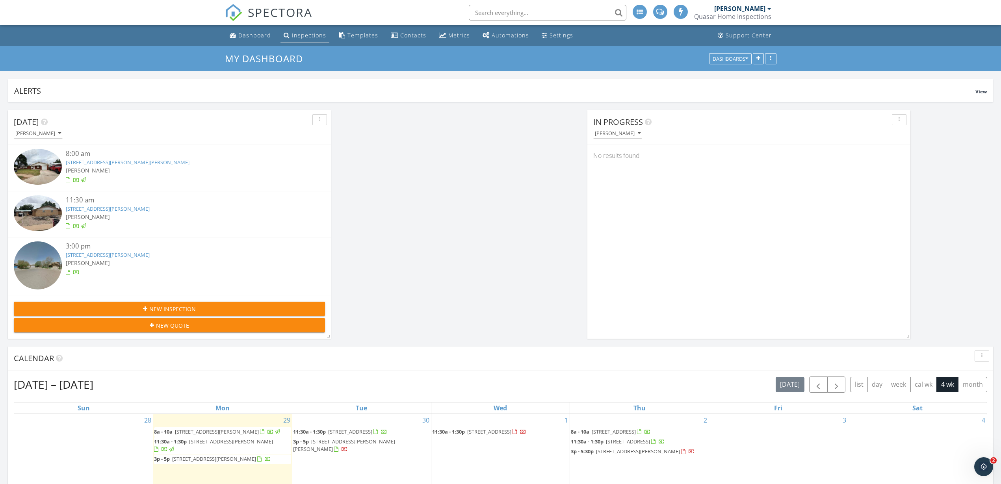
click at [305, 33] on div "Inspections" at bounding box center [309, 35] width 34 height 7
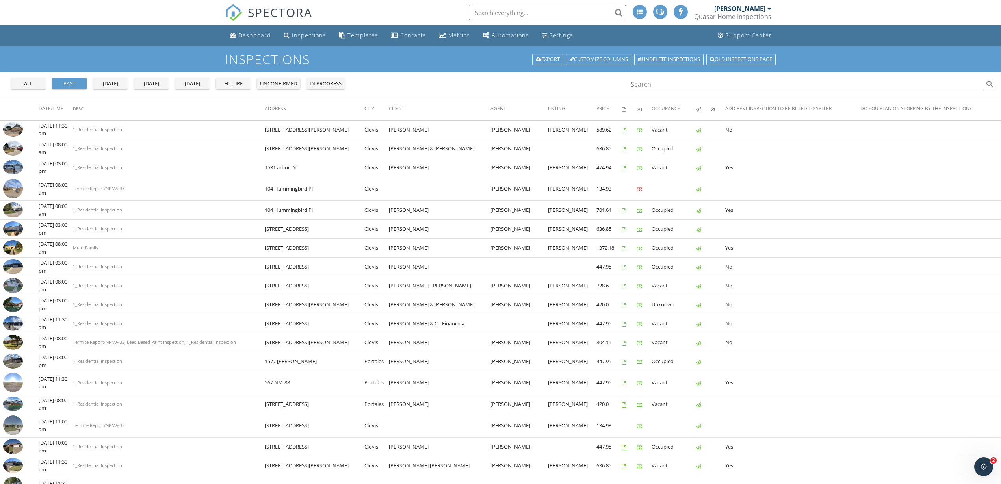
click at [236, 83] on div "future" at bounding box center [233, 84] width 28 height 8
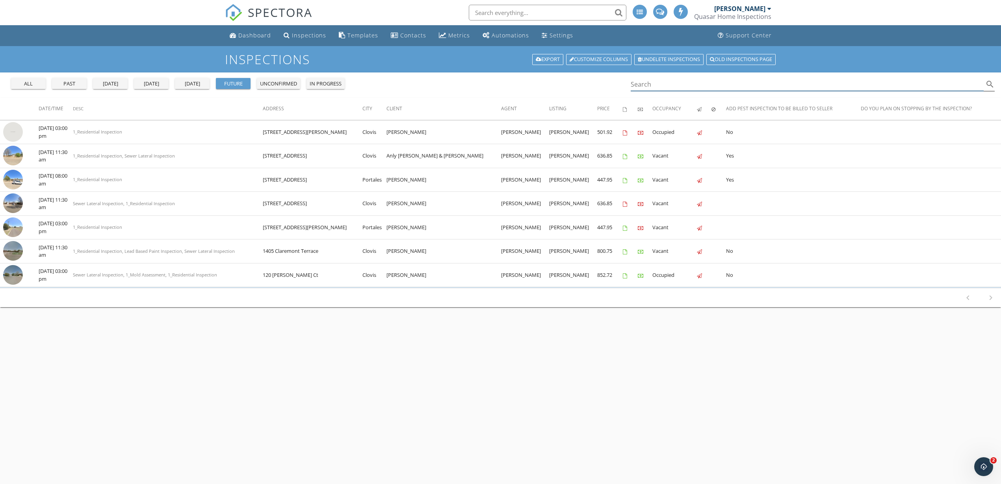
click at [645, 83] on input "Search" at bounding box center [807, 84] width 353 height 13
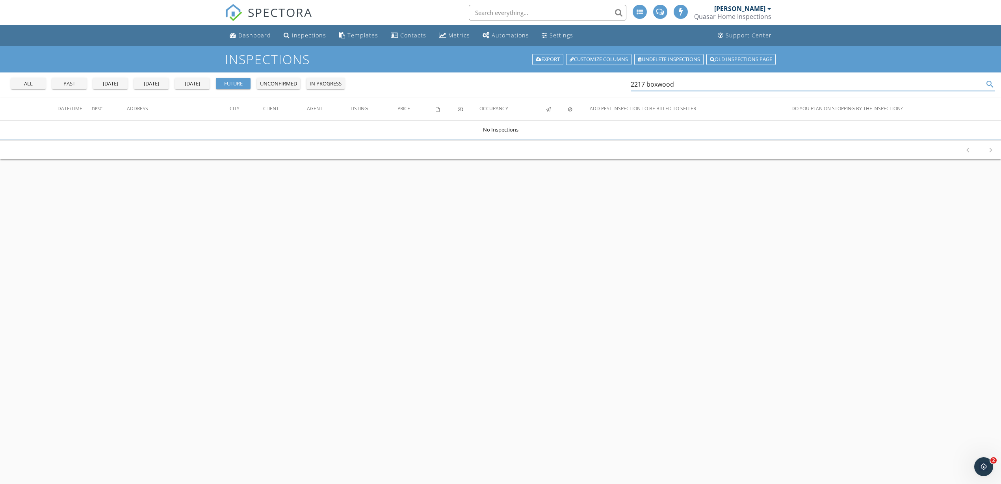
click at [66, 80] on div "past" at bounding box center [69, 84] width 28 height 8
drag, startPoint x: 647, startPoint y: 82, endPoint x: 599, endPoint y: 80, distance: 48.1
click at [599, 80] on div "all past [DATE] [DATE] [DATE] future unconfirmed in progress 2217 boxwood search" at bounding box center [500, 84] width 1001 height 25
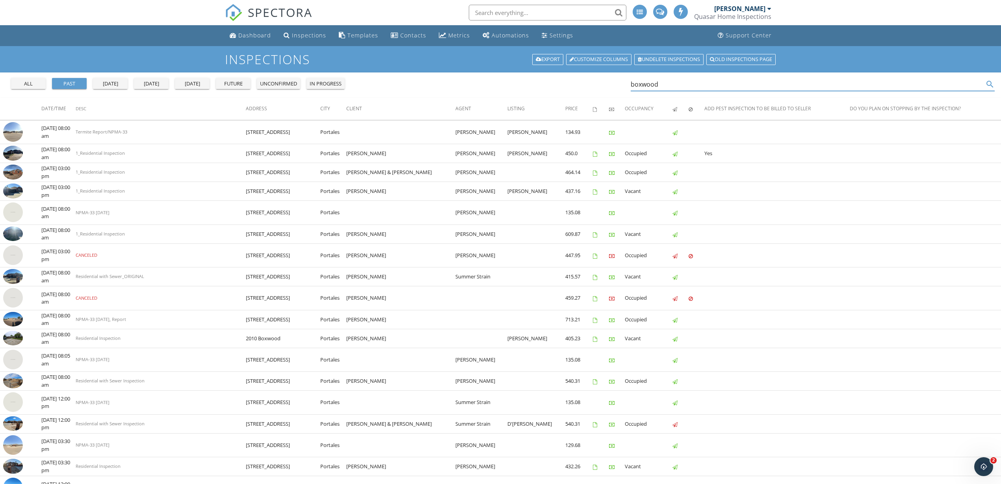
type input "boxwood"
click at [235, 85] on div "future" at bounding box center [233, 84] width 28 height 8
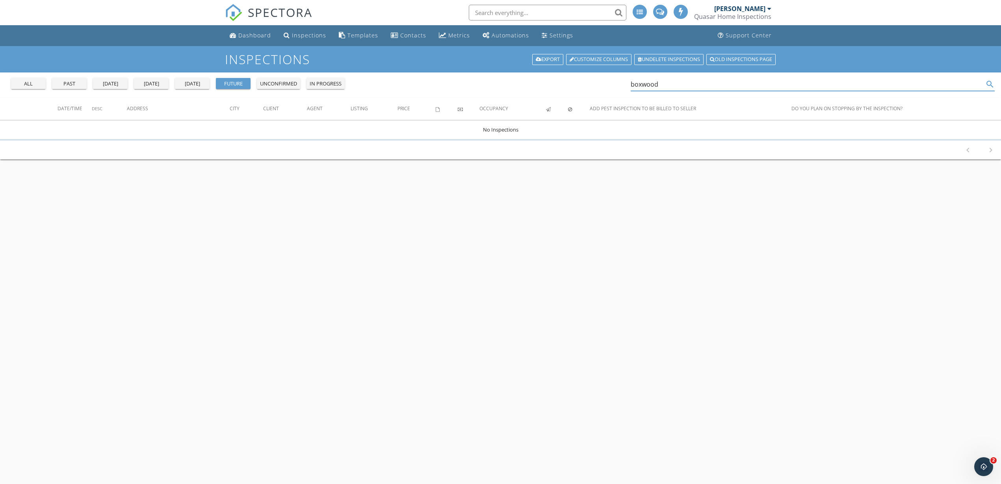
click at [647, 85] on input "boxwood" at bounding box center [807, 84] width 353 height 13
